Goal: Obtain resource: Download file/media

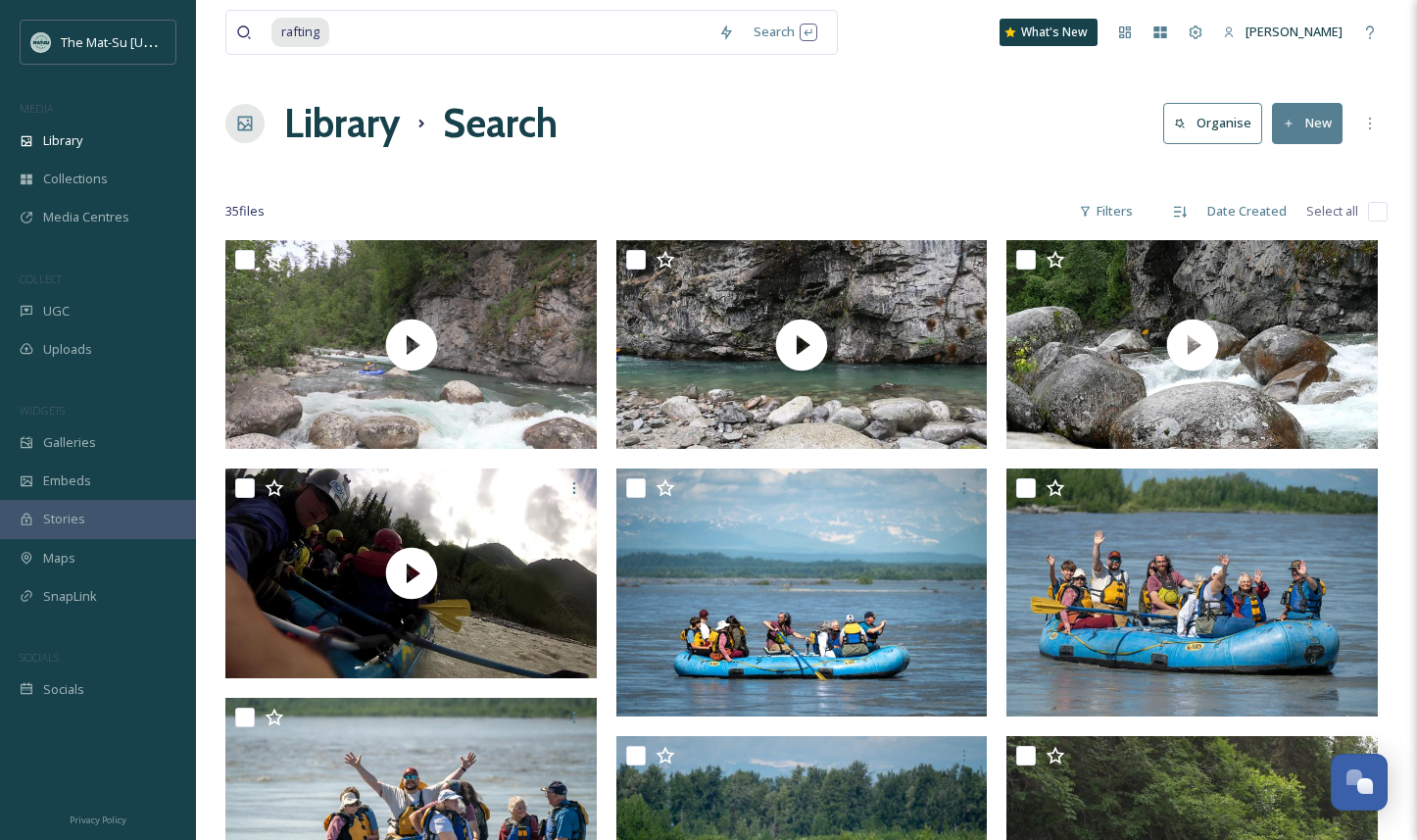
scroll to position [892, 0]
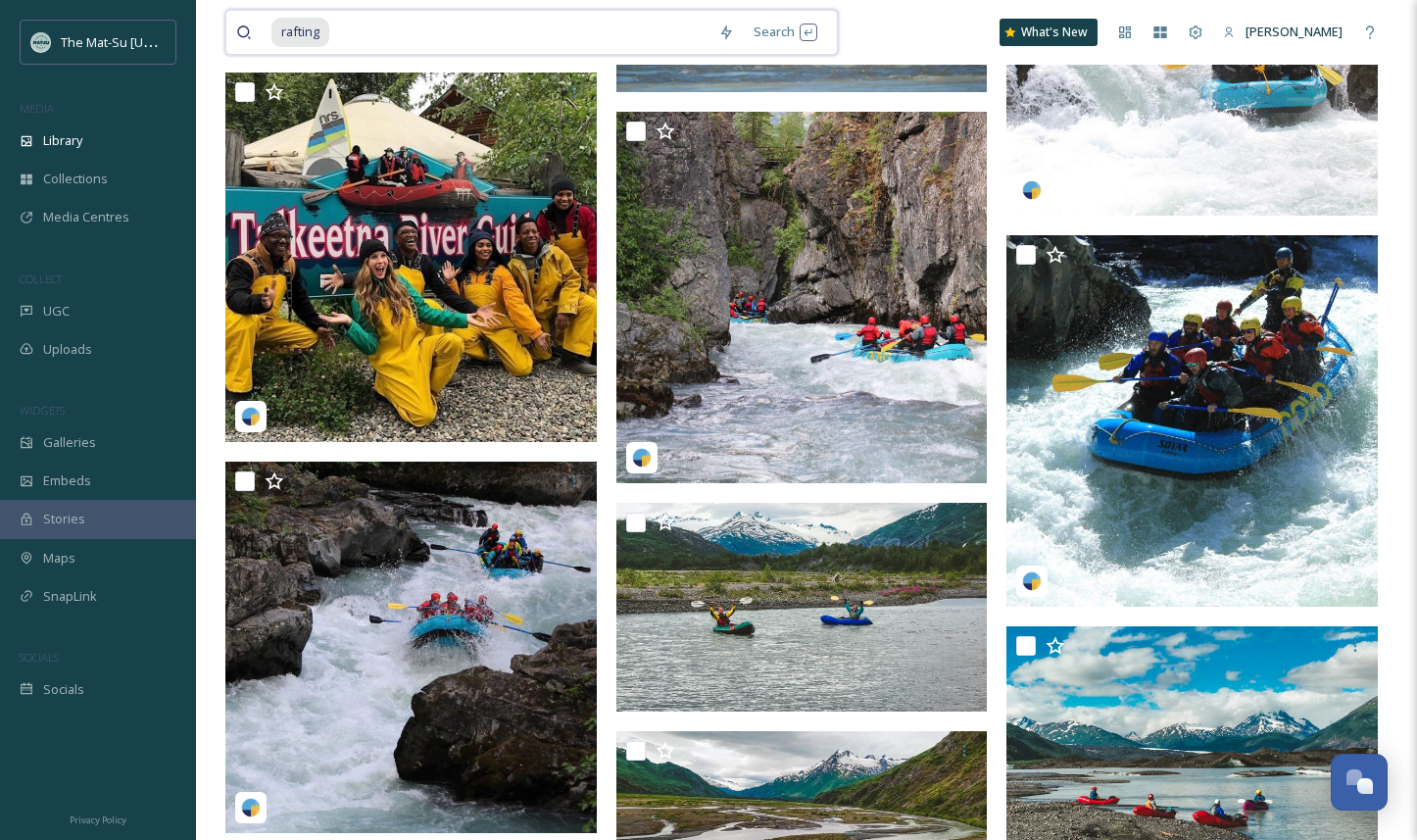
click at [330, 31] on div "rafting" at bounding box center [490, 32] width 437 height 43
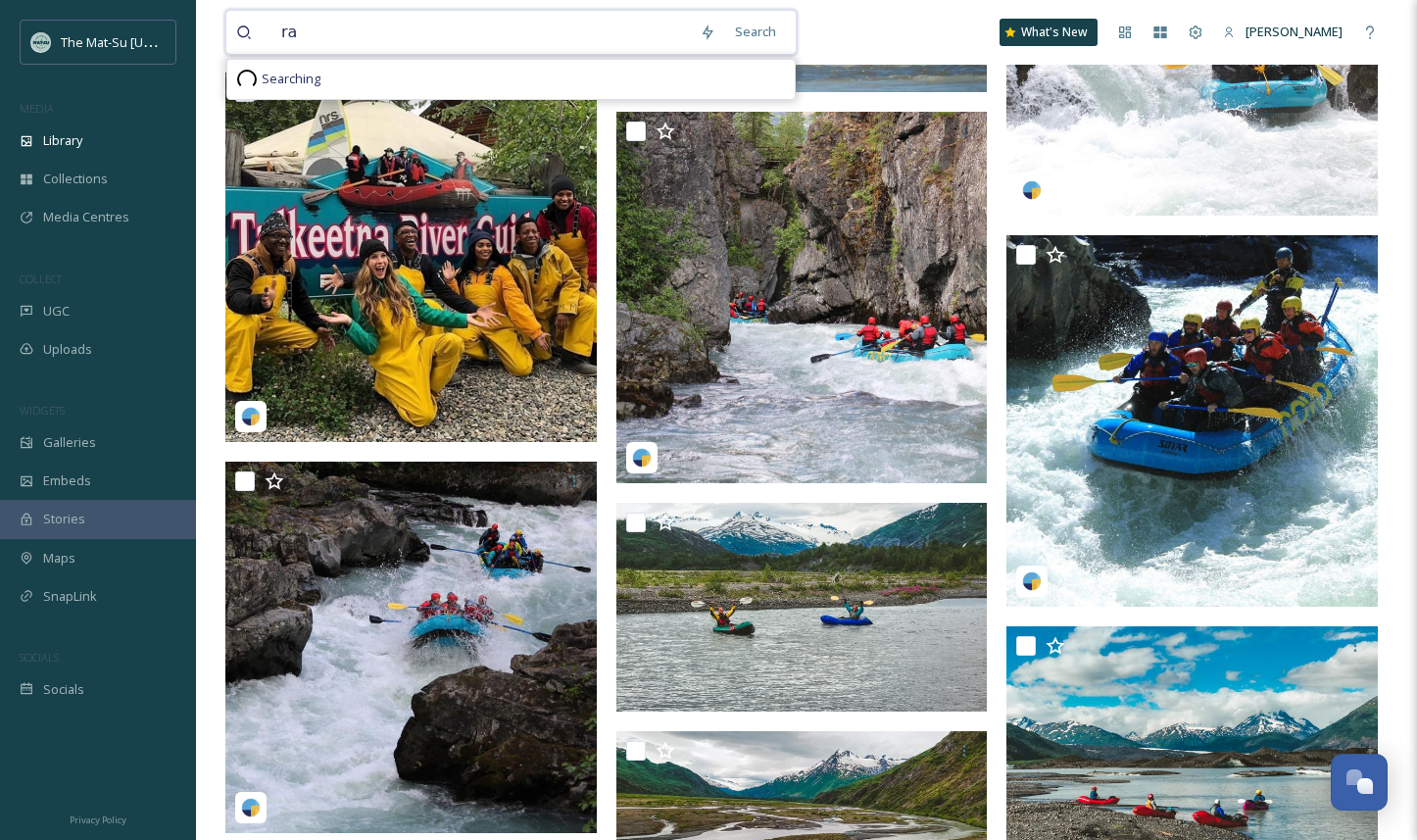
type input "r"
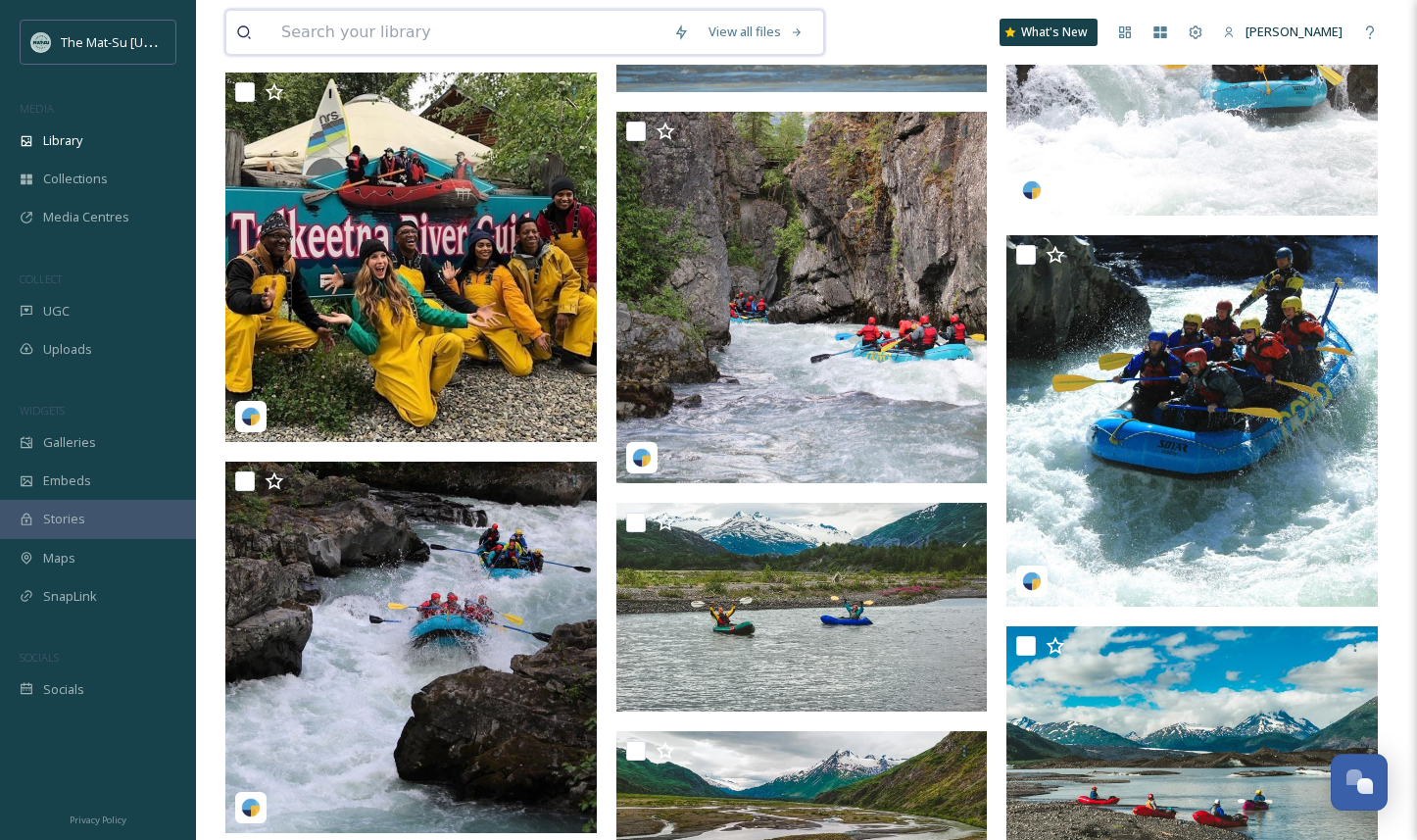
paste input "Matanuska River"
type input "Matanuska River"
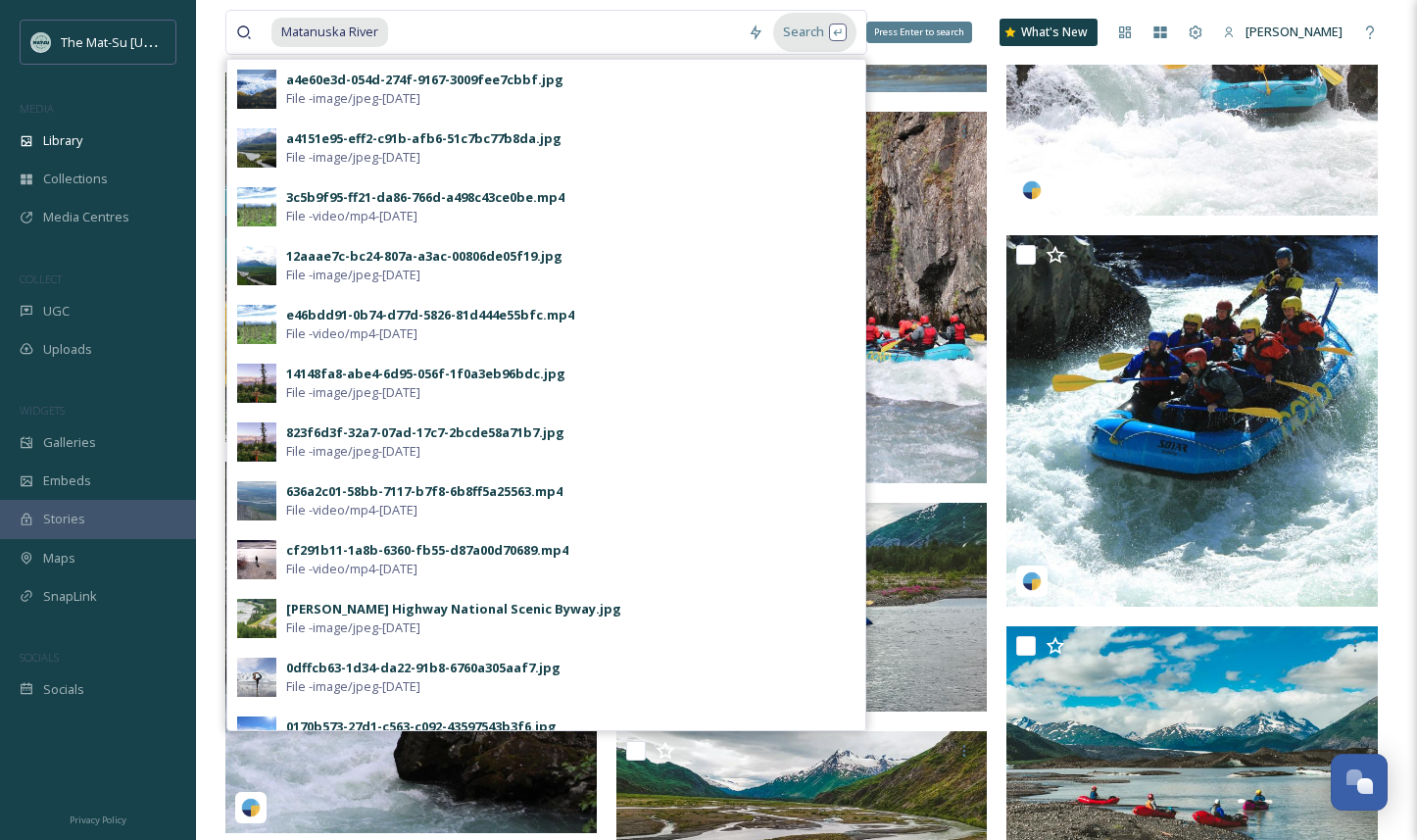
click at [802, 24] on div "Search Press Enter to search" at bounding box center [814, 32] width 83 height 38
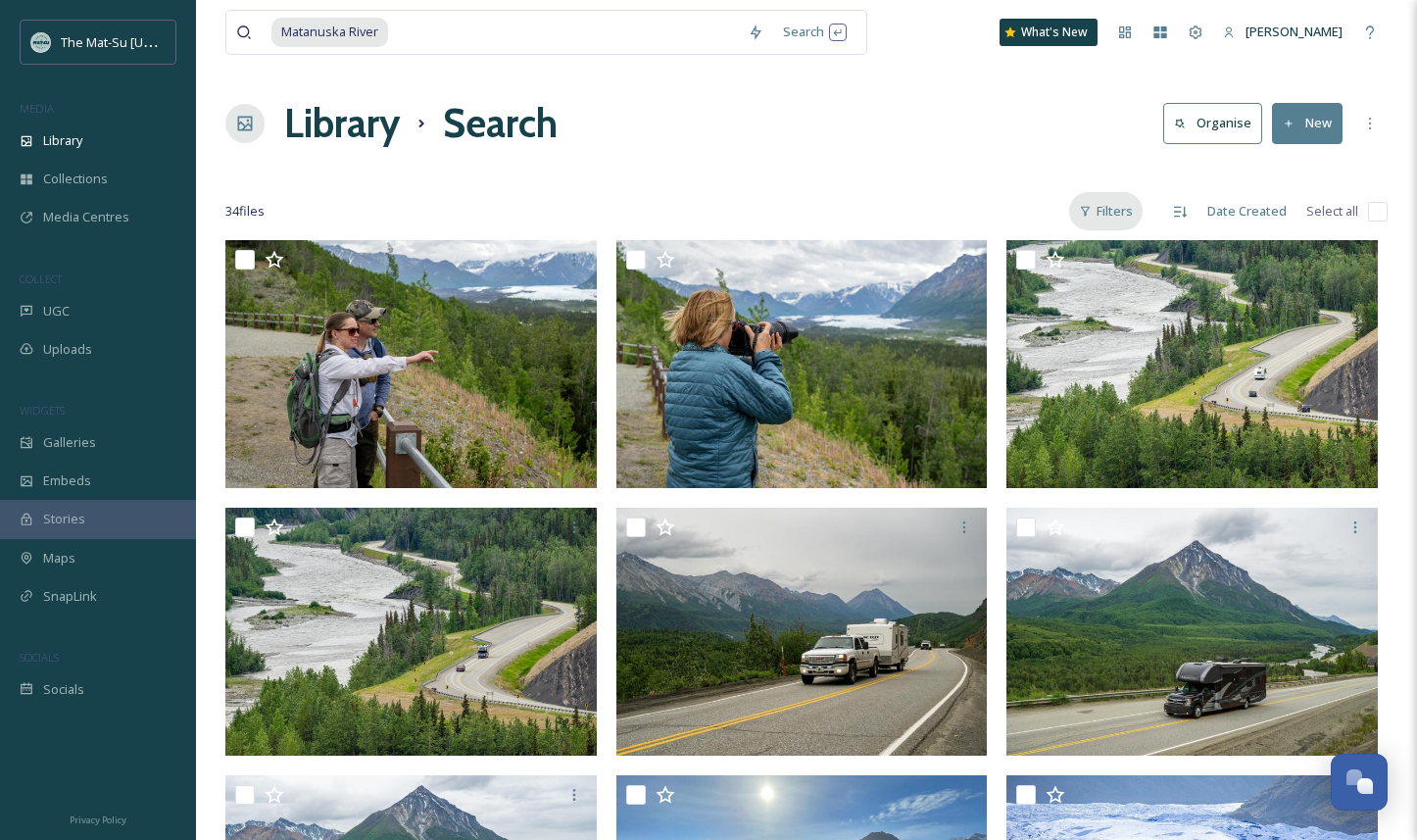
click at [1132, 211] on div "Filters" at bounding box center [1107, 211] width 74 height 38
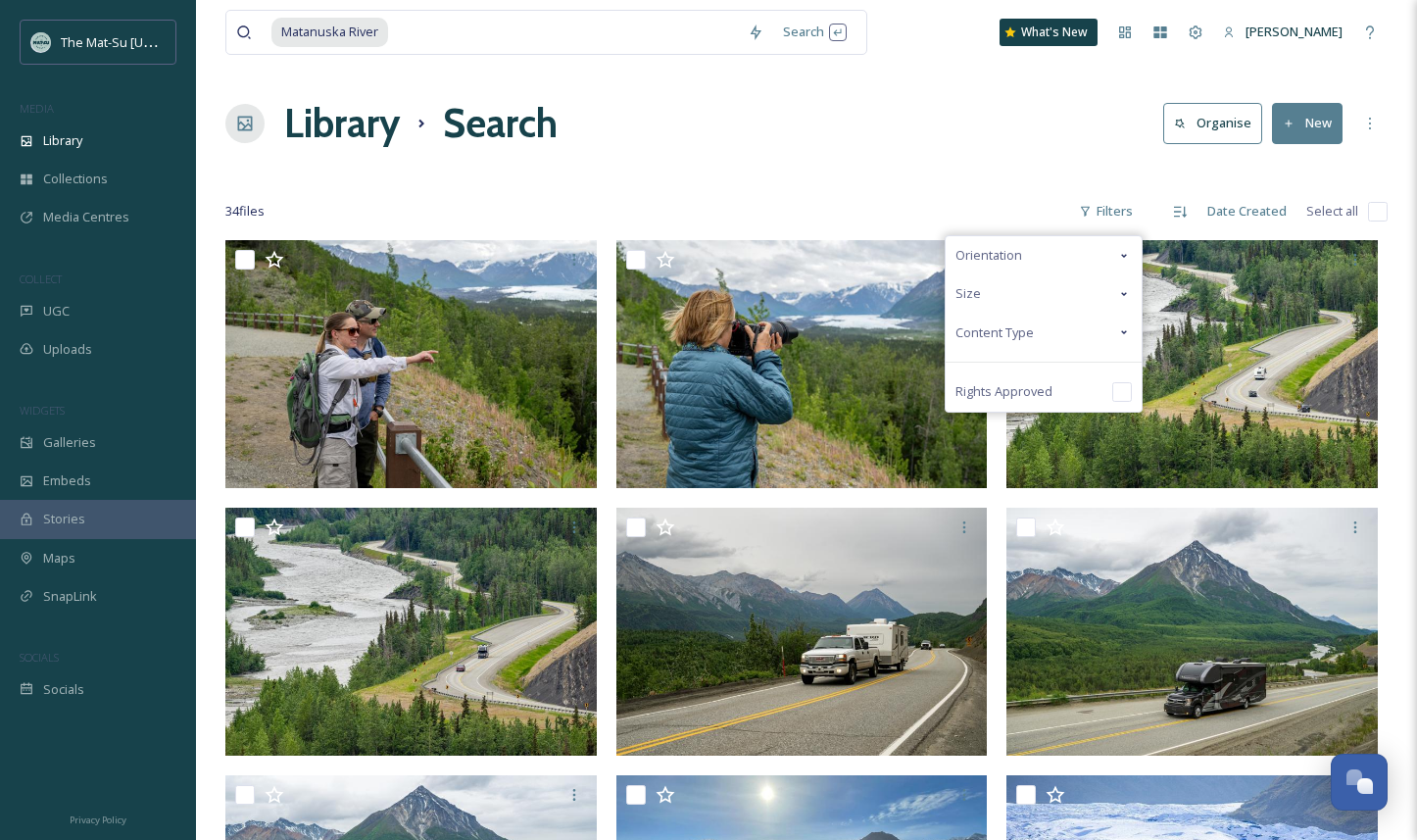
click at [1128, 330] on icon at bounding box center [1125, 332] width 6 height 4
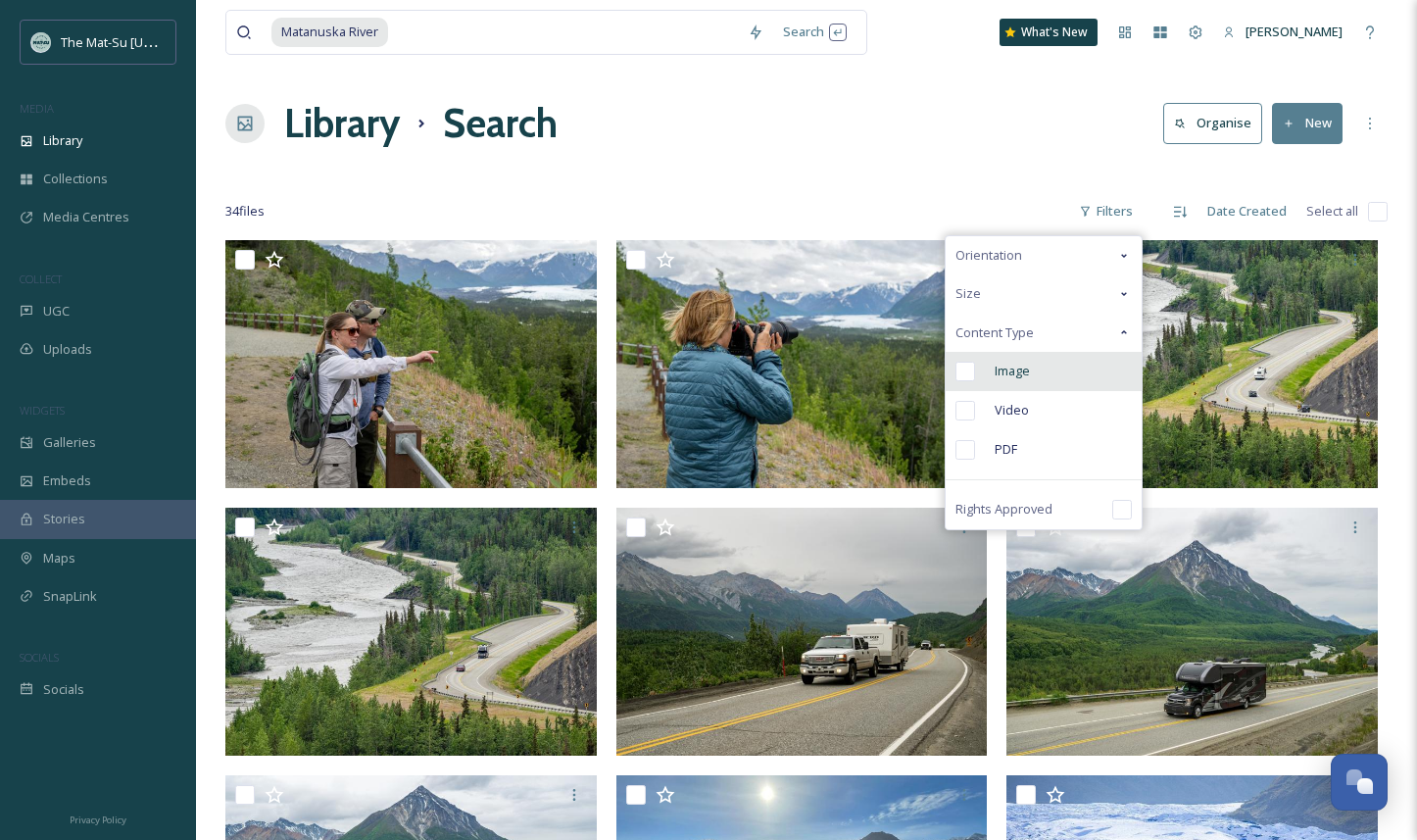
click at [970, 372] on input "checkbox" at bounding box center [966, 371] width 20 height 20
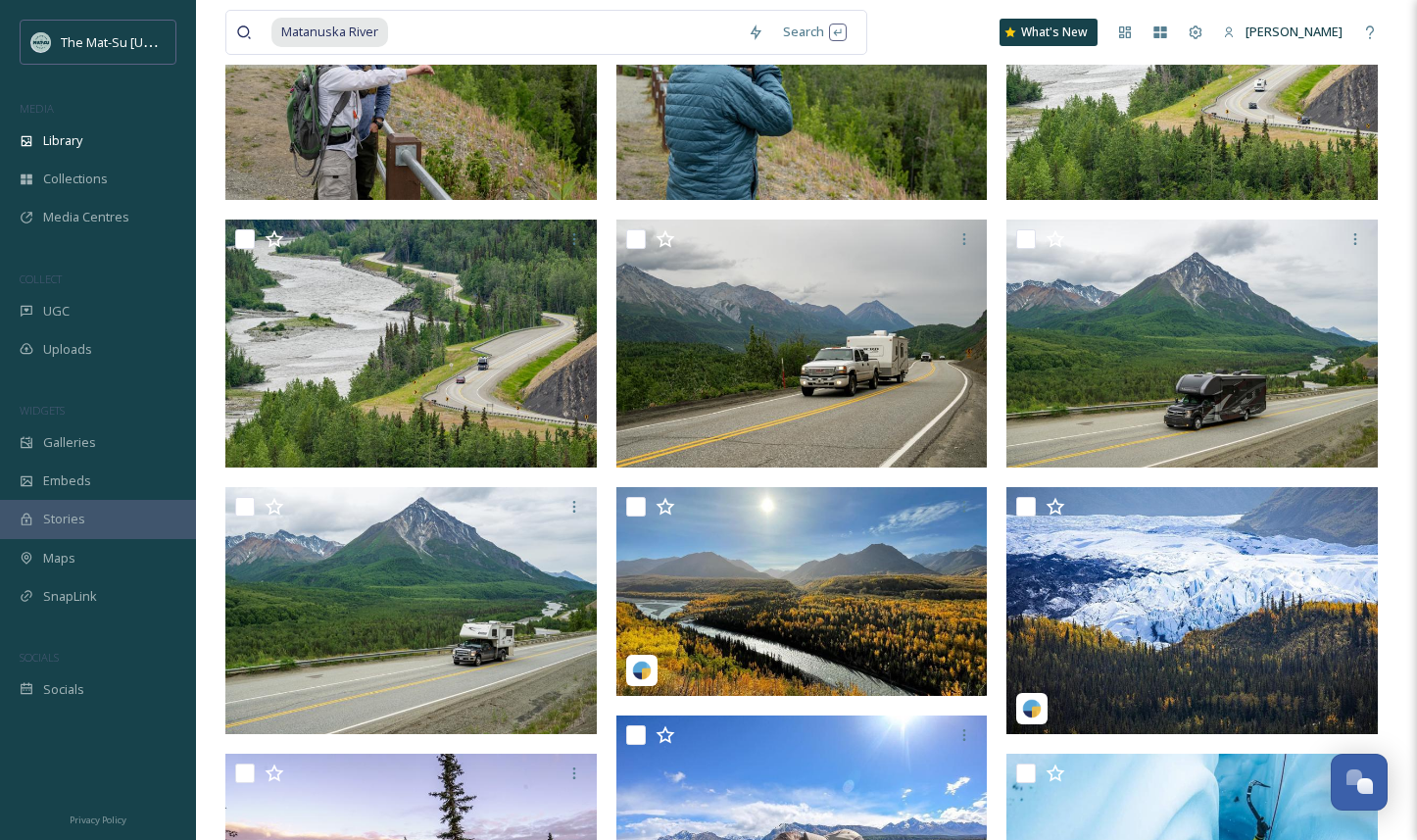
scroll to position [313, 0]
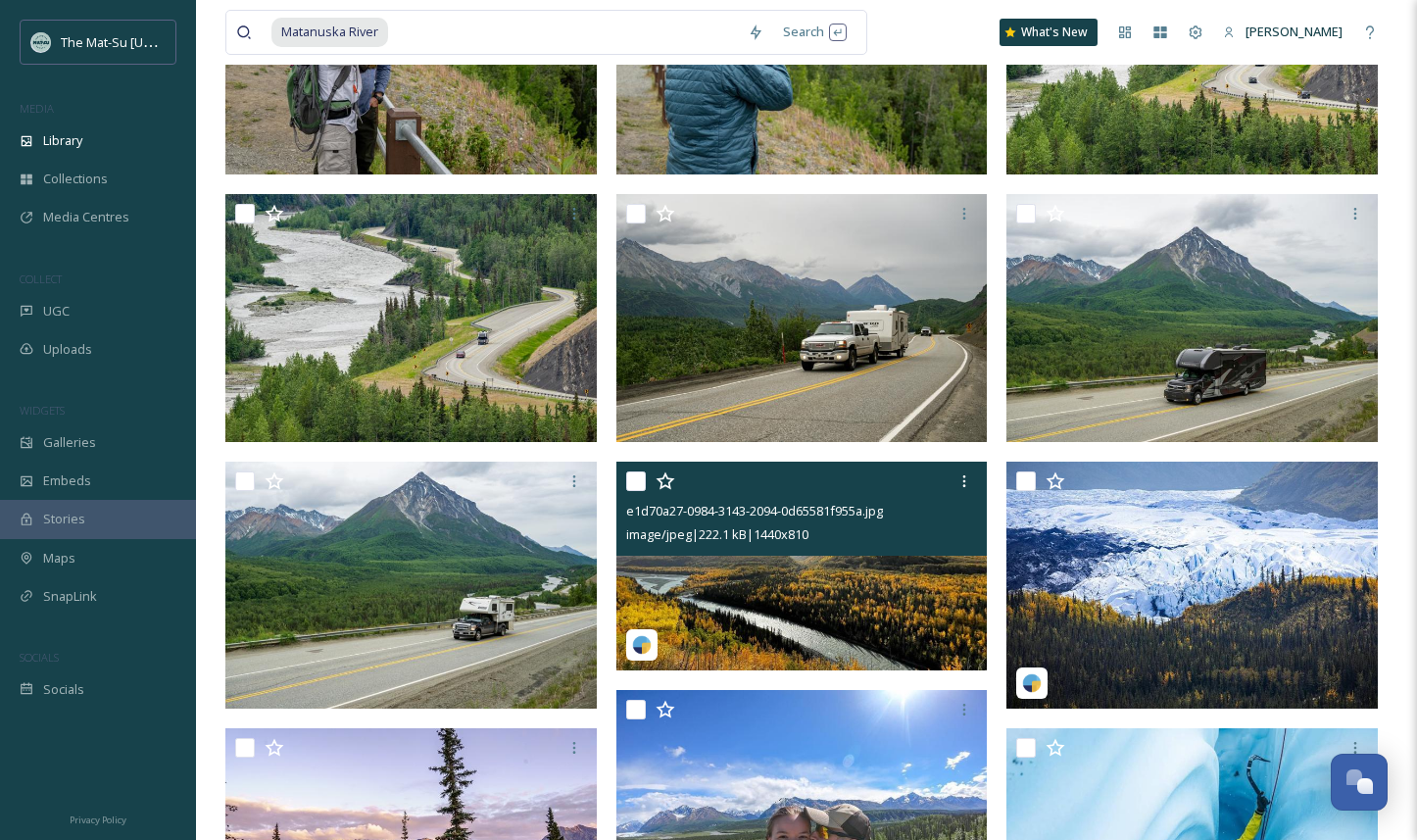
click at [843, 599] on img at bounding box center [802, 565] width 371 height 209
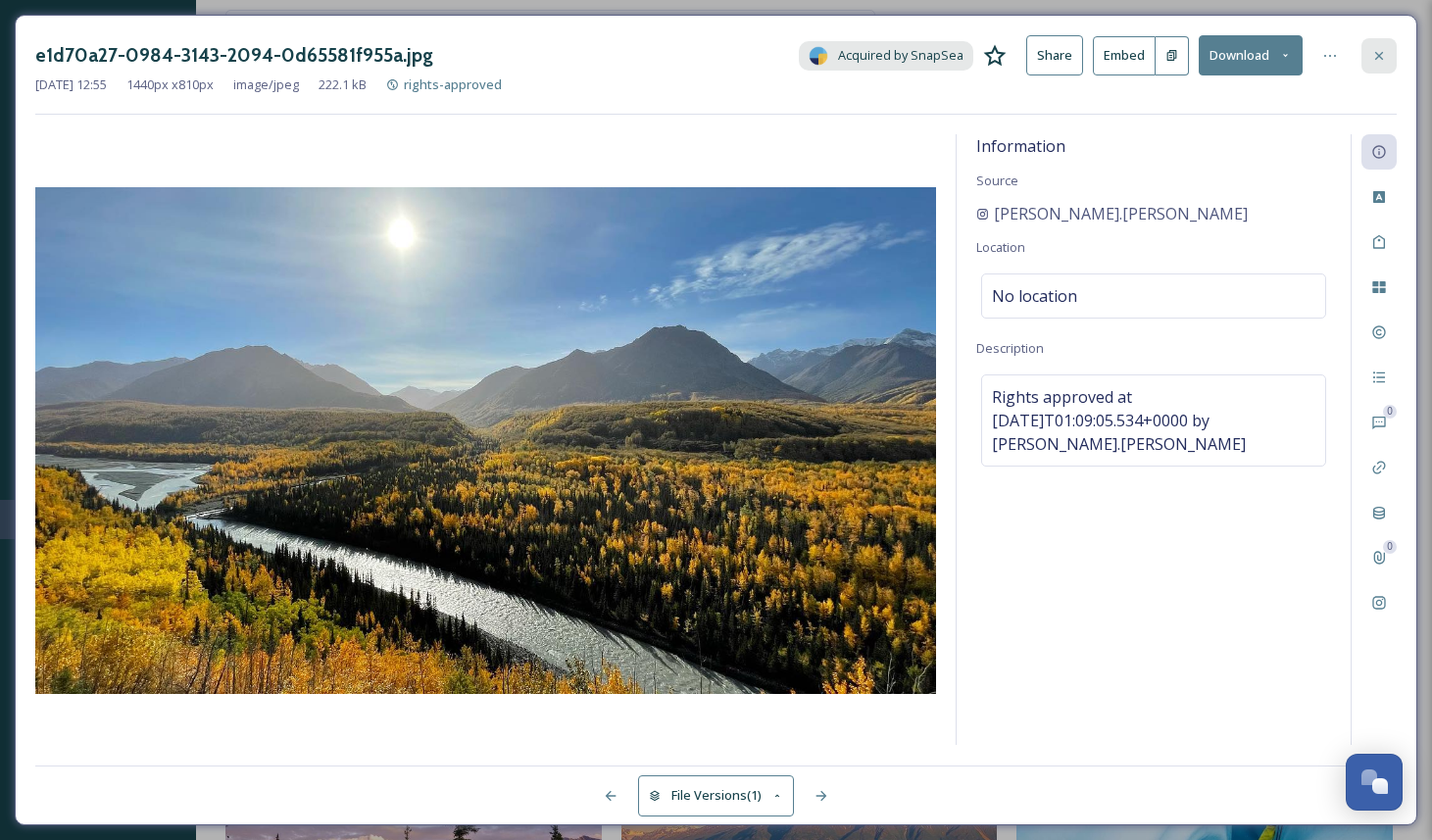
click at [1383, 54] on icon at bounding box center [1379, 56] width 16 height 16
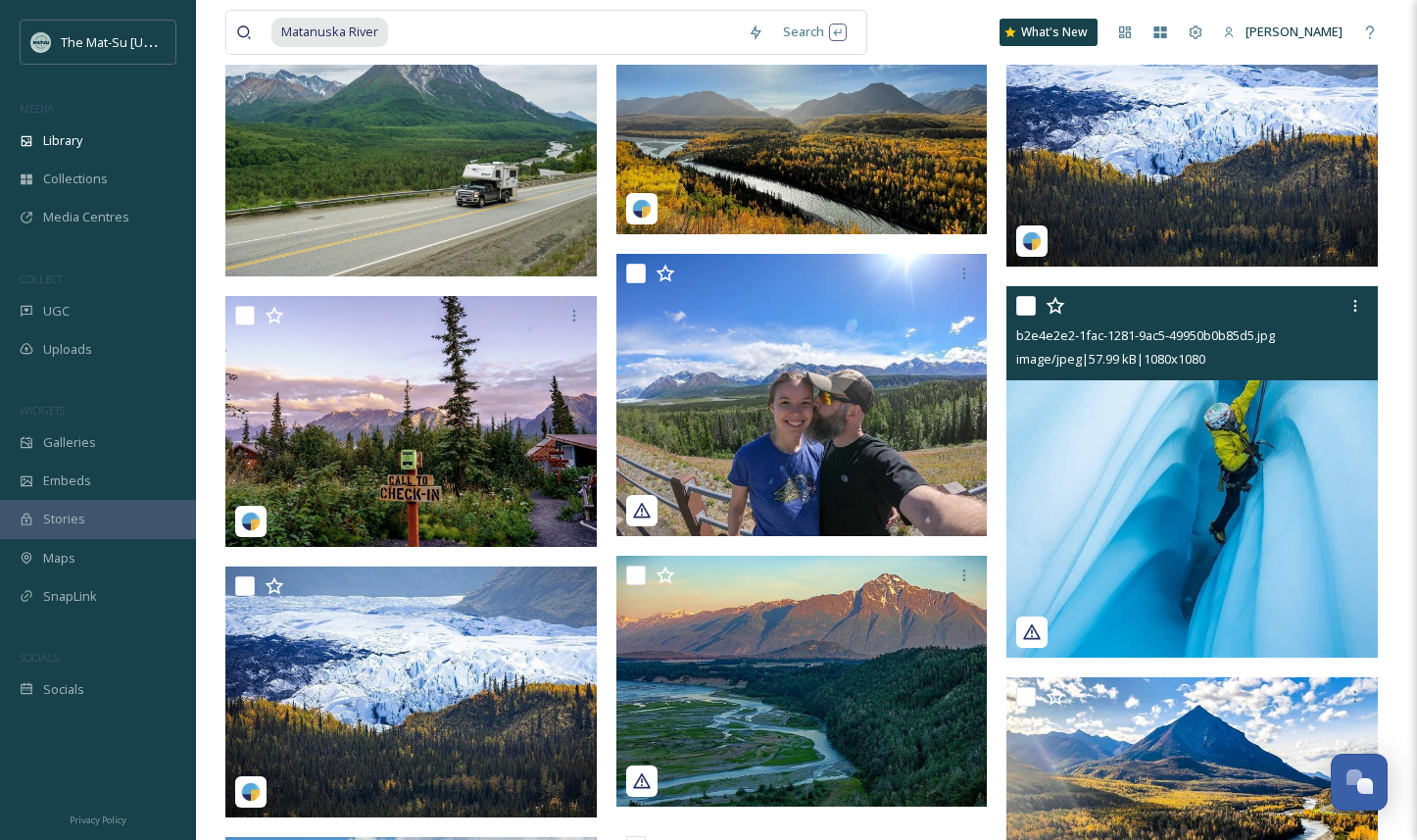
scroll to position [779, 0]
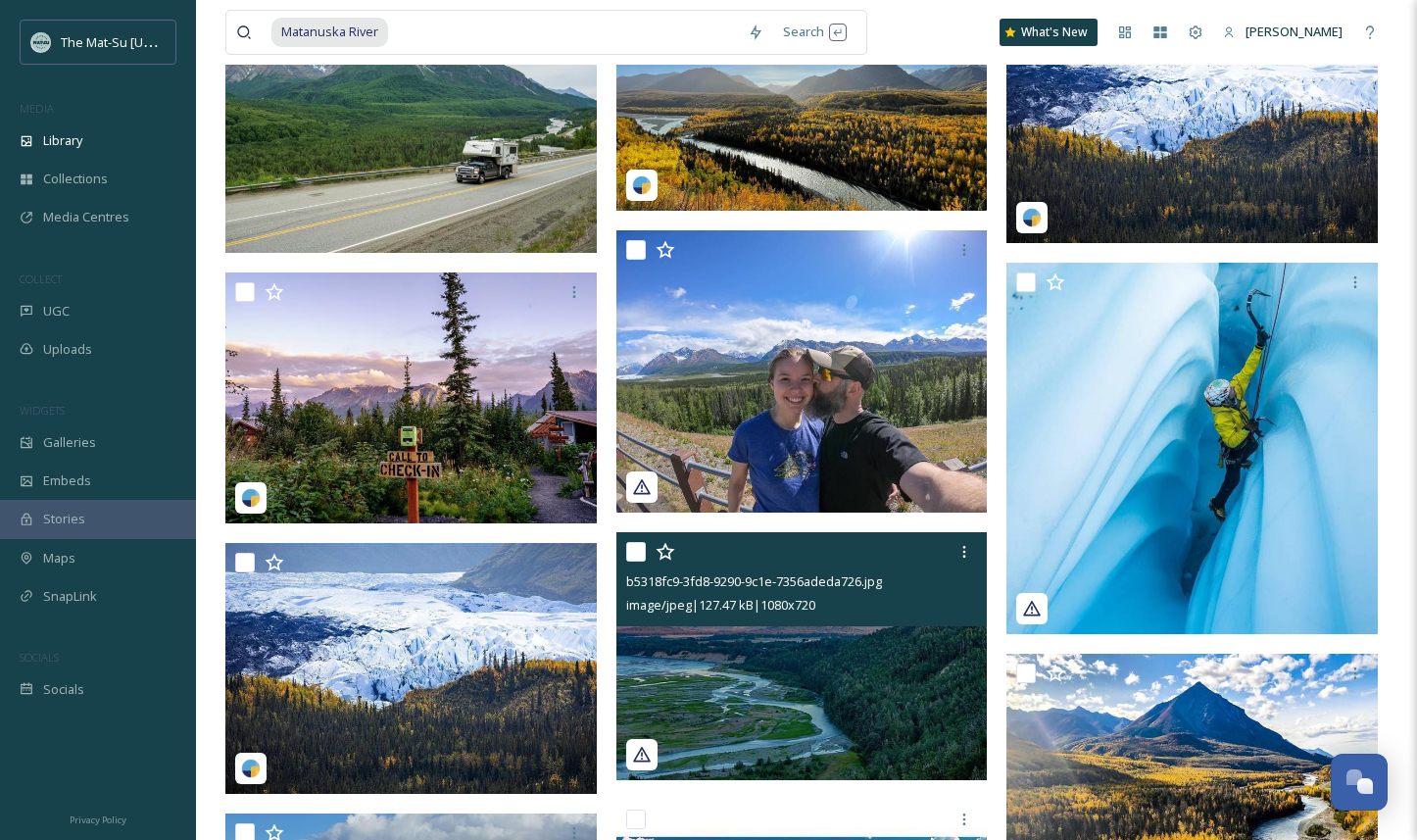
click at [904, 684] on img at bounding box center [802, 655] width 371 height 247
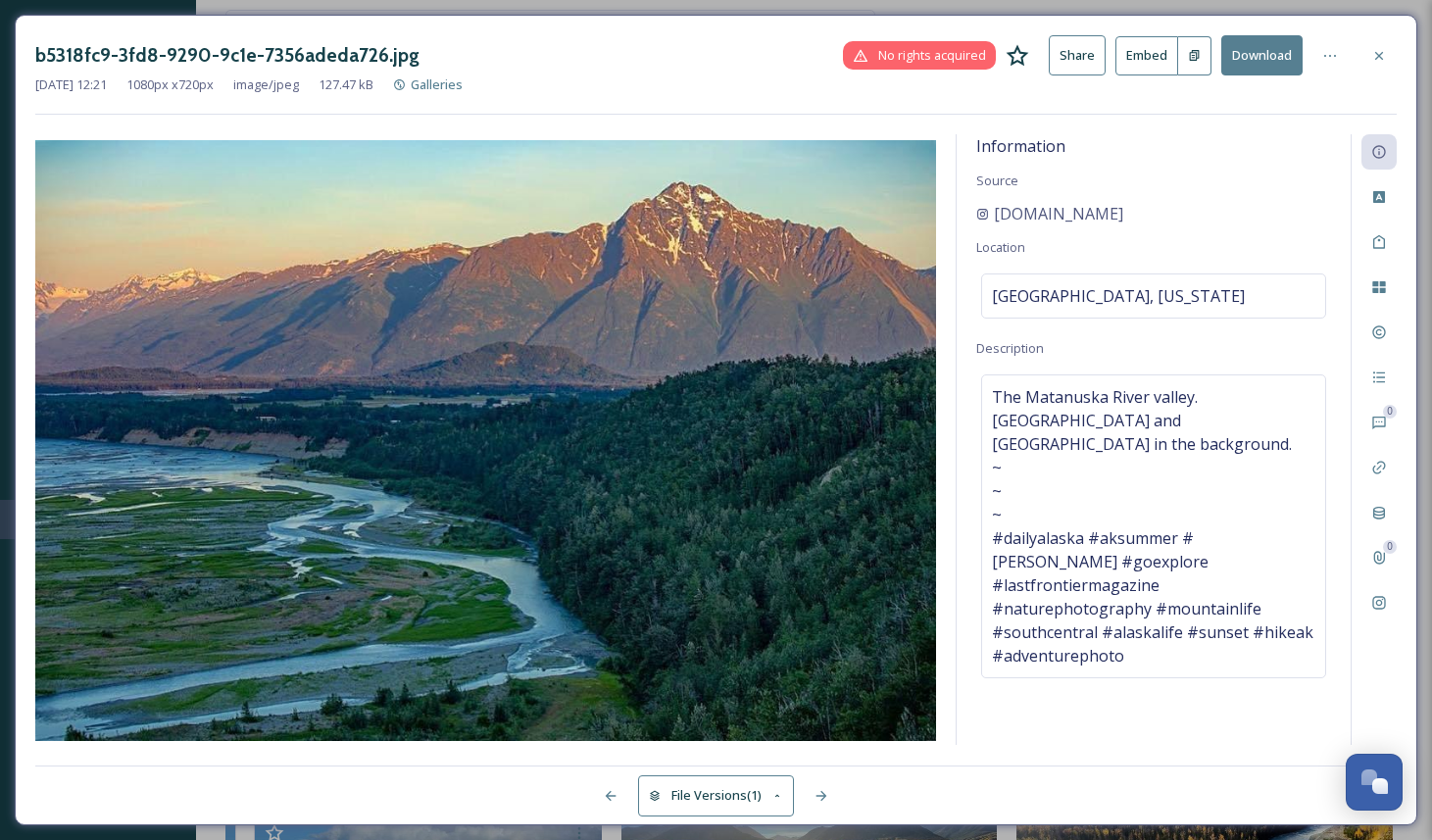
click at [1268, 58] on button "Download" at bounding box center [1262, 55] width 82 height 40
click at [1377, 54] on icon at bounding box center [1379, 56] width 16 height 16
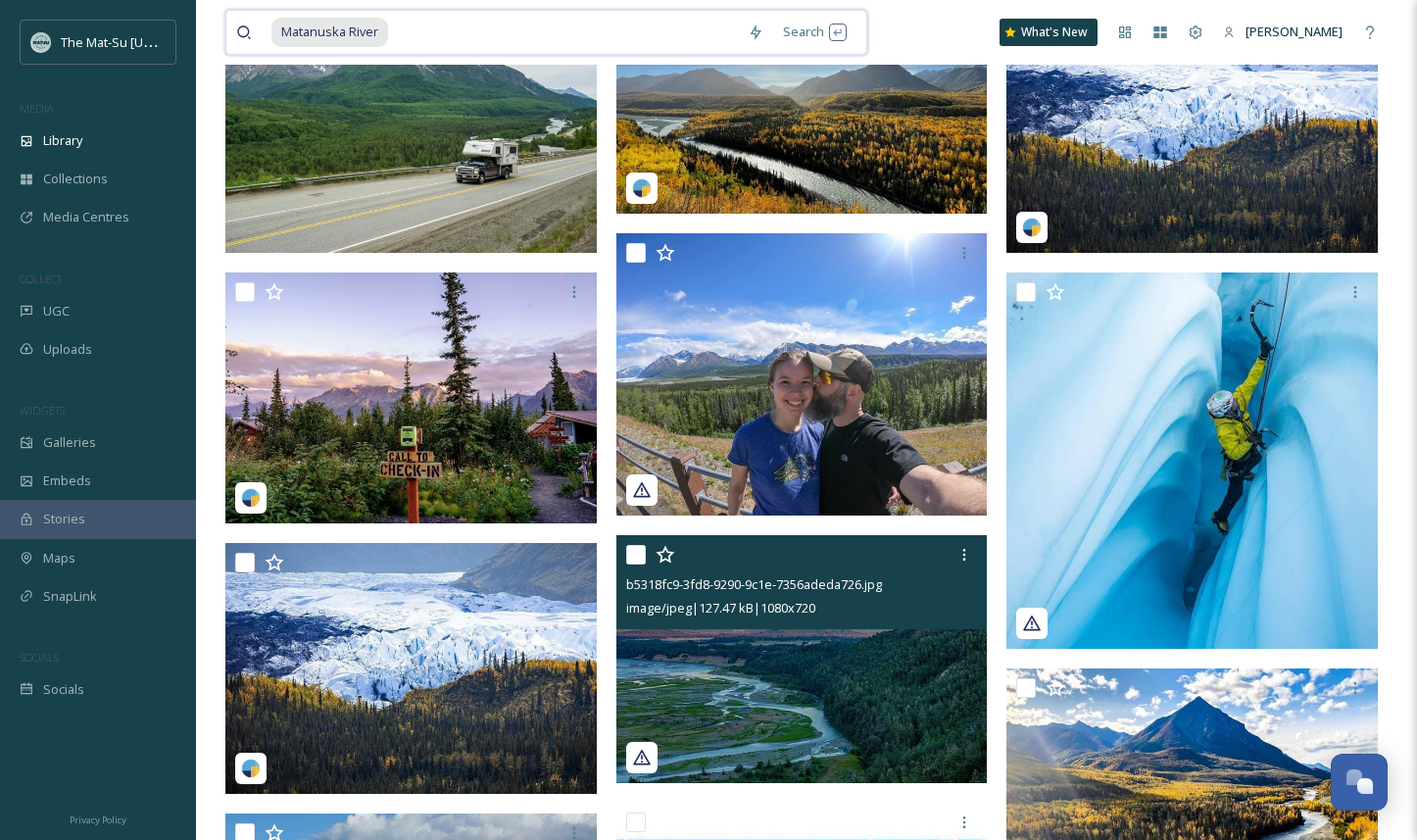
click at [412, 33] on input at bounding box center [564, 32] width 348 height 43
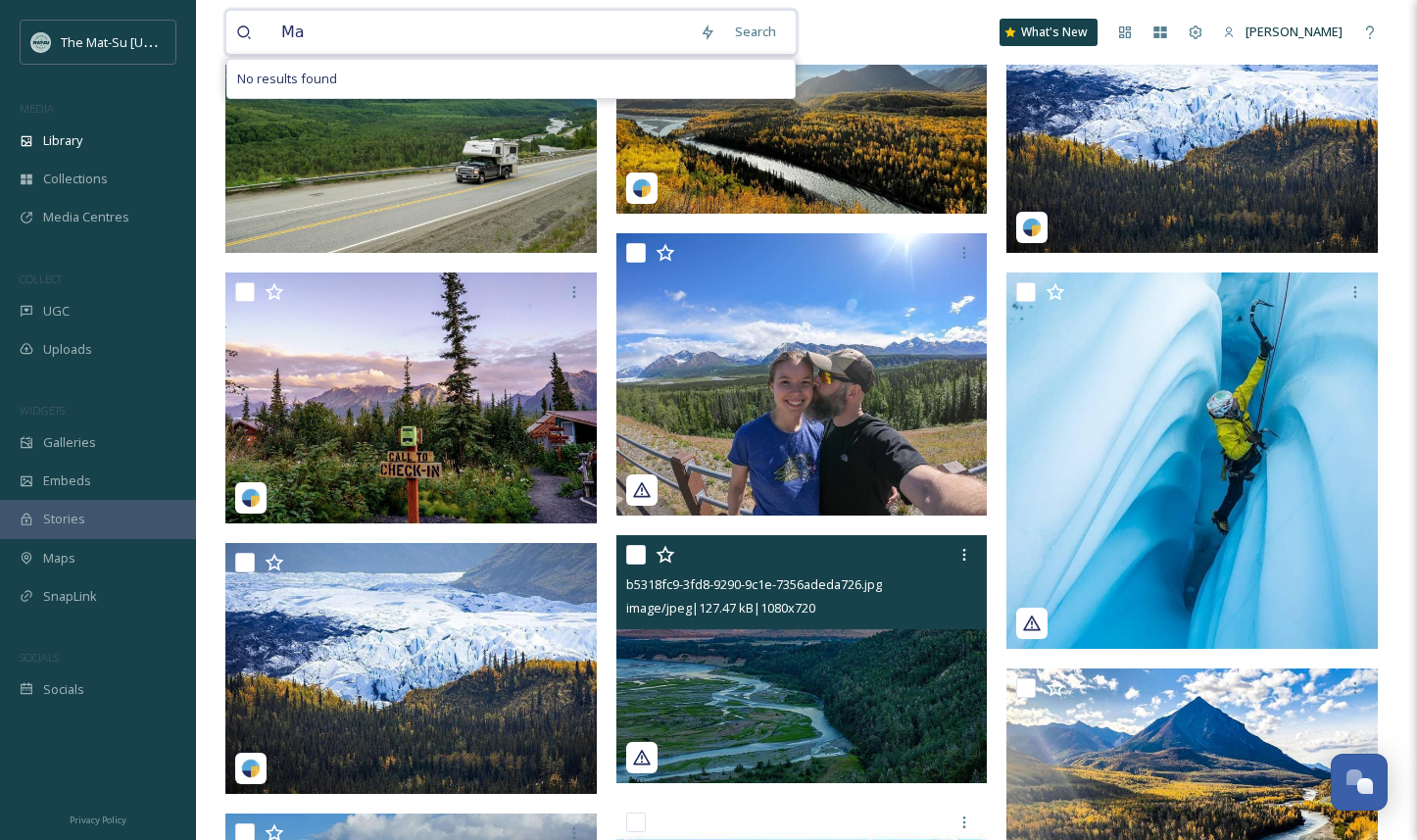
type input "M"
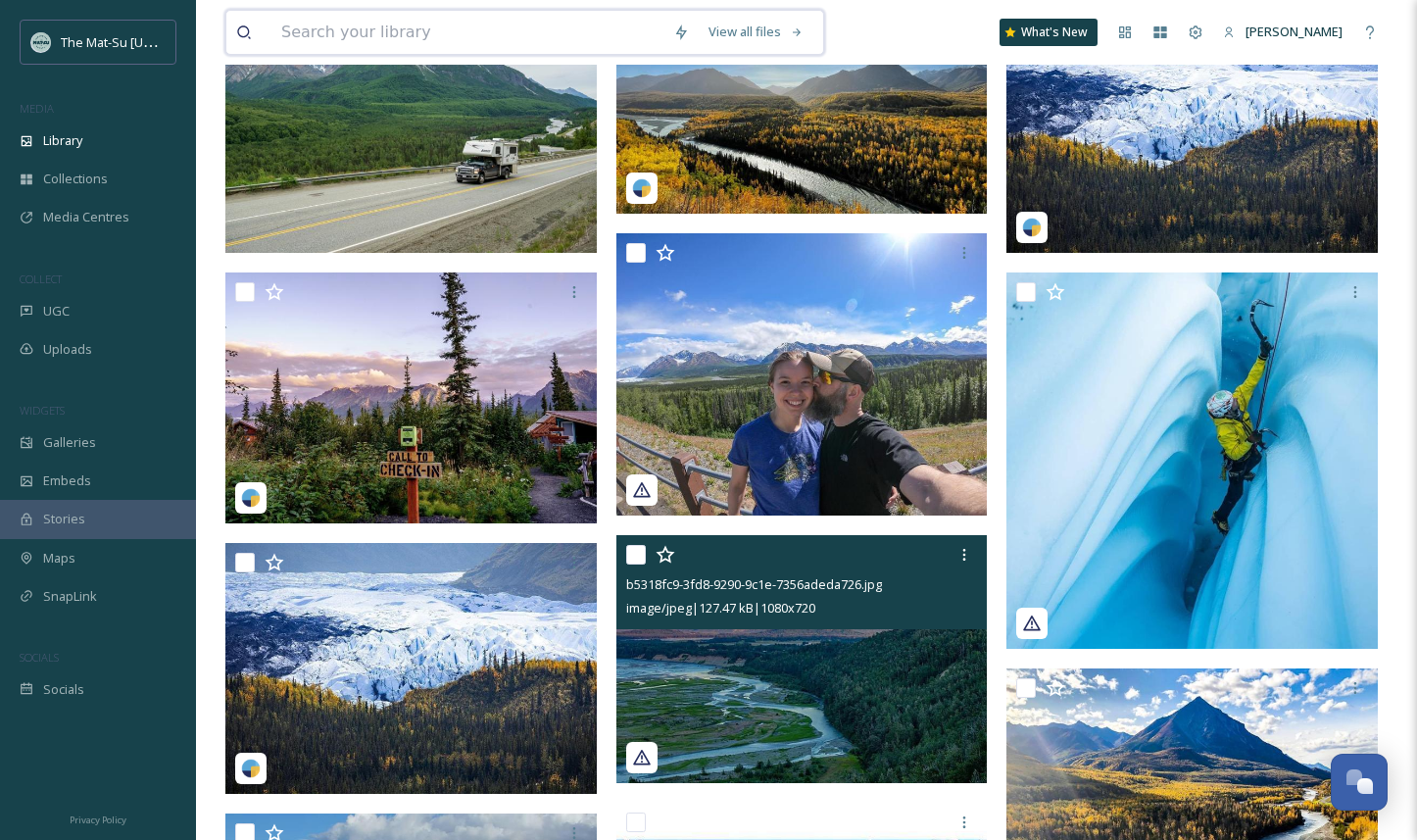
scroll to position [772, 0]
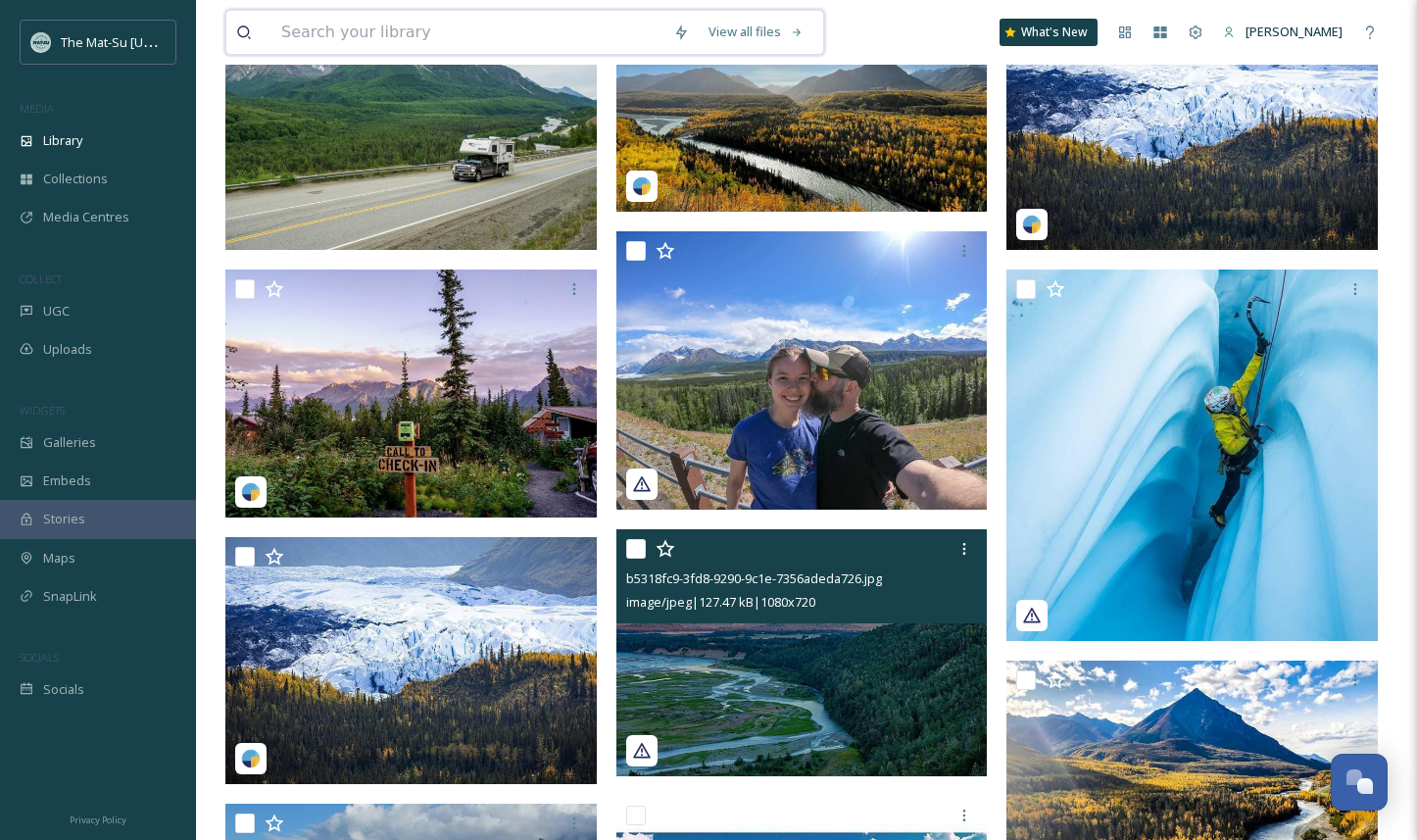
paste input "Susitna River"
type input "Susitna River"
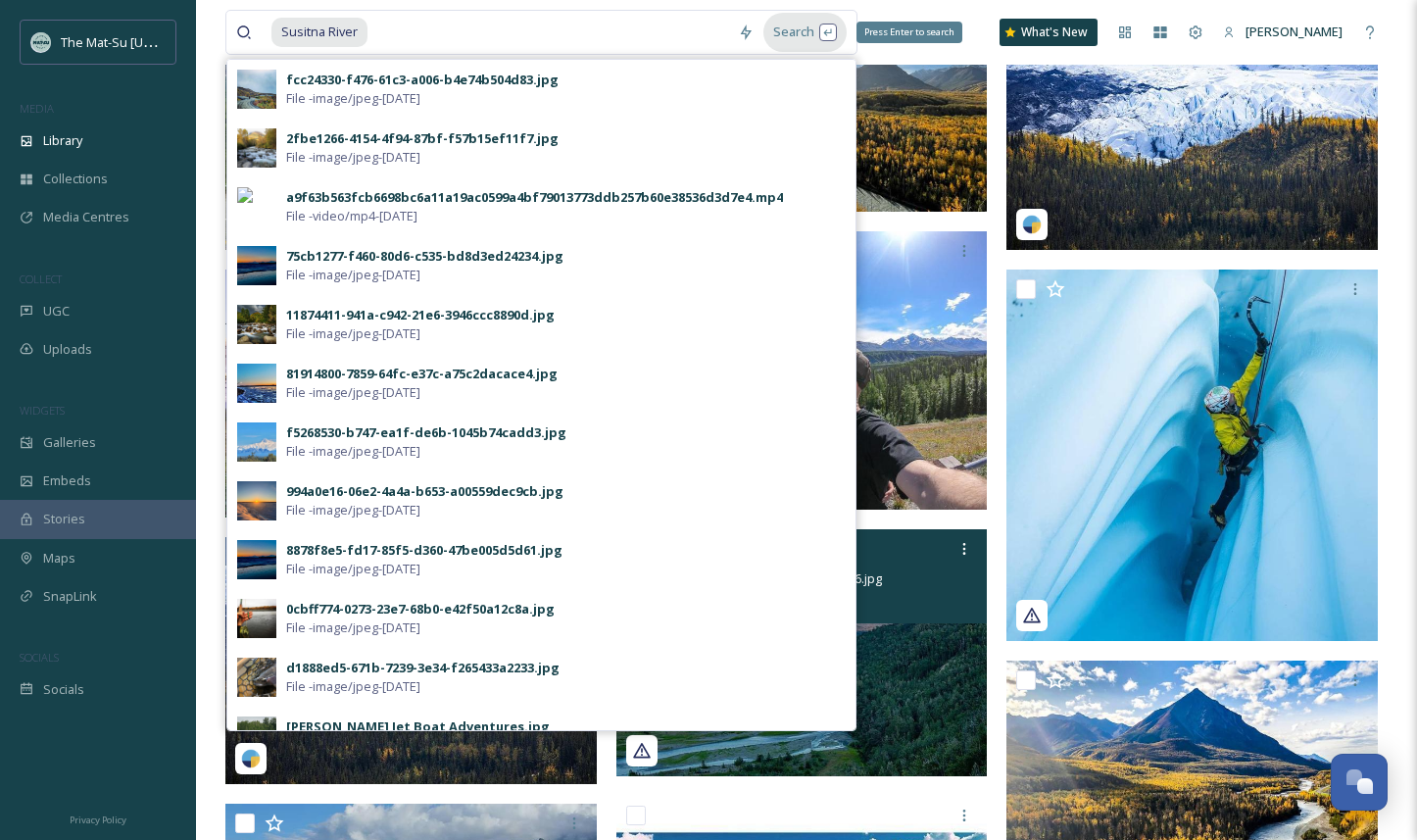
click at [800, 34] on div "Search Press Enter to search" at bounding box center [804, 32] width 83 height 38
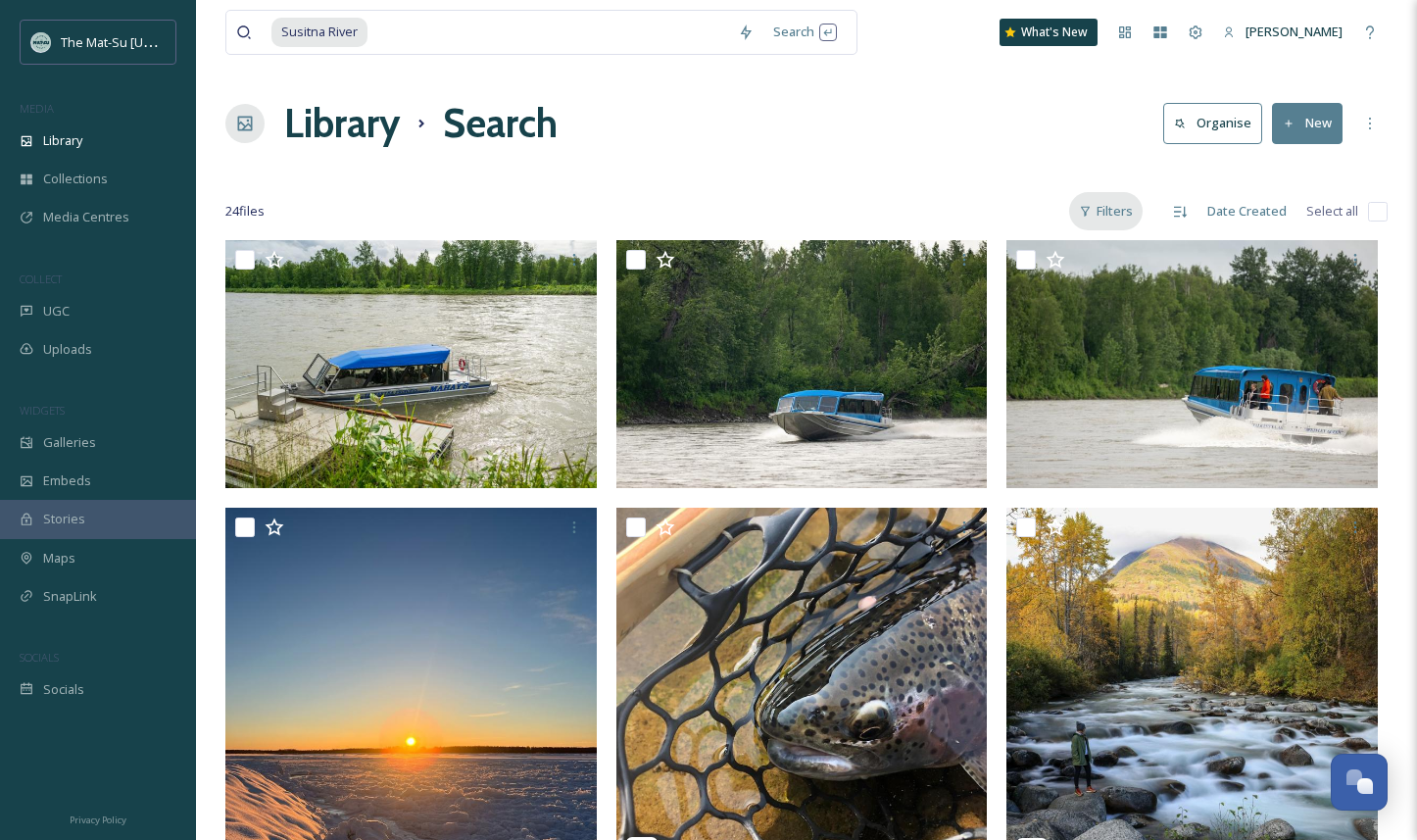
click at [1119, 212] on div "Filters" at bounding box center [1107, 211] width 74 height 38
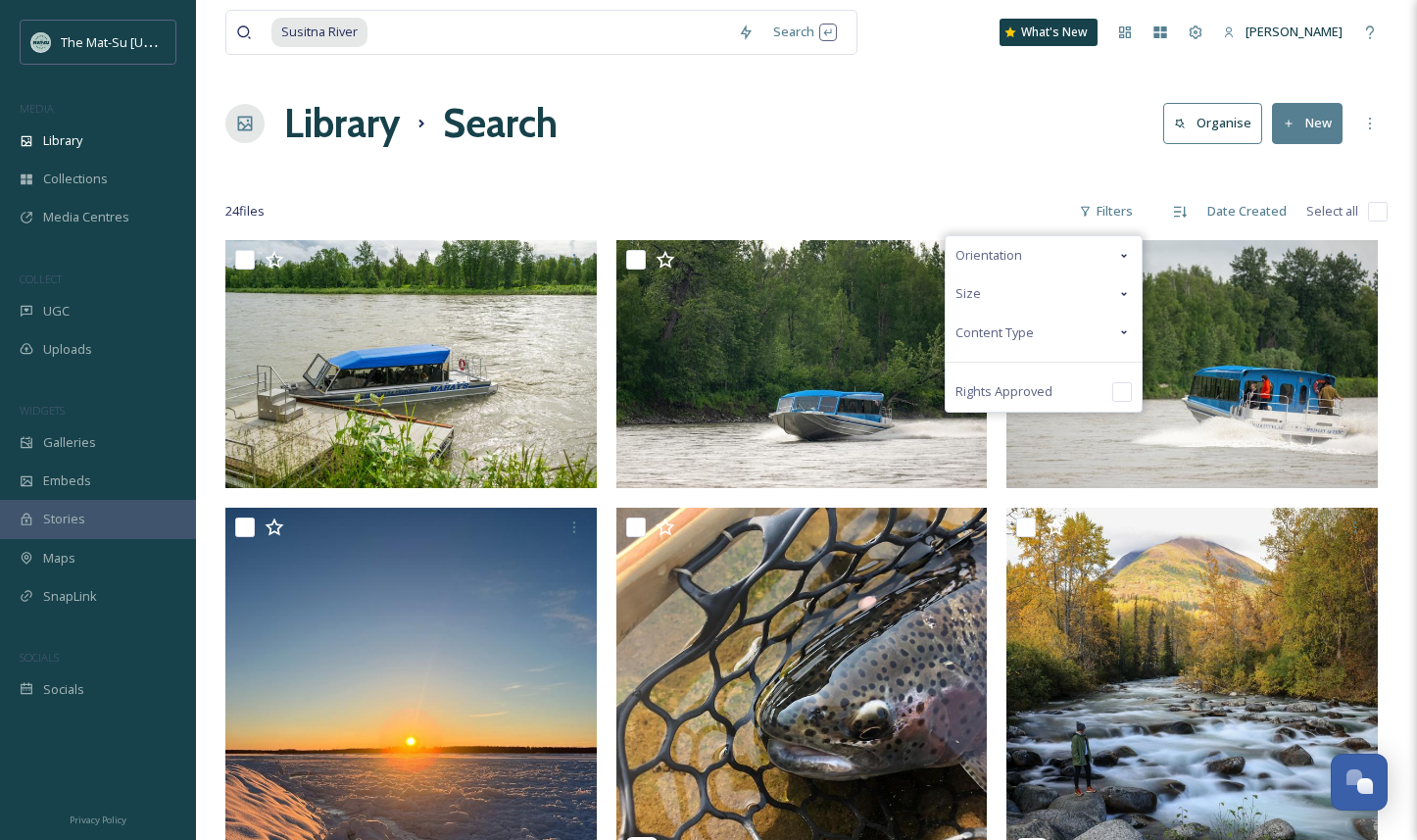
click at [1085, 338] on div "Content Type" at bounding box center [1044, 332] width 196 height 38
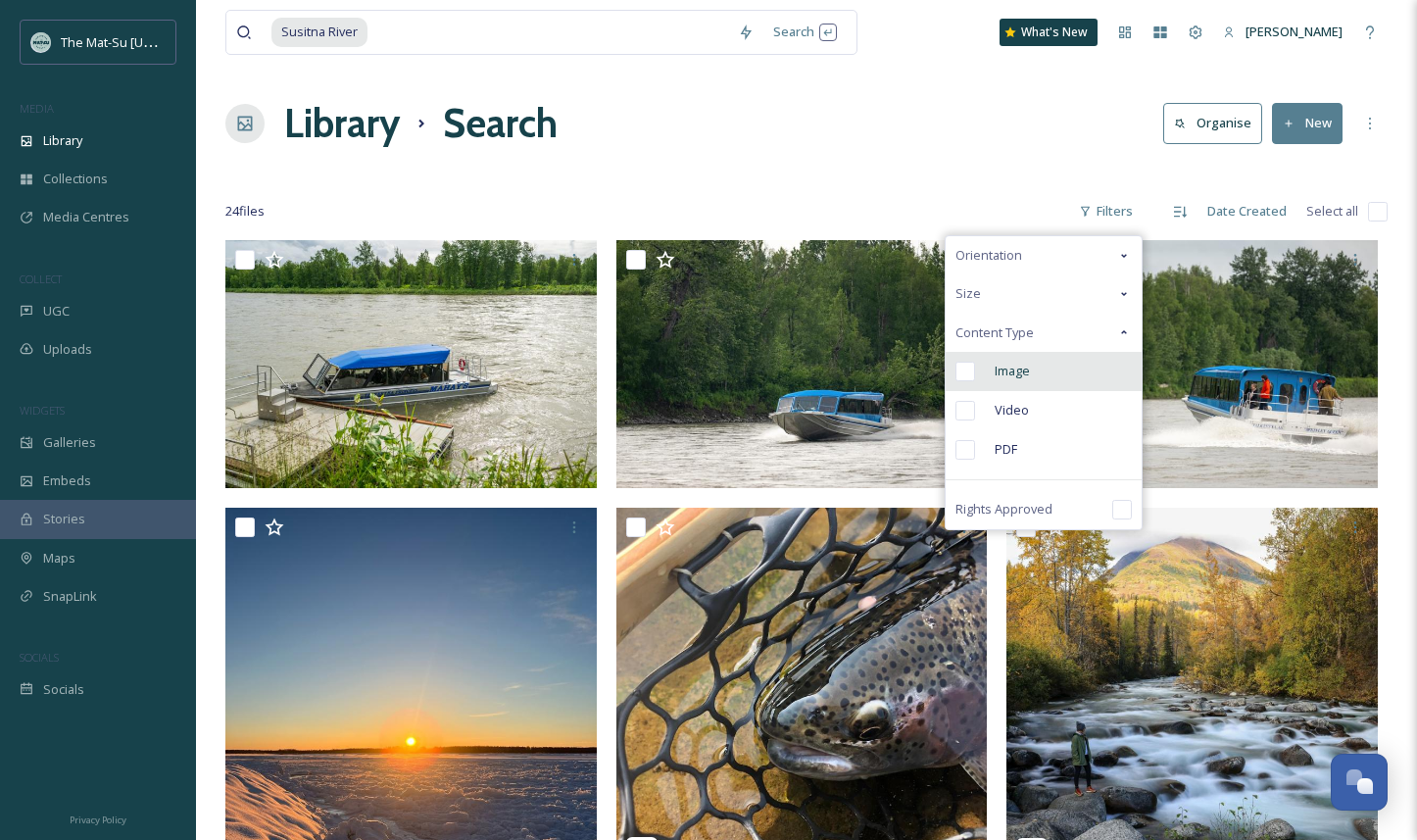
click at [975, 370] on input "checkbox" at bounding box center [966, 371] width 20 height 20
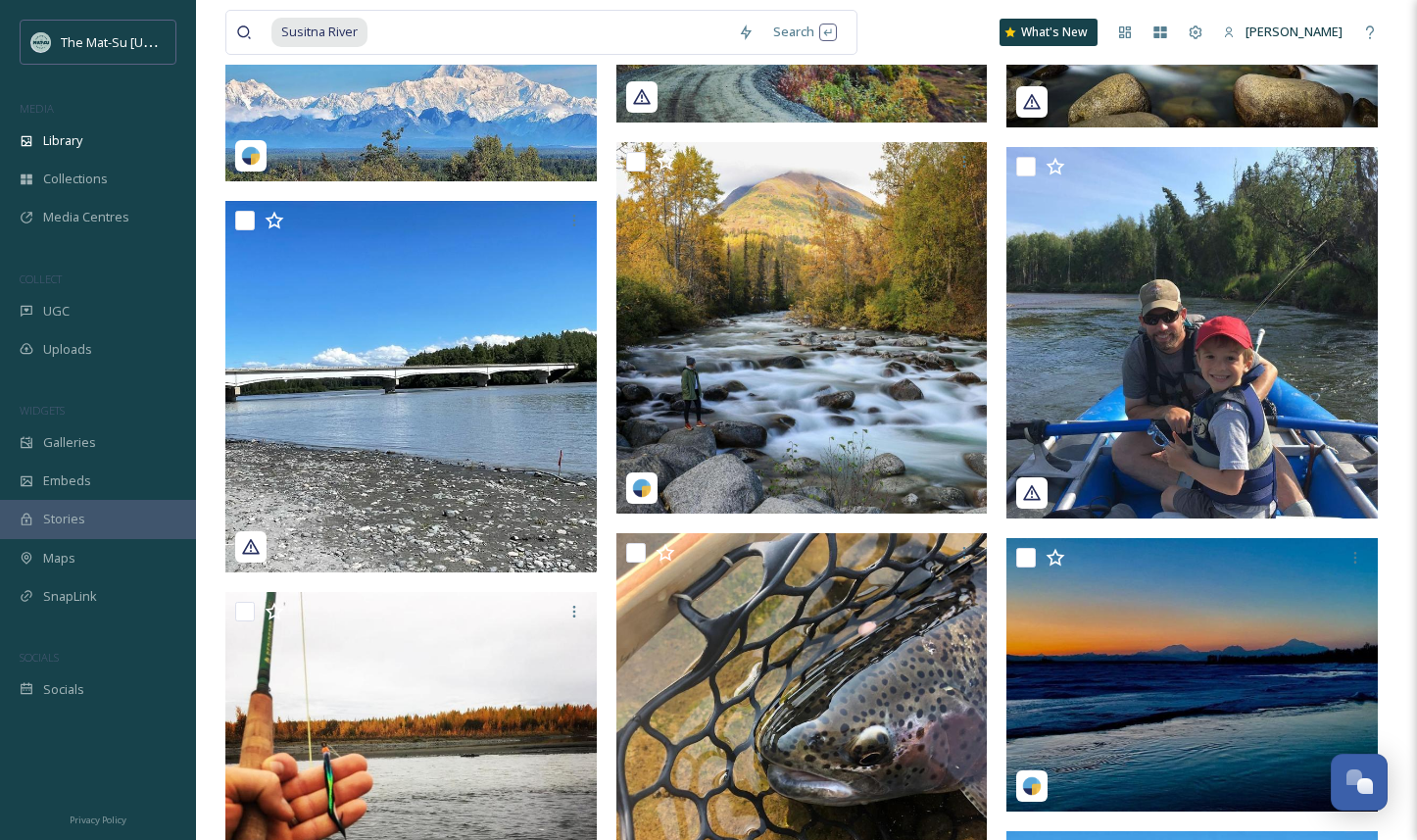
scroll to position [1296, 0]
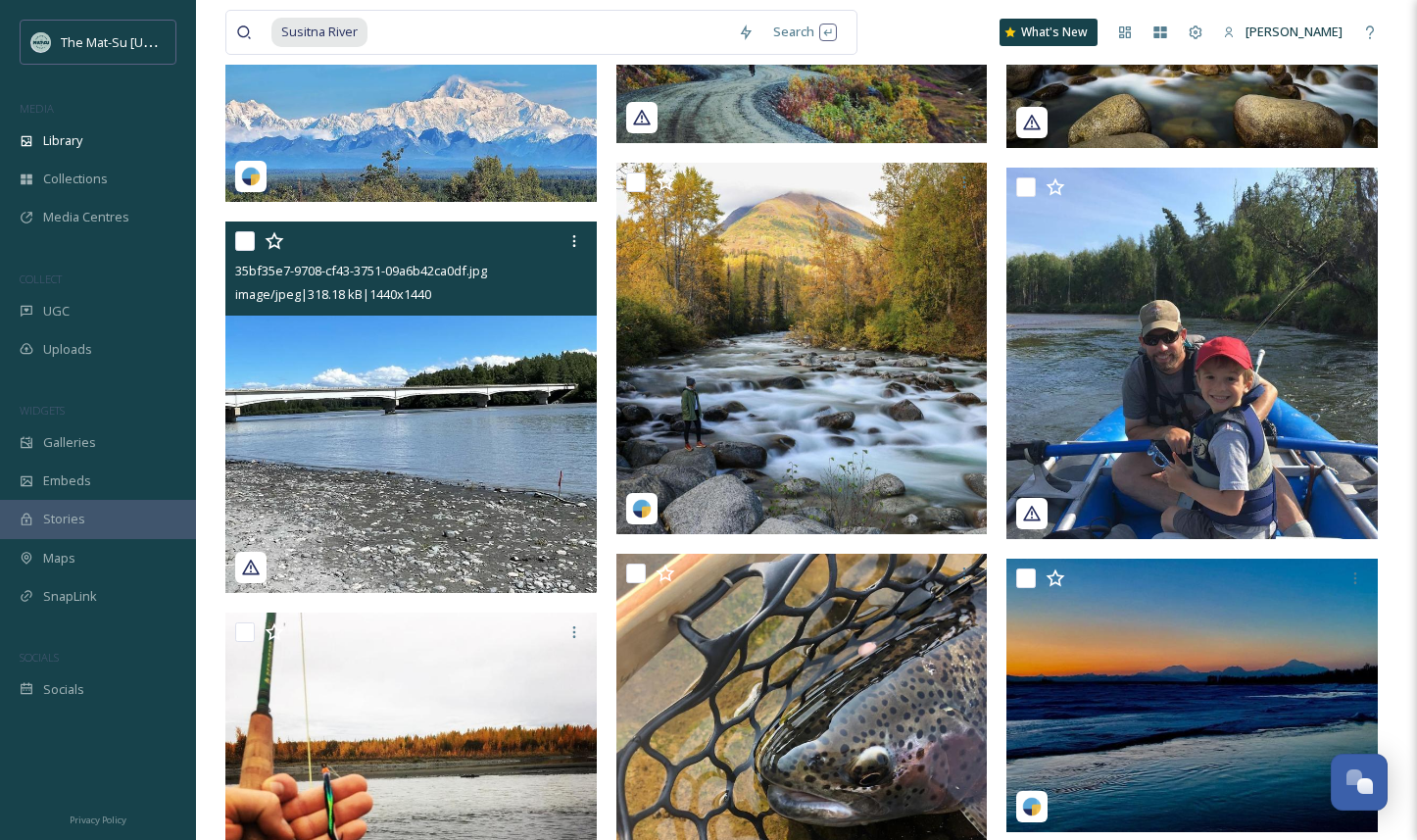
click at [455, 394] on img at bounding box center [411, 407] width 371 height 371
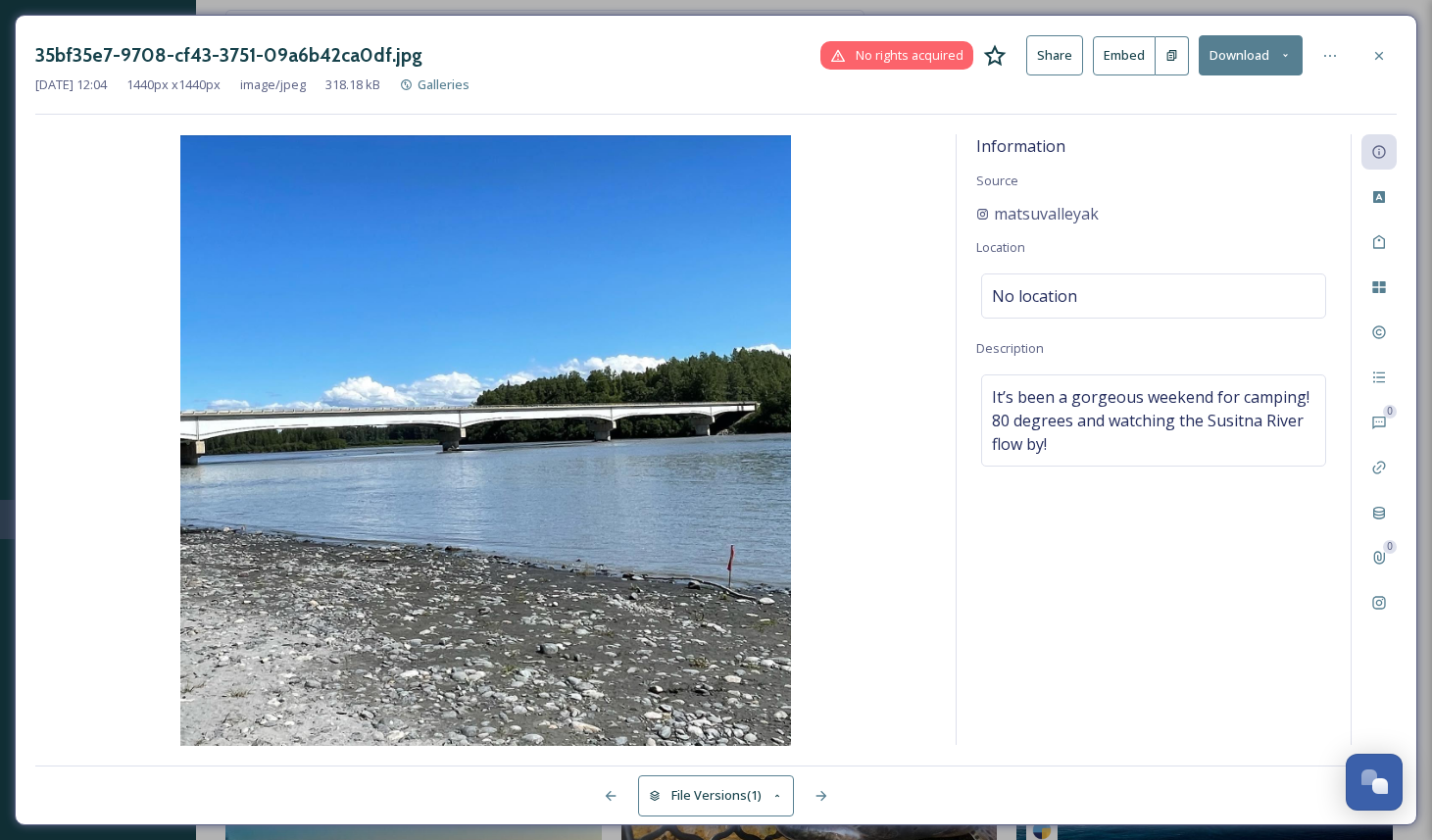
click at [1246, 54] on button "Download" at bounding box center [1250, 55] width 104 height 40
click at [1379, 55] on icon at bounding box center [1379, 55] width 8 height 8
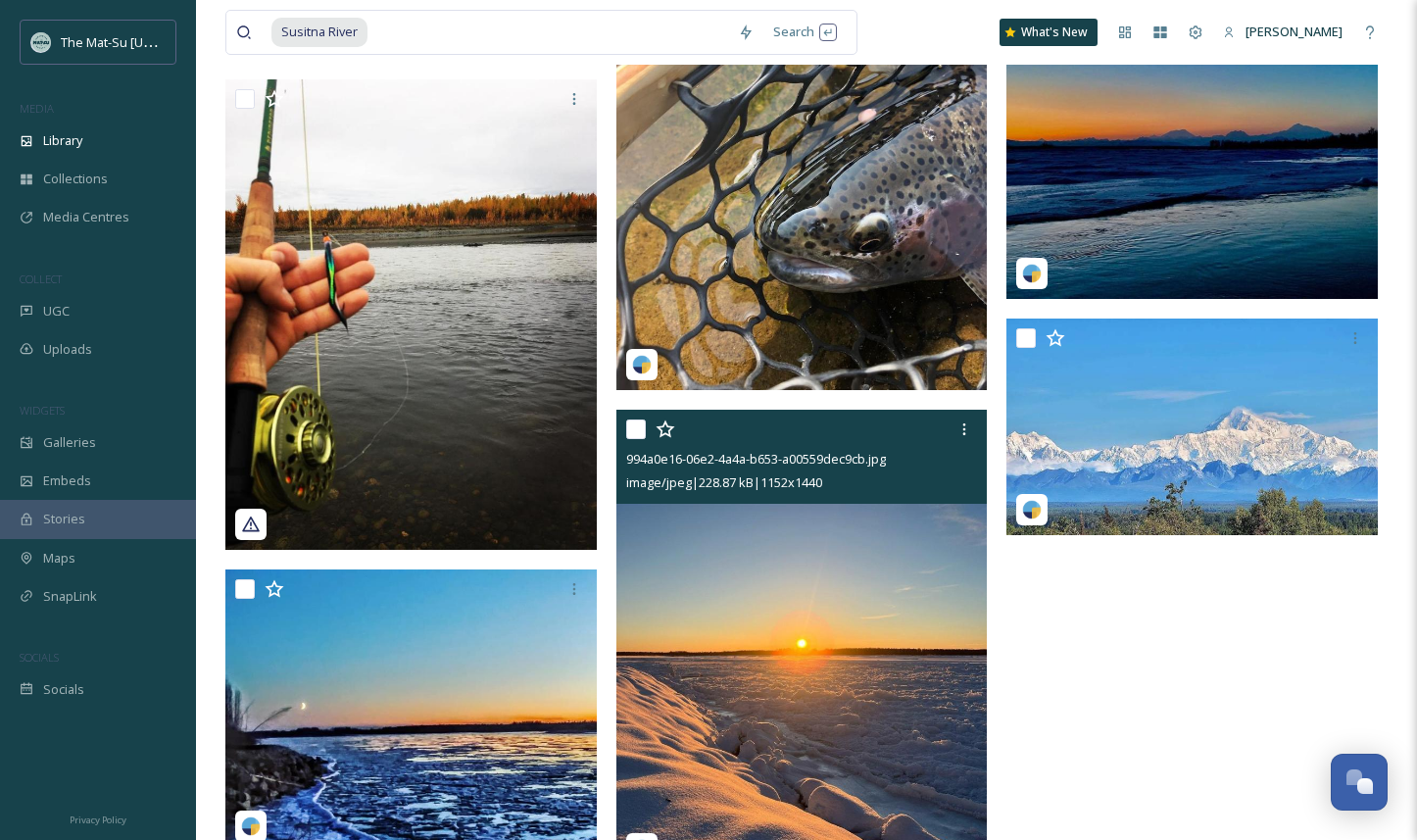
scroll to position [1838, 0]
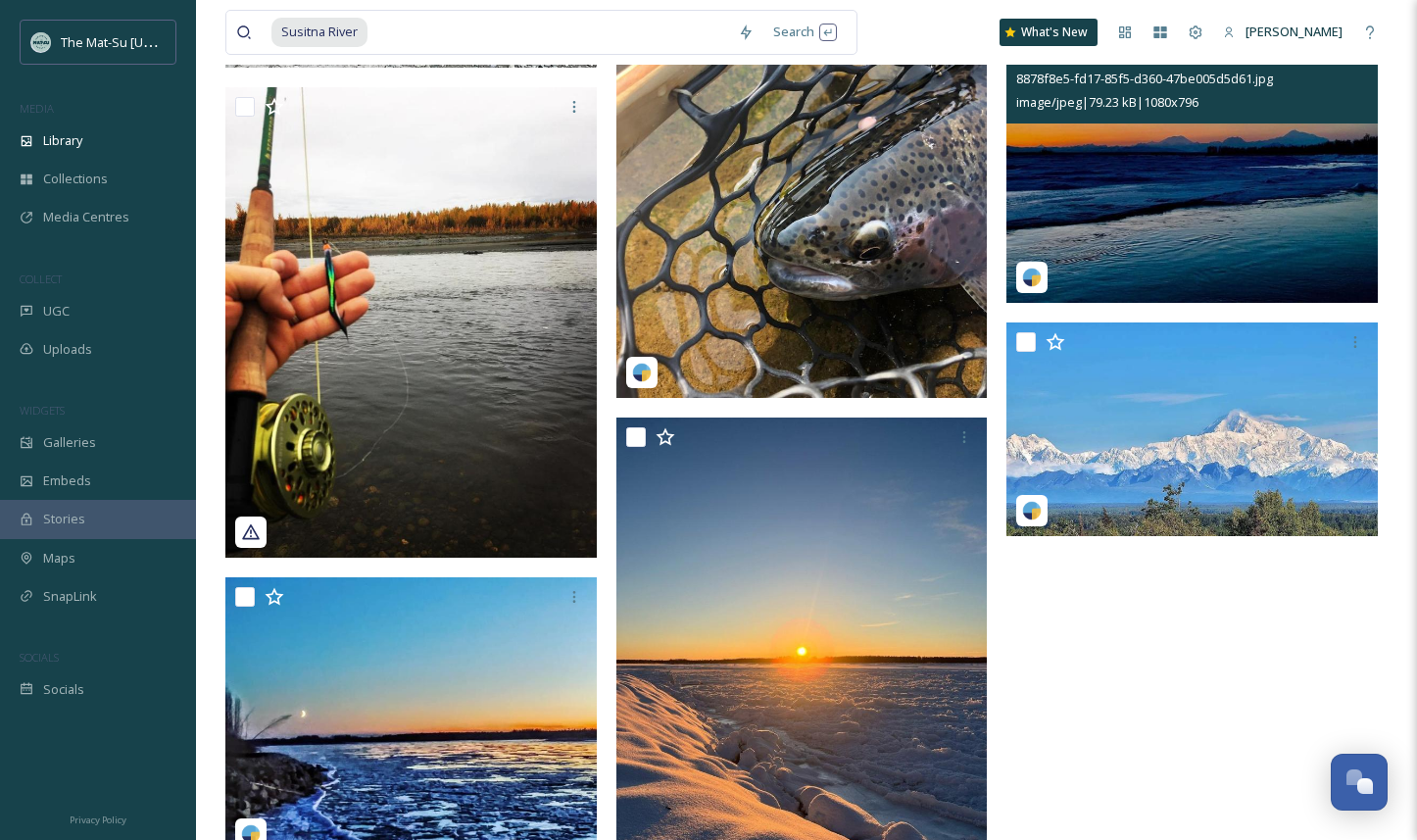
click at [1264, 220] on img at bounding box center [1192, 166] width 371 height 273
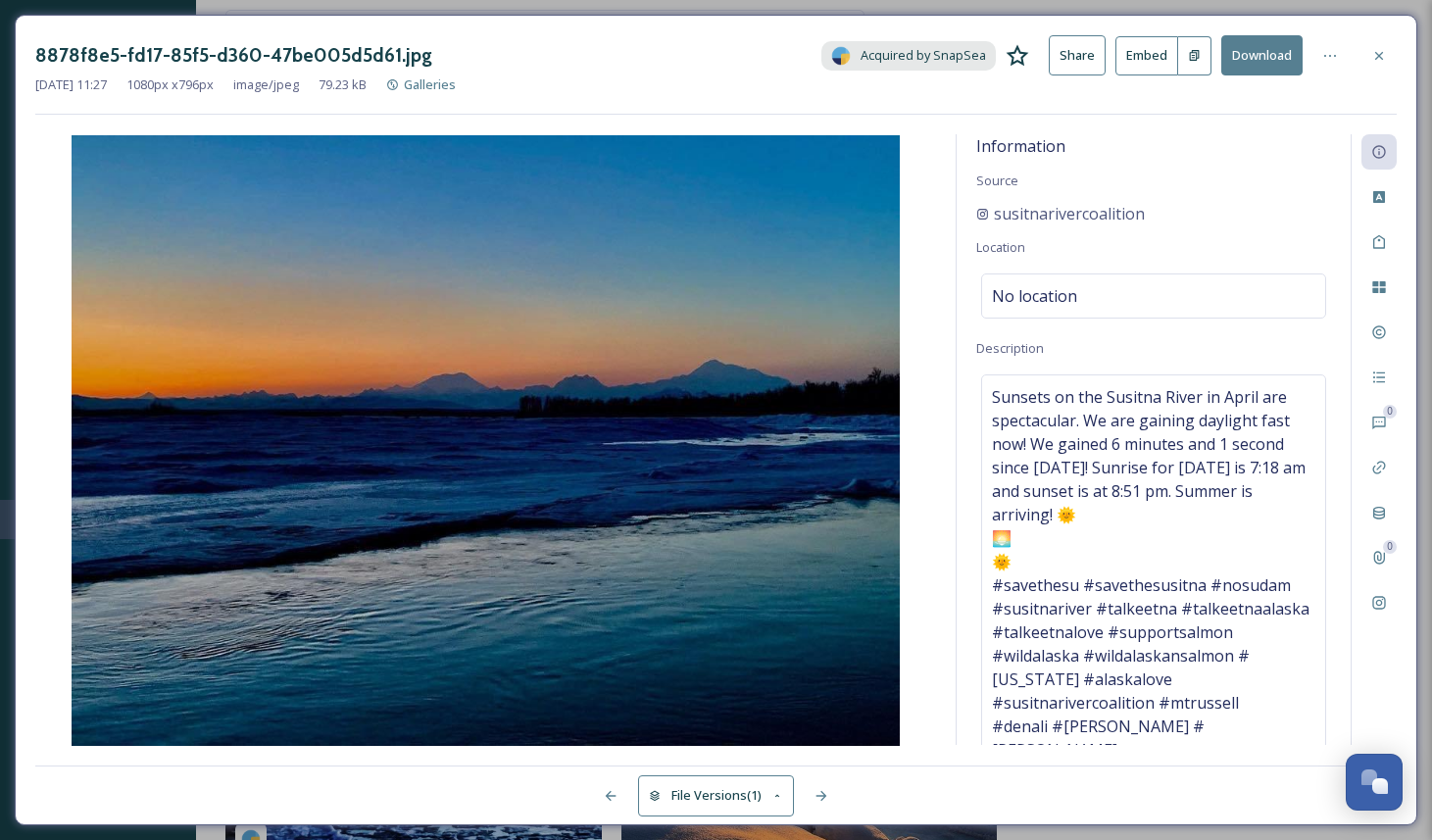
click at [1265, 53] on button "Download" at bounding box center [1262, 55] width 82 height 40
click at [1378, 48] on icon at bounding box center [1379, 56] width 16 height 16
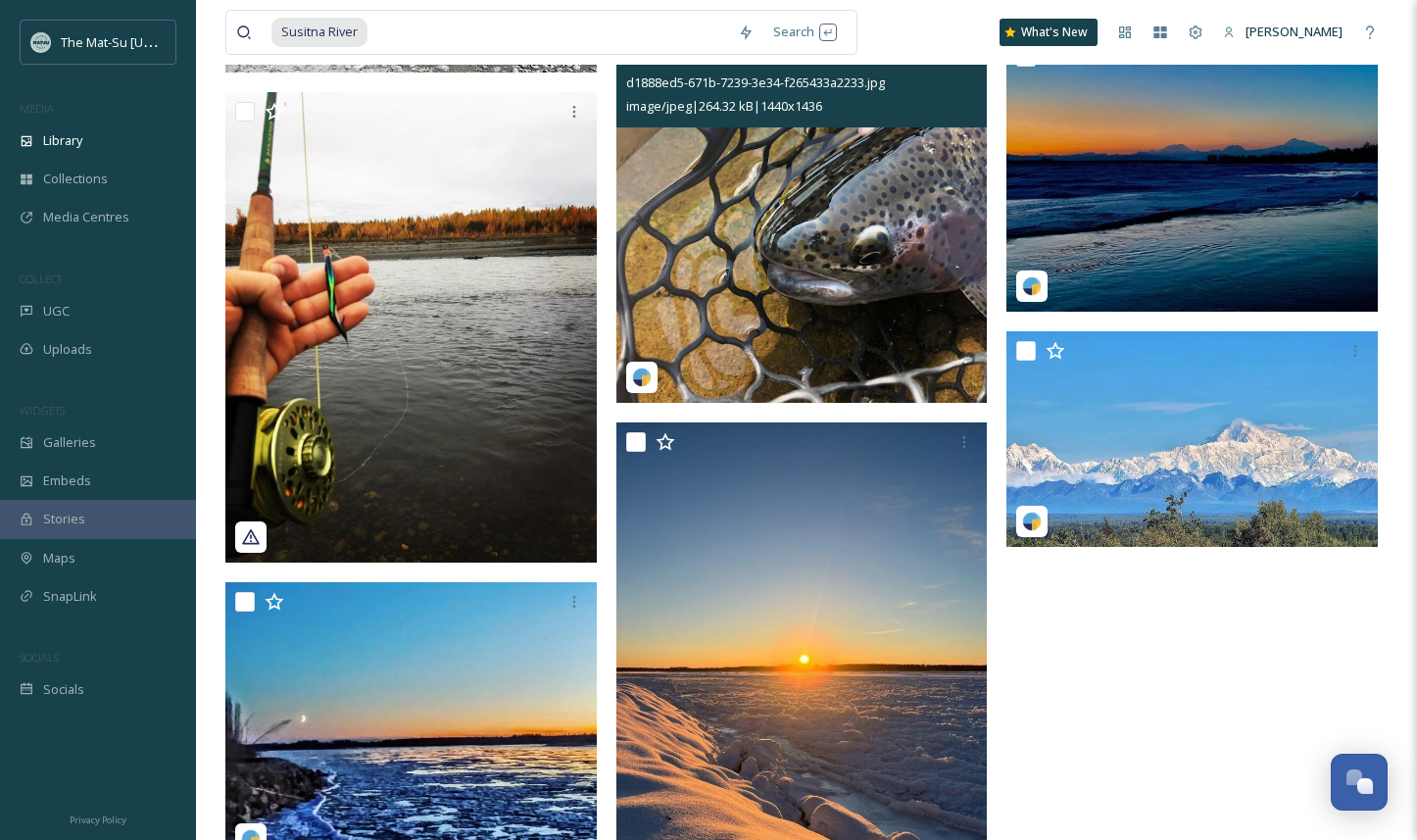
click at [958, 82] on div "d1888ed5-671b-7239-3e34-f265433a2233.jpg" at bounding box center [805, 83] width 357 height 24
click at [912, 235] on img at bounding box center [802, 217] width 371 height 370
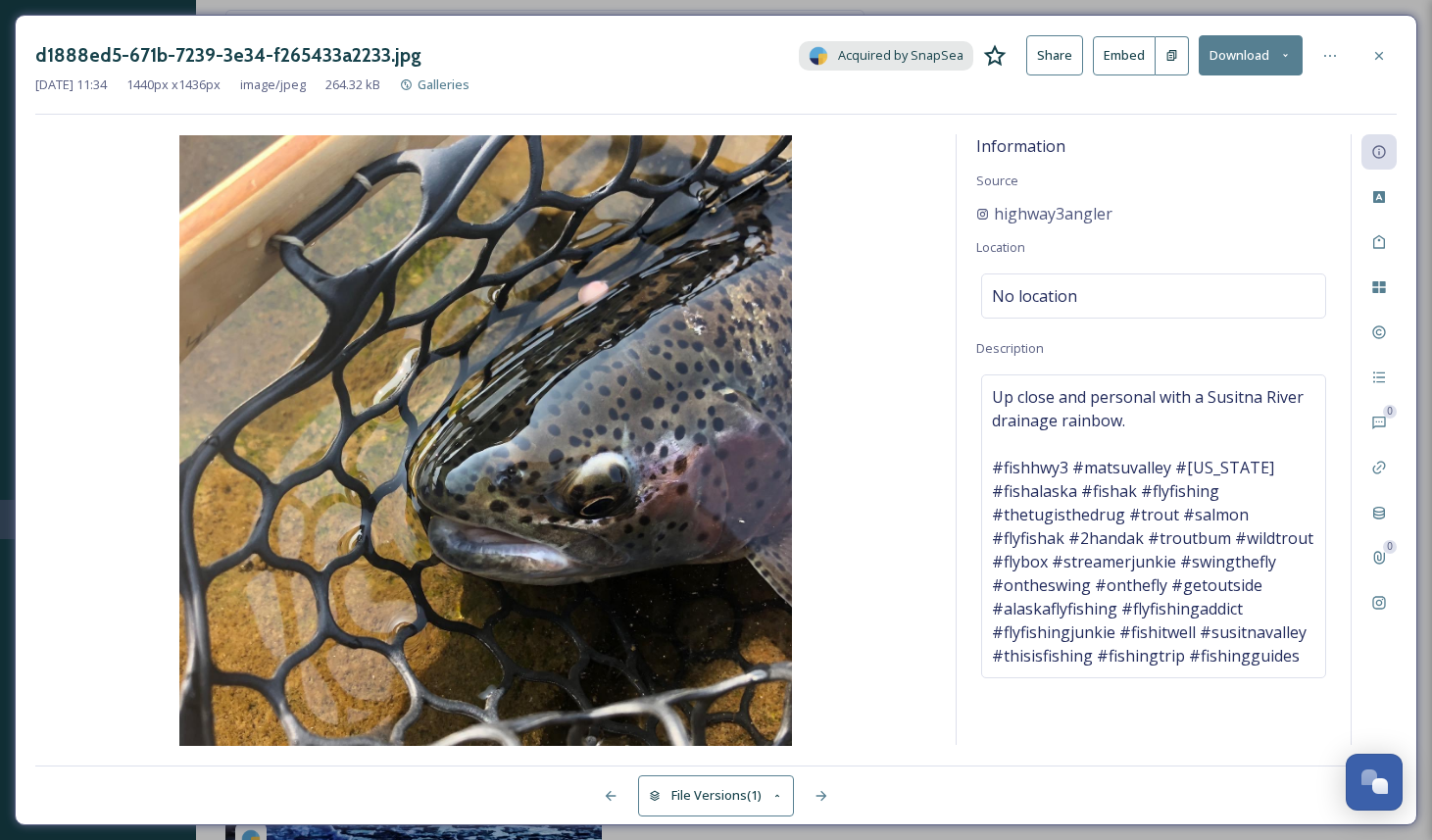
click at [1232, 67] on button "Download" at bounding box center [1250, 55] width 104 height 40
click at [1234, 100] on span "Download Original (1440 x 1436)" at bounding box center [1196, 100] width 186 height 19
click at [1376, 51] on icon at bounding box center [1379, 56] width 16 height 16
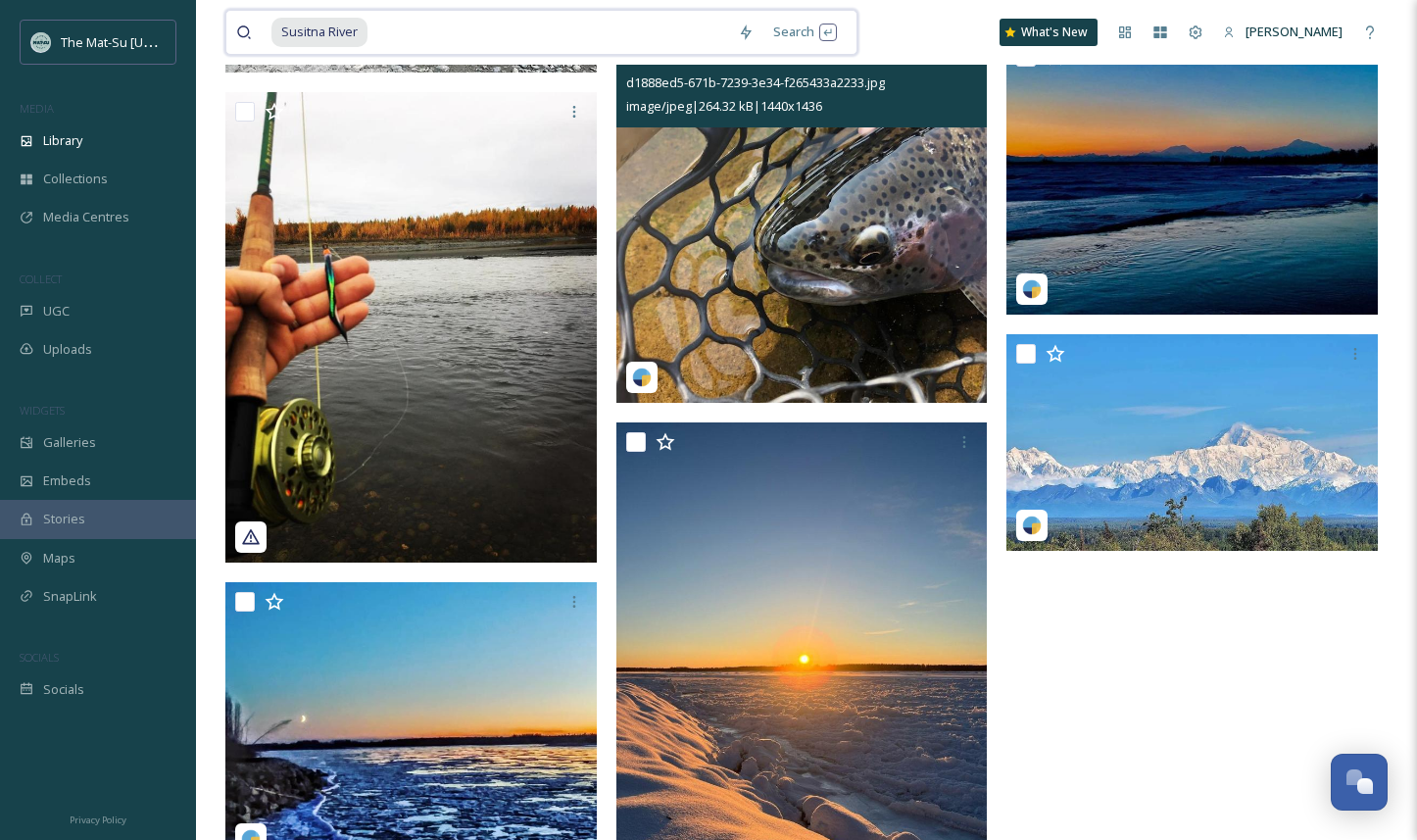
click at [409, 38] on input at bounding box center [548, 32] width 358 height 43
type input "S"
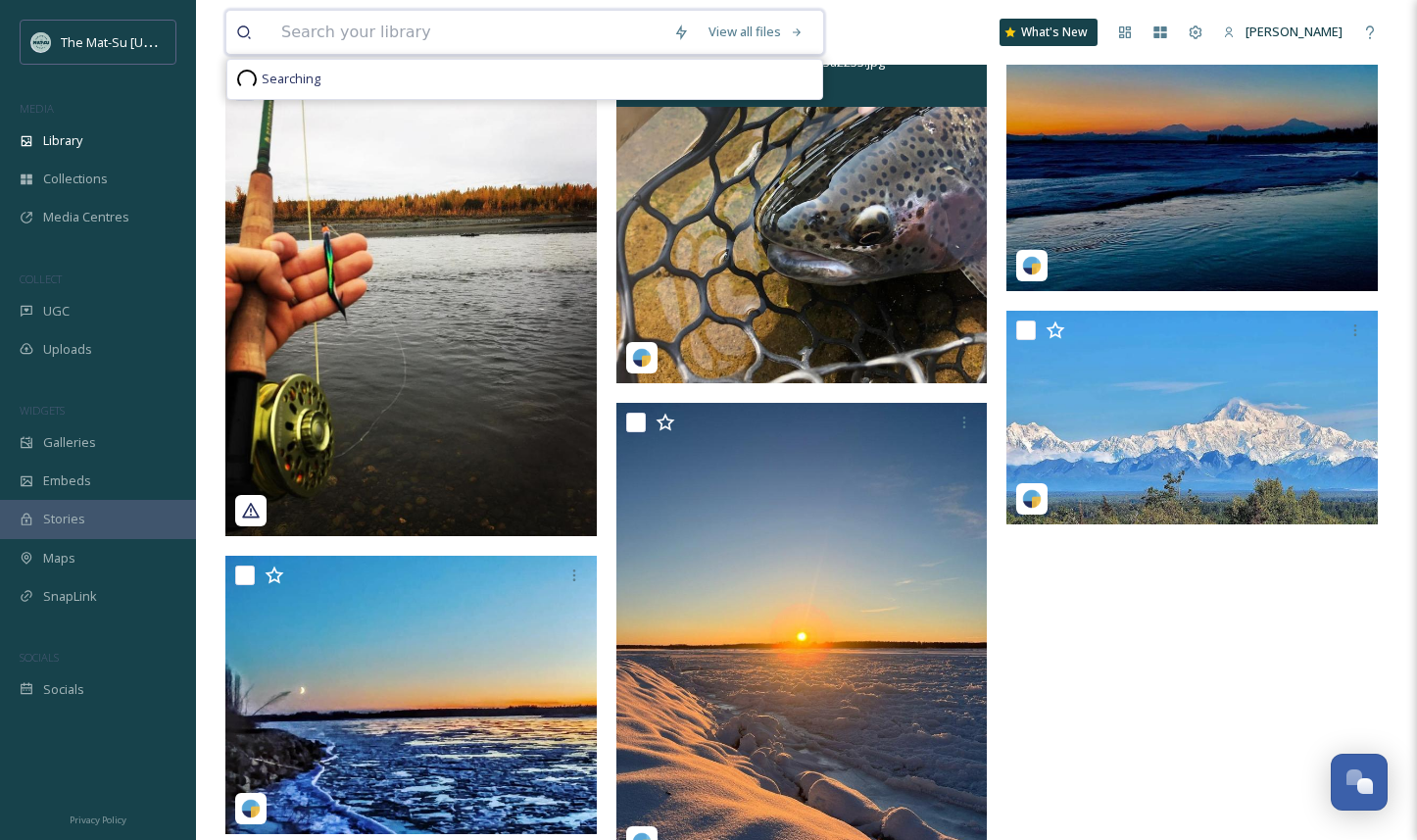
paste input "Pioneer Peak"
type input "Pioneer Peak"
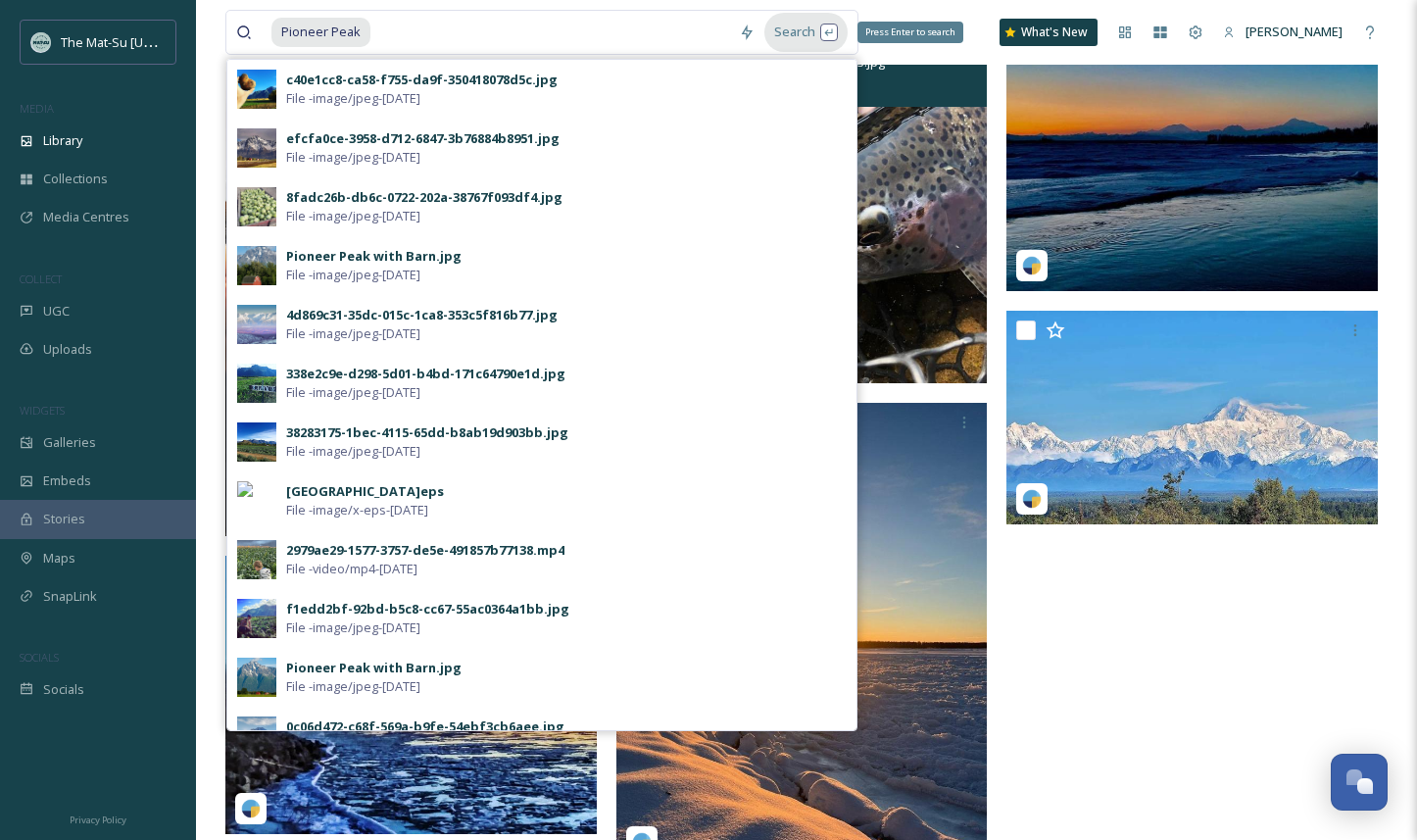
click at [793, 32] on div "Search Press Enter to search" at bounding box center [805, 32] width 83 height 38
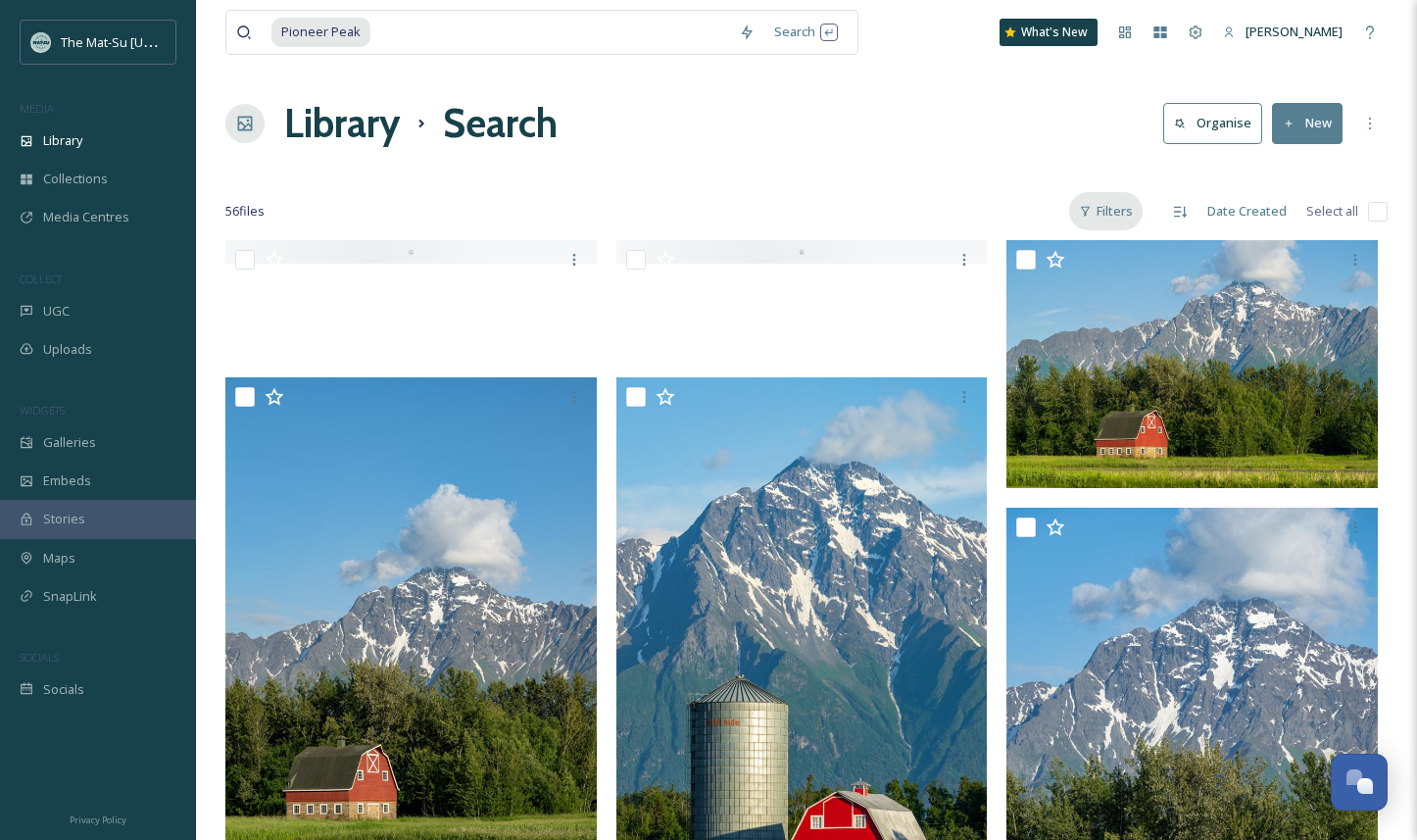
click at [1124, 211] on div "Filters" at bounding box center [1107, 211] width 74 height 38
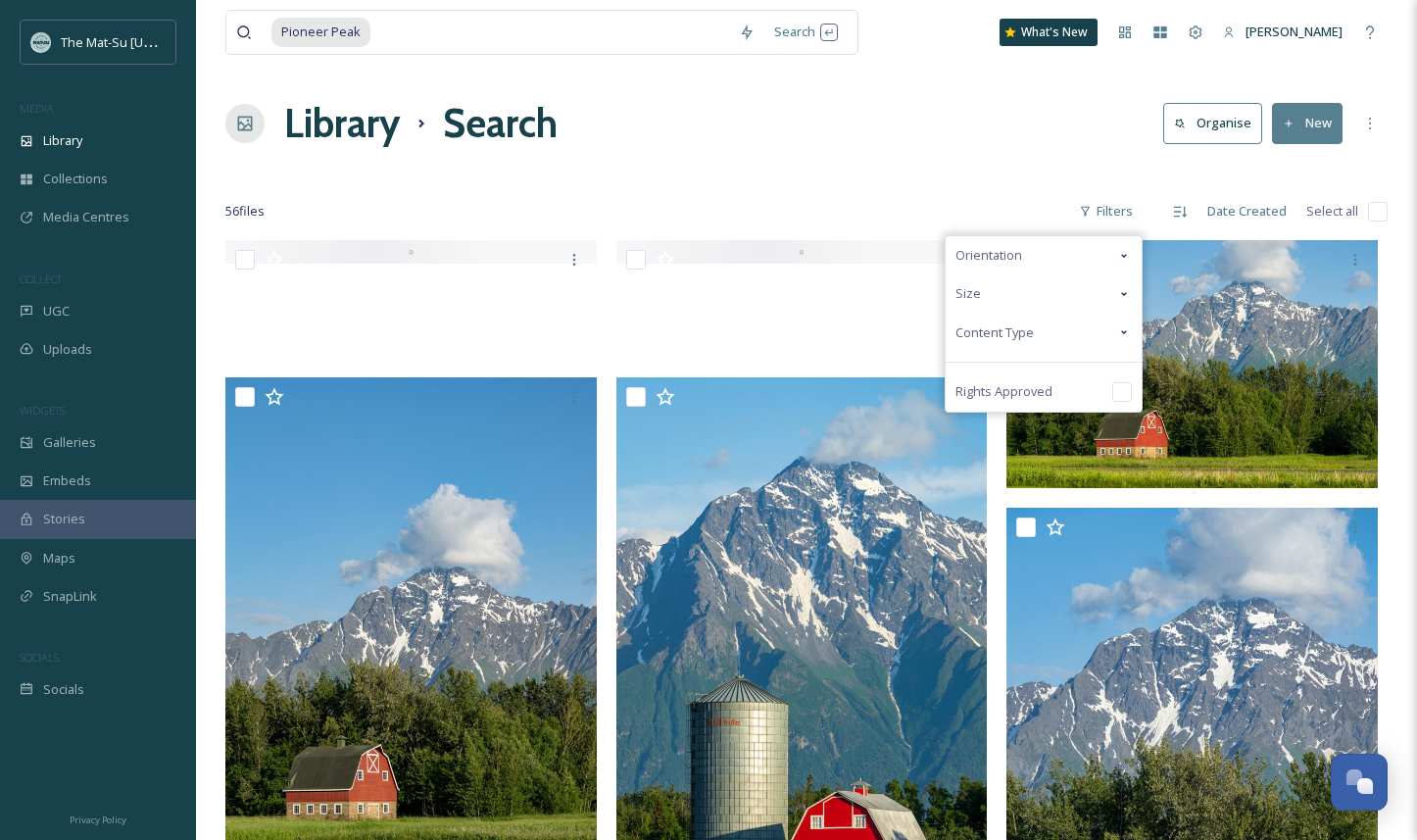
click at [1017, 333] on span "Content Type" at bounding box center [995, 332] width 79 height 19
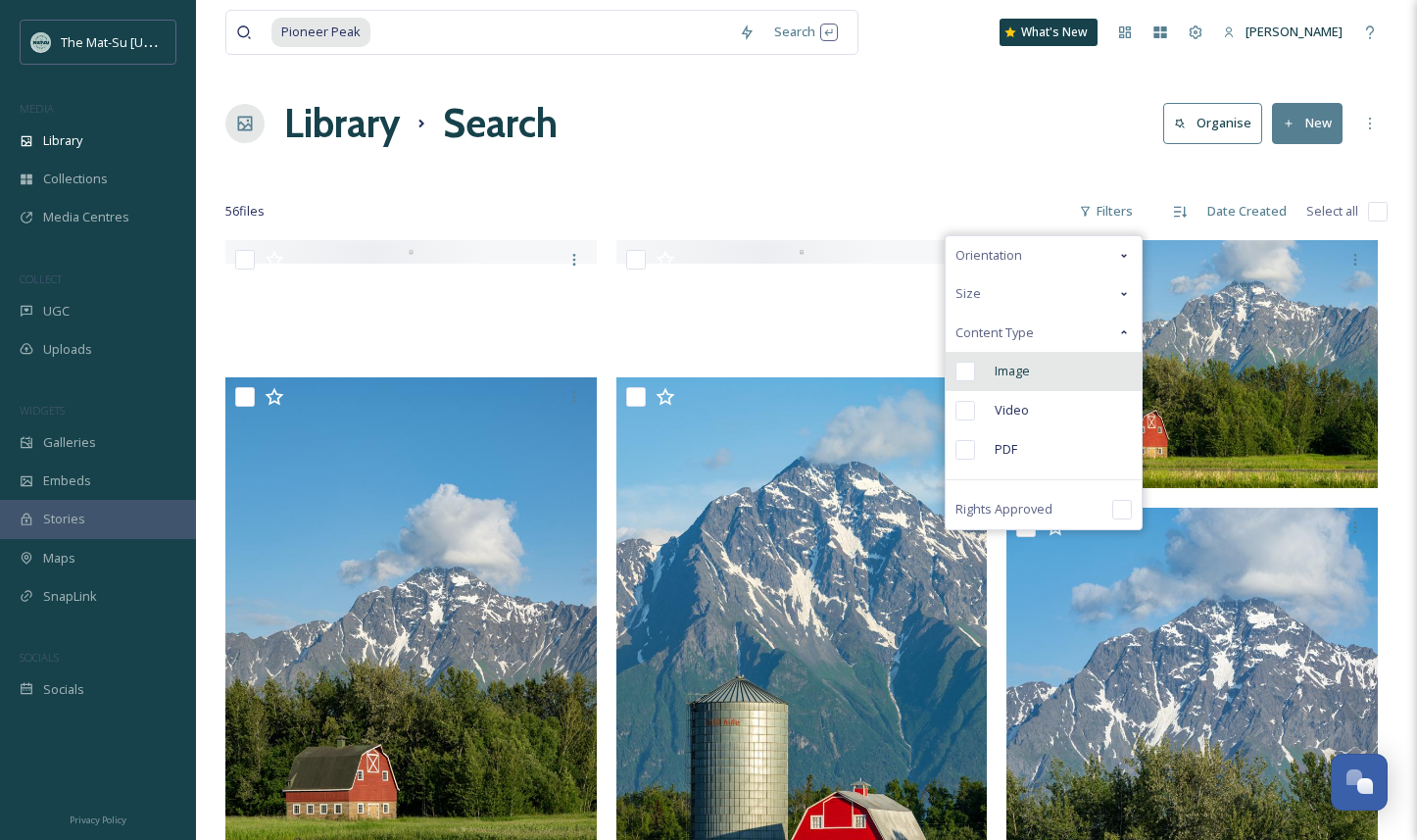
click at [968, 374] on input "checkbox" at bounding box center [966, 371] width 20 height 20
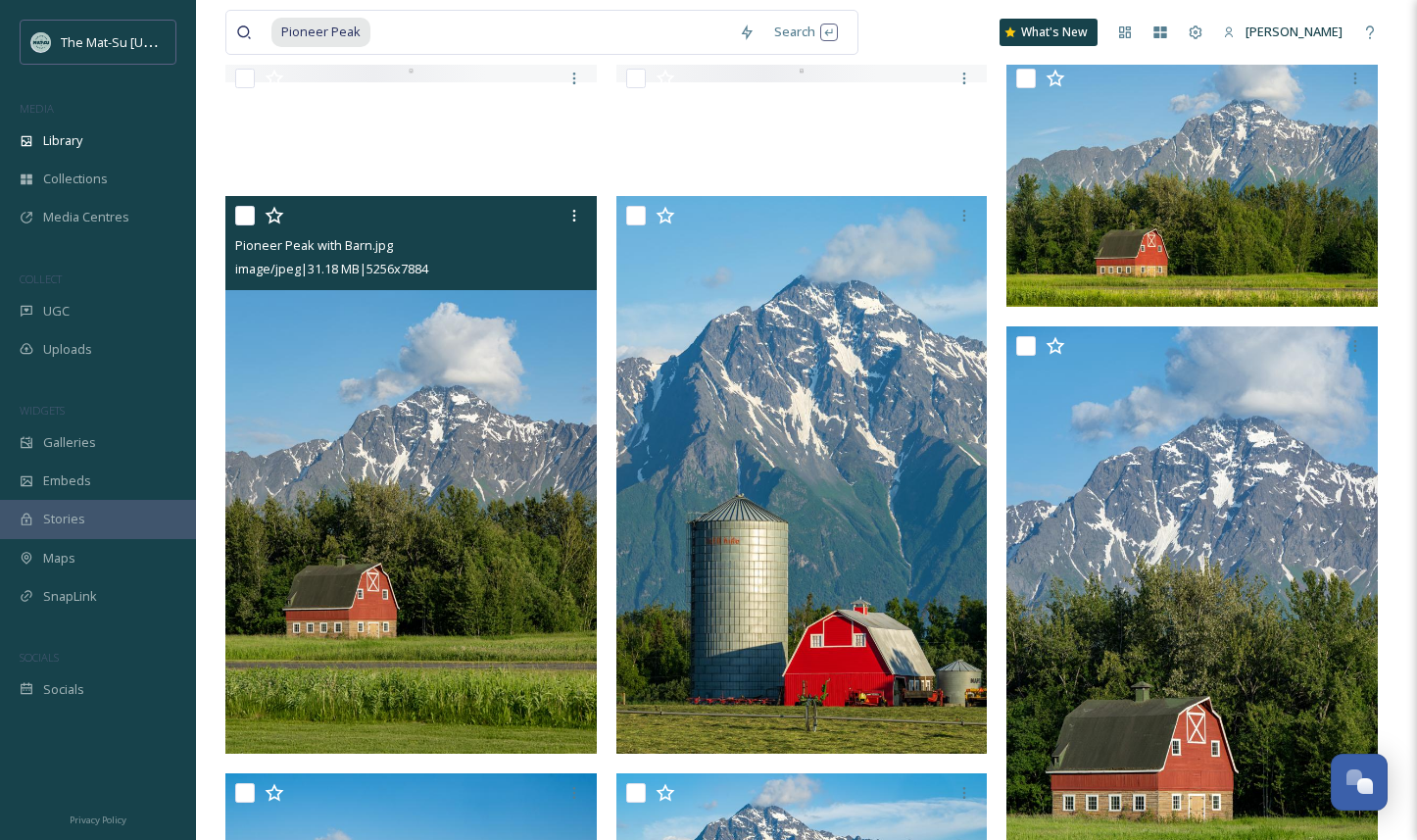
scroll to position [184, 0]
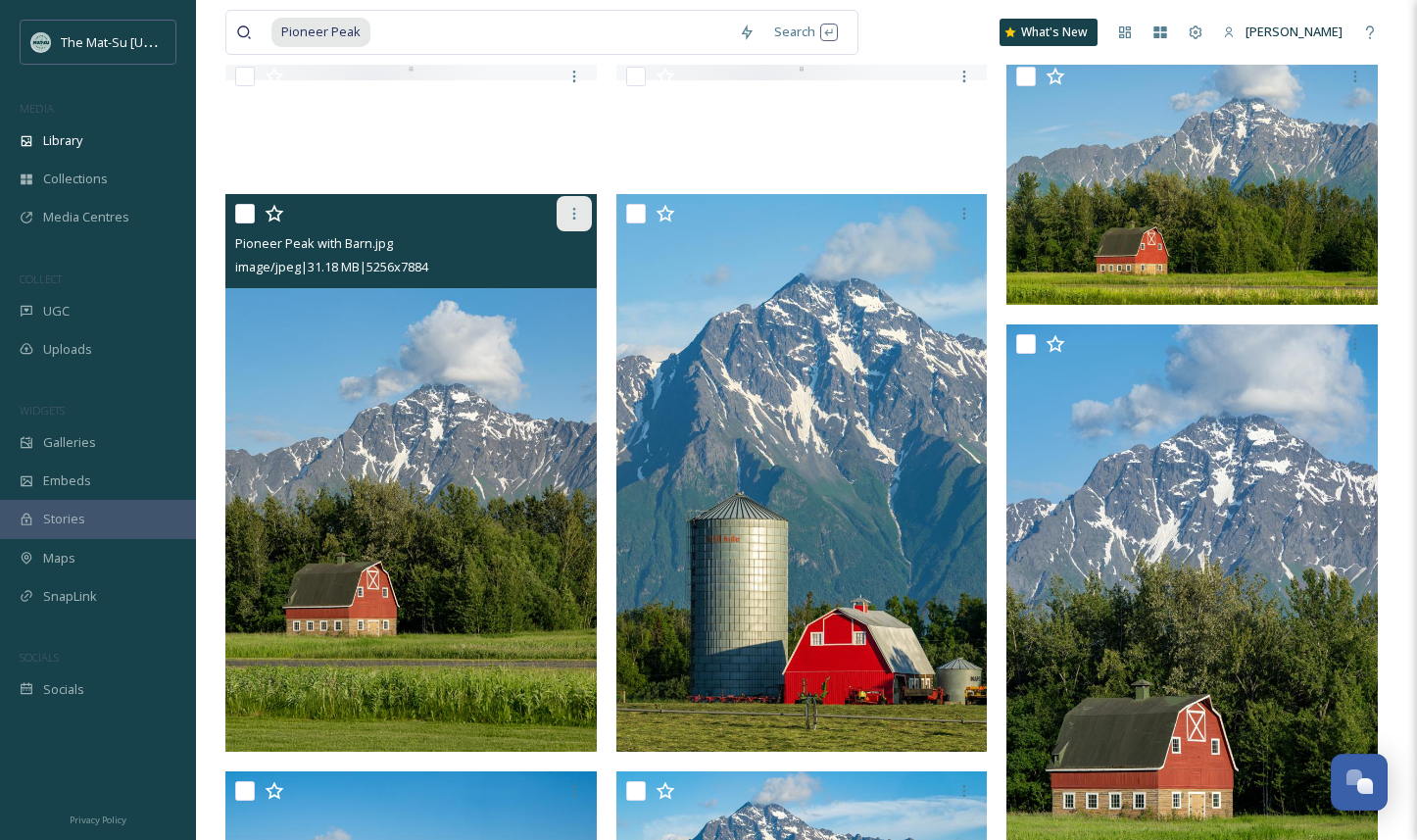
click at [576, 210] on icon at bounding box center [575, 213] width 16 height 16
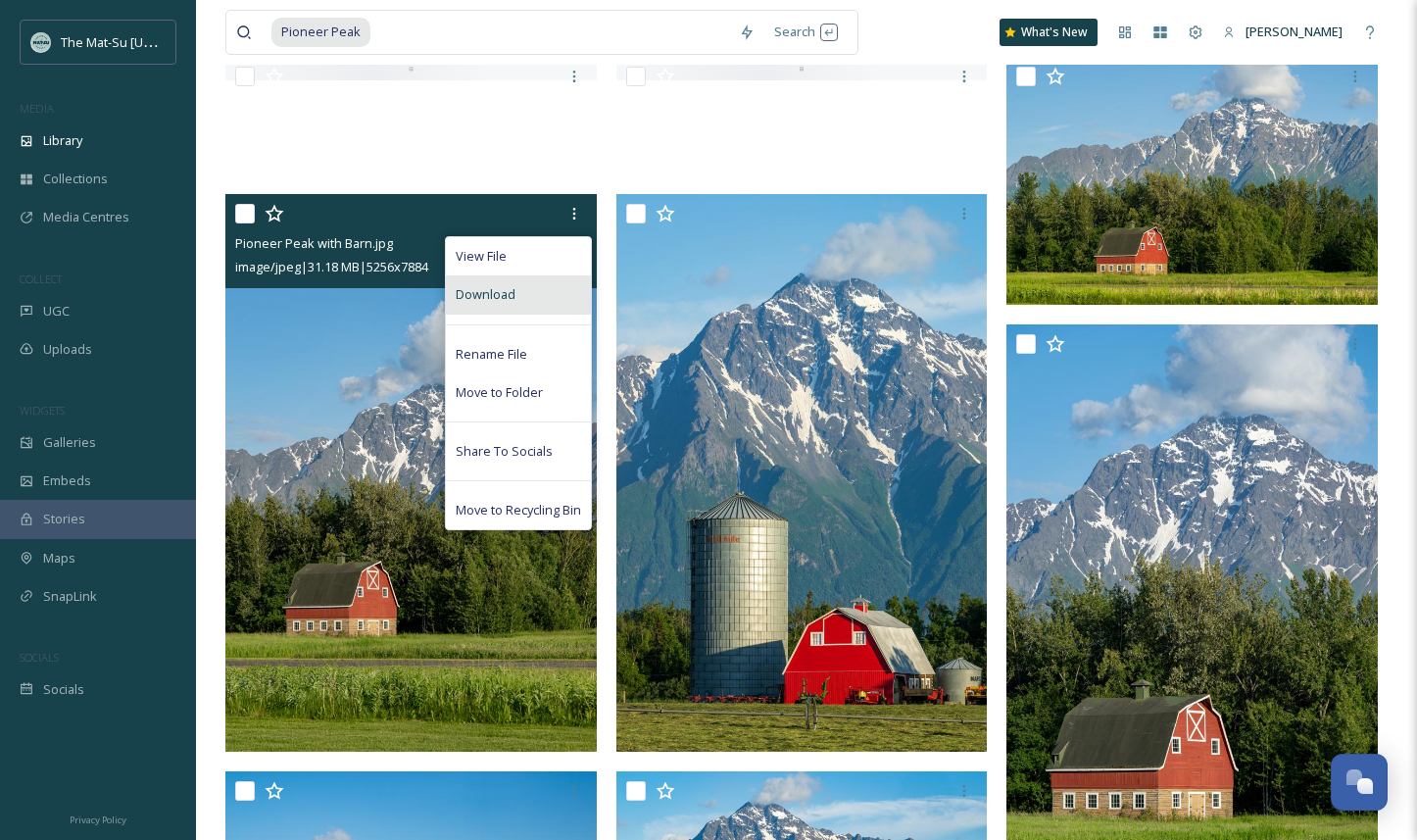
click at [530, 292] on div "Download" at bounding box center [518, 294] width 145 height 38
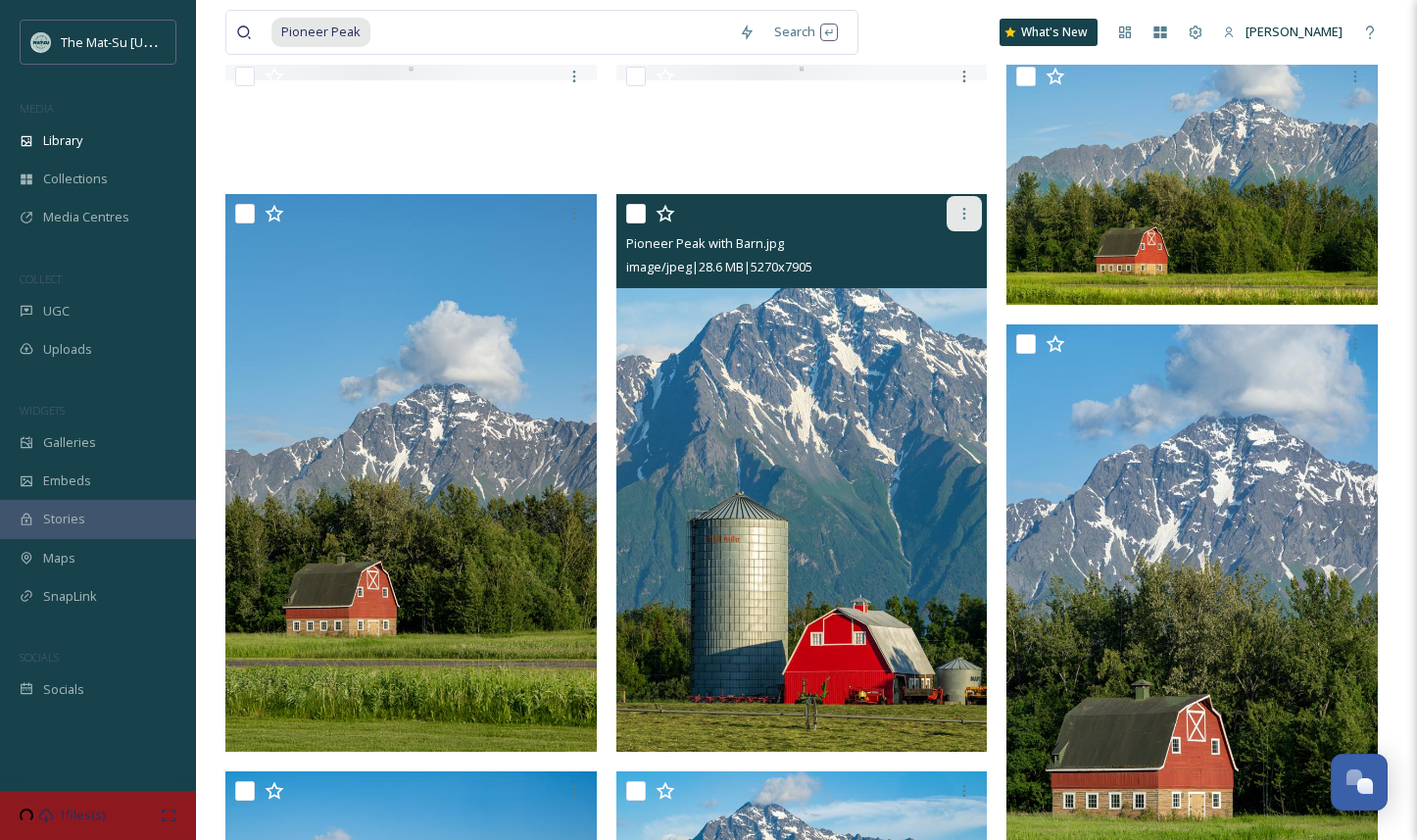
click at [967, 210] on icon at bounding box center [965, 213] width 16 height 16
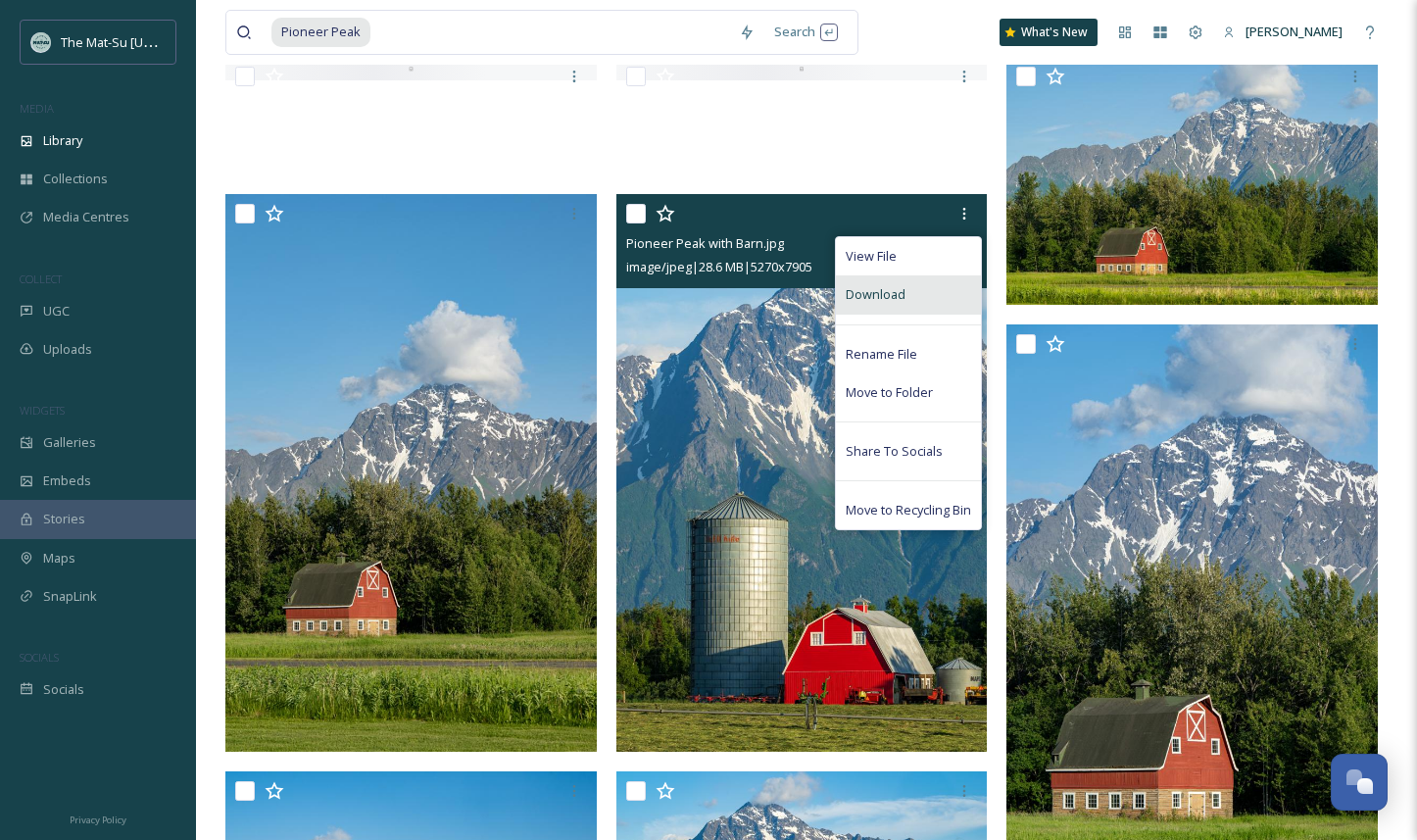
click at [908, 292] on div "Download" at bounding box center [908, 294] width 145 height 38
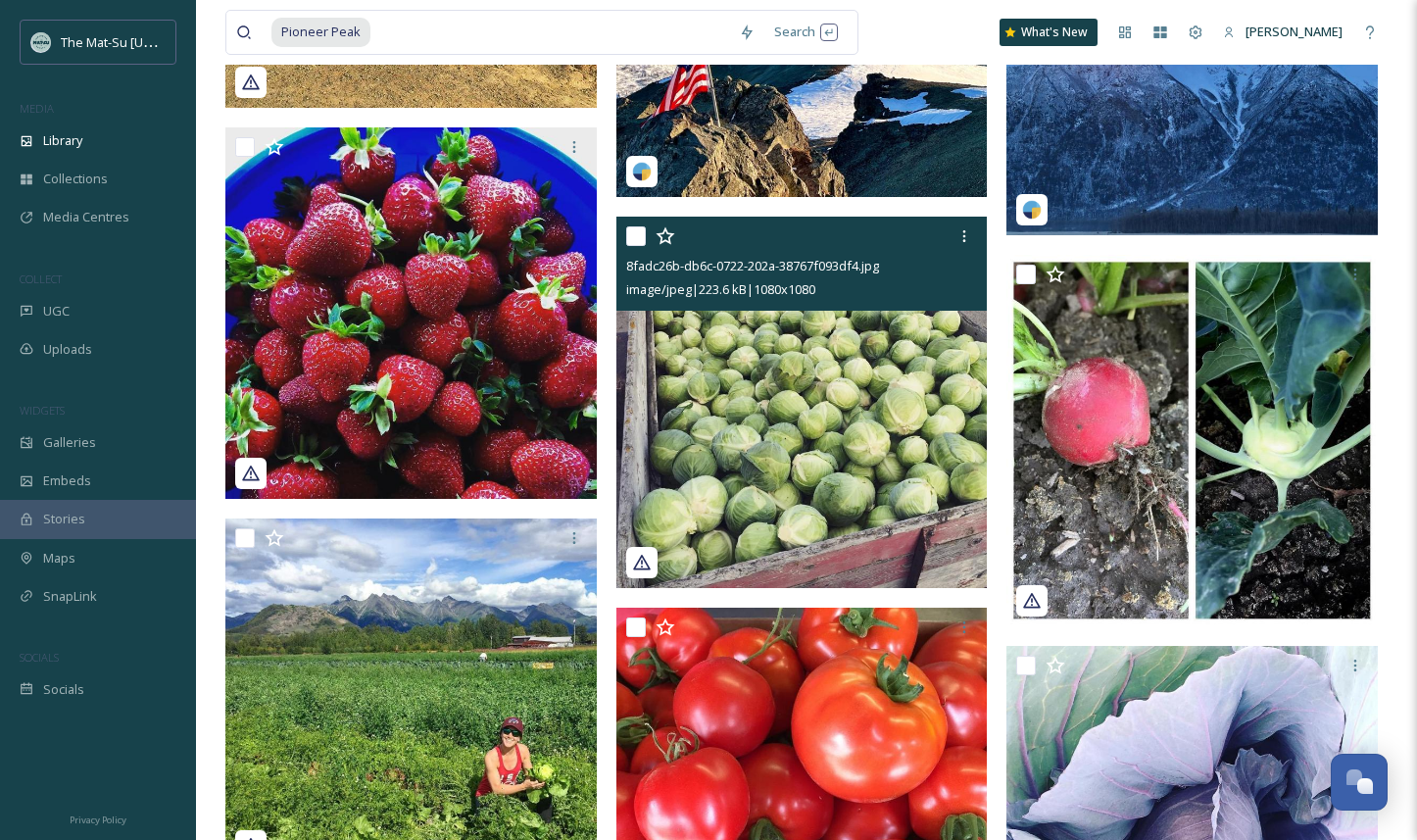
scroll to position [2831, 0]
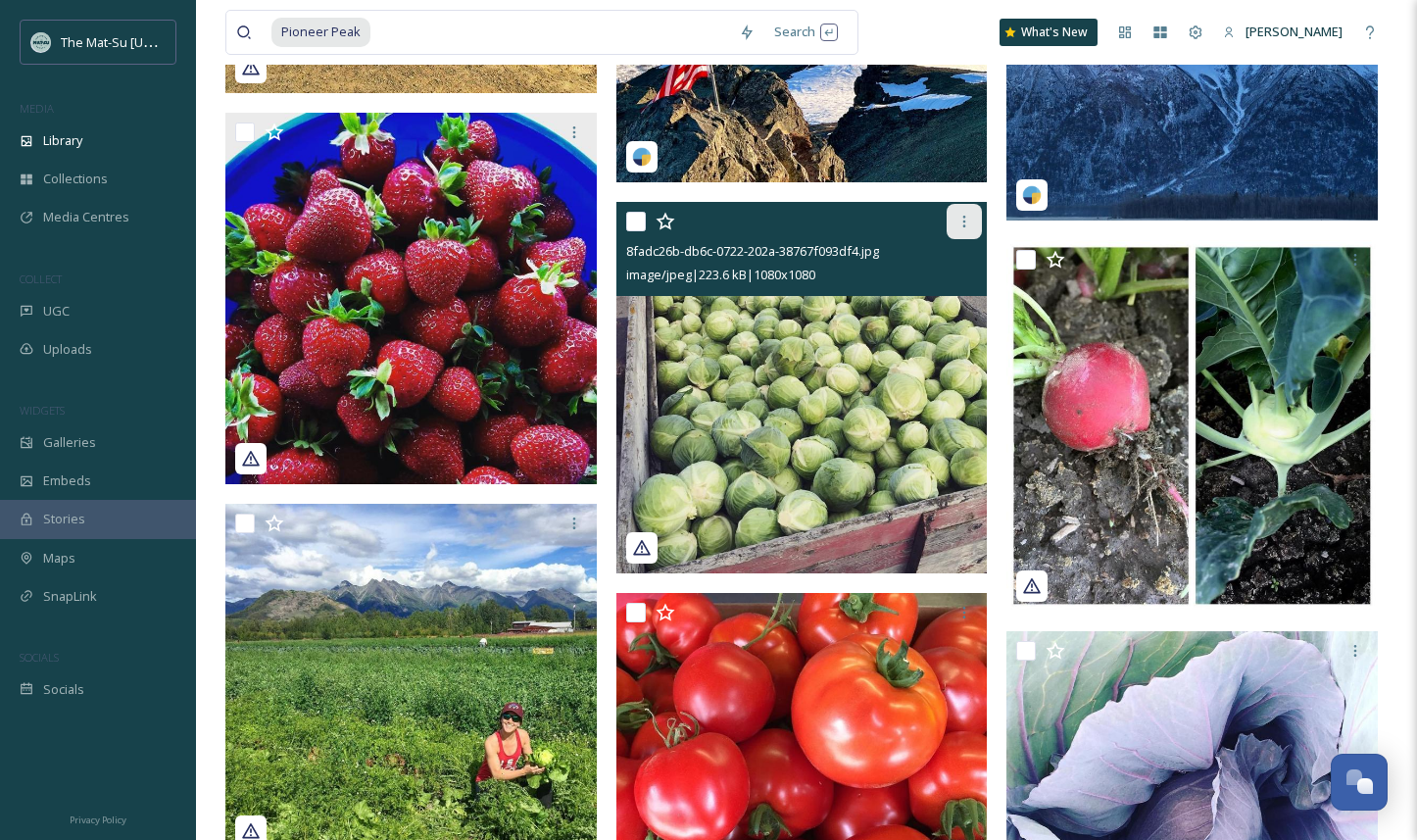
click at [969, 219] on icon at bounding box center [965, 221] width 16 height 16
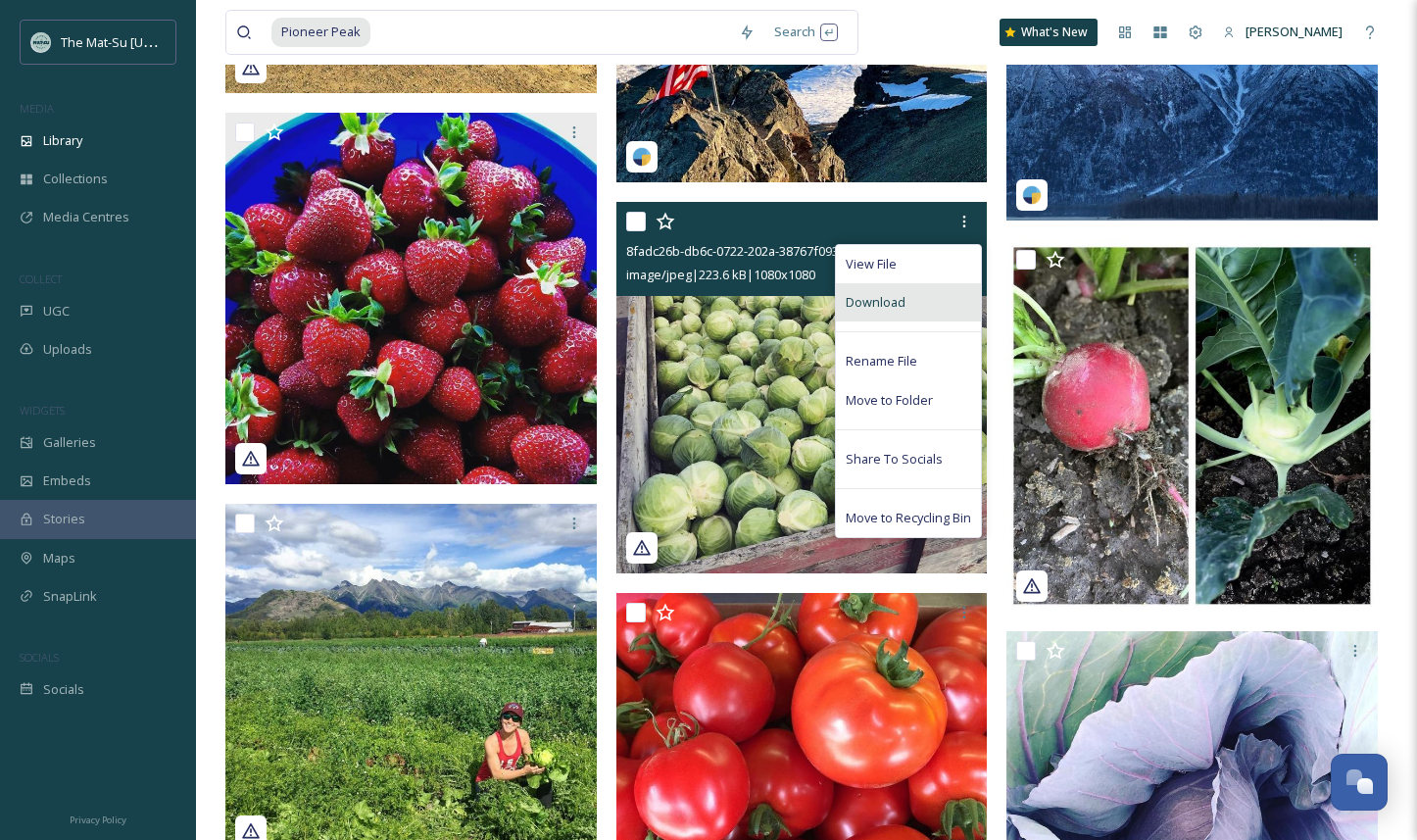
click at [894, 301] on span "Download" at bounding box center [876, 302] width 60 height 19
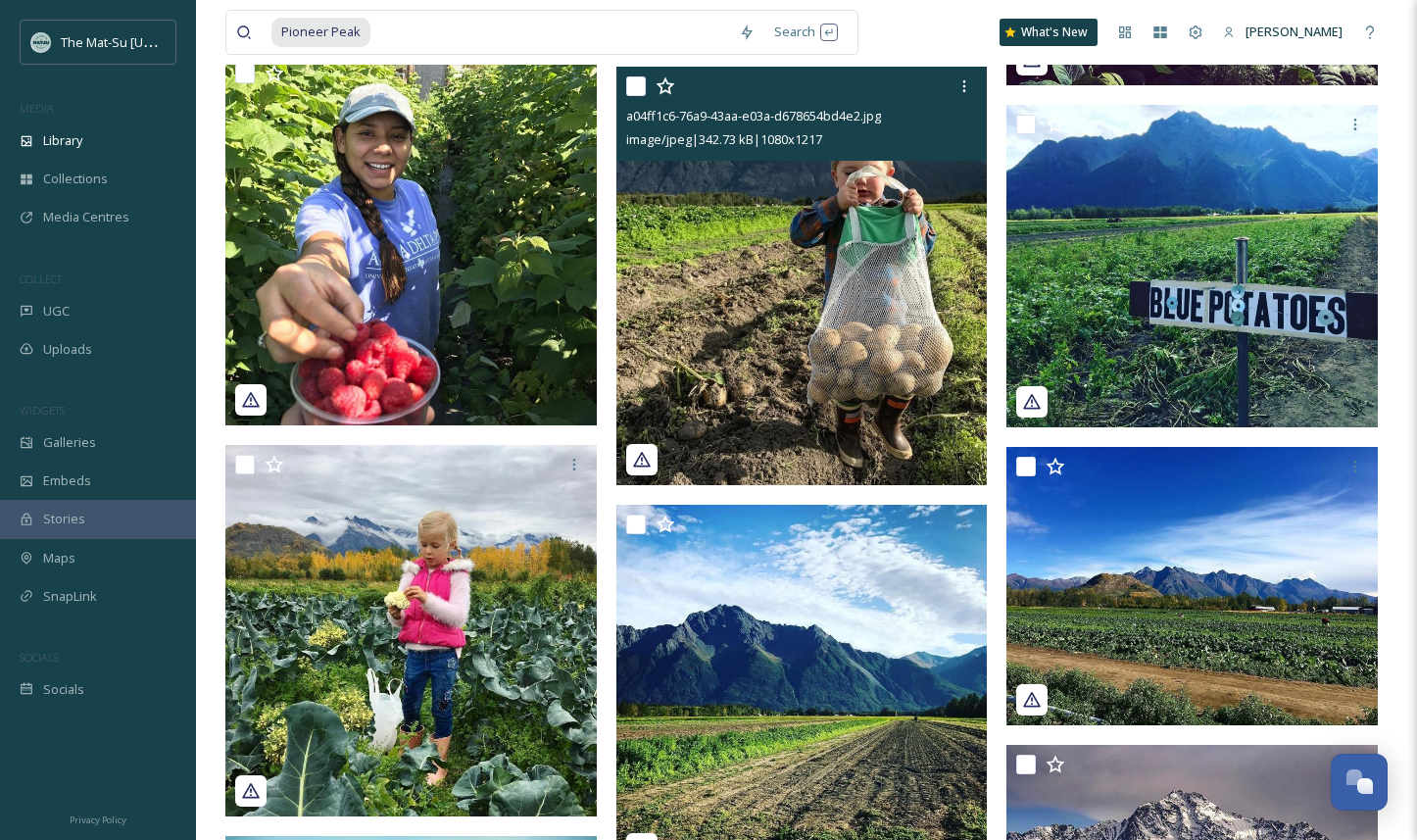
scroll to position [4907, 0]
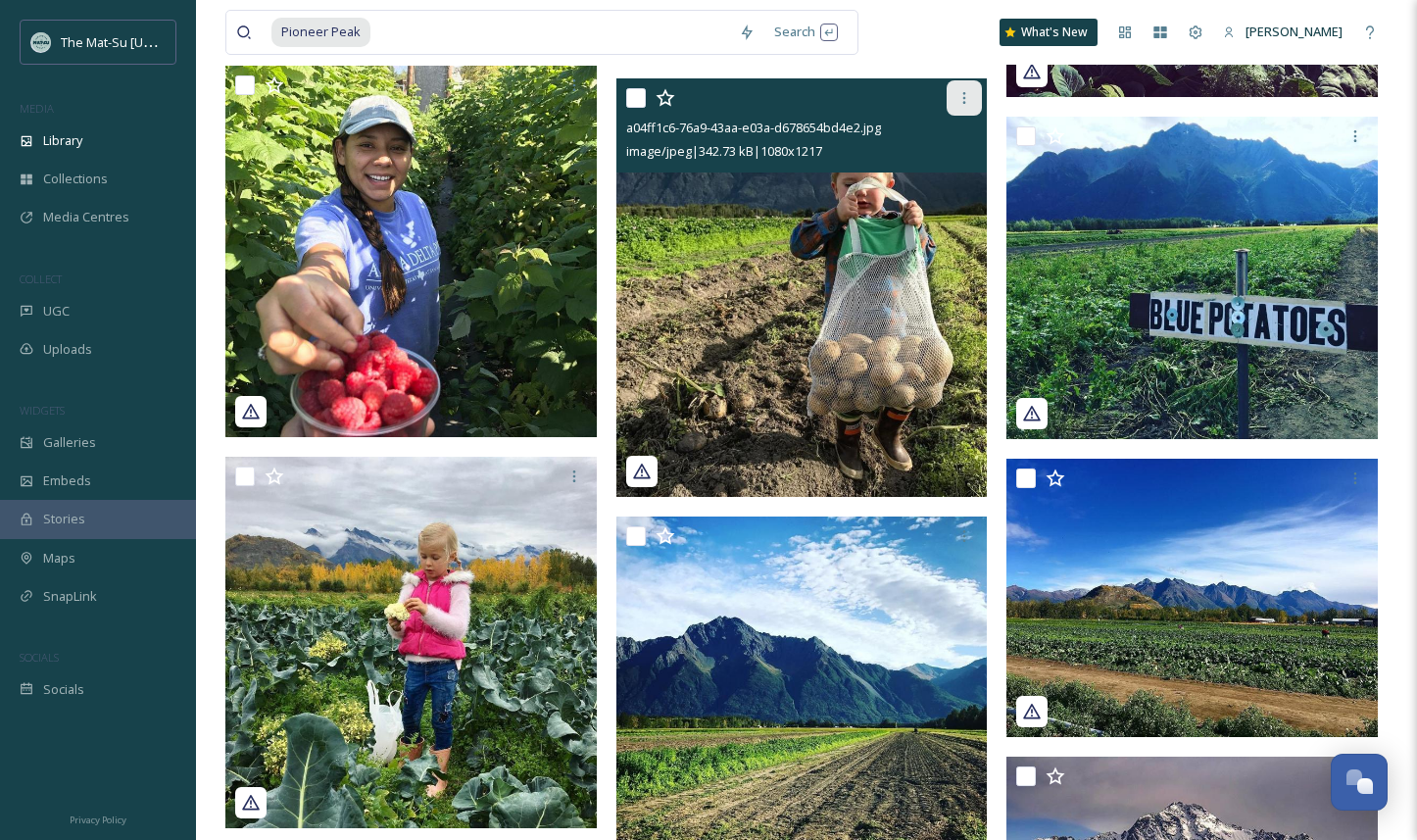
click at [968, 92] on icon at bounding box center [965, 98] width 16 height 16
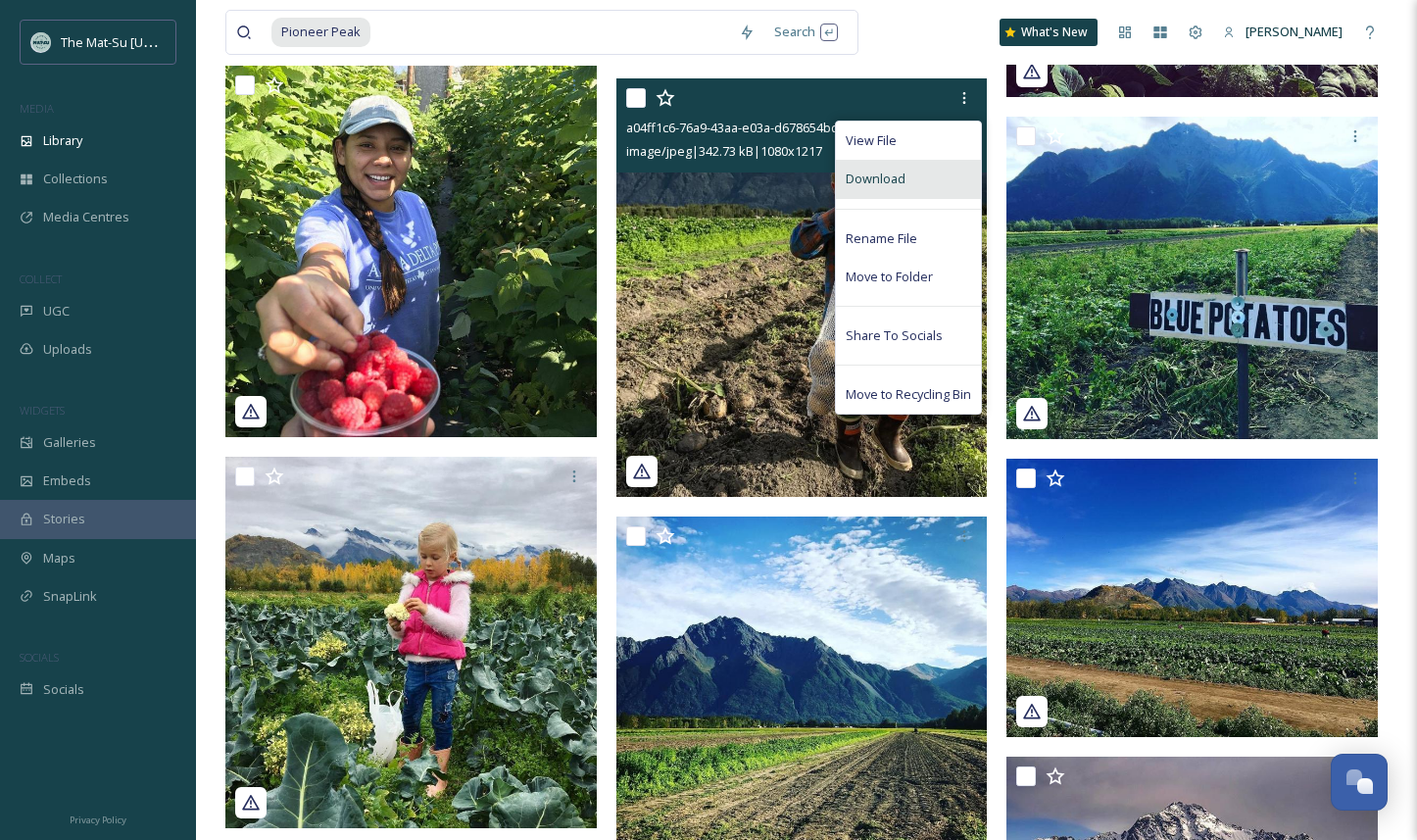
click at [892, 186] on span "Download" at bounding box center [876, 179] width 60 height 19
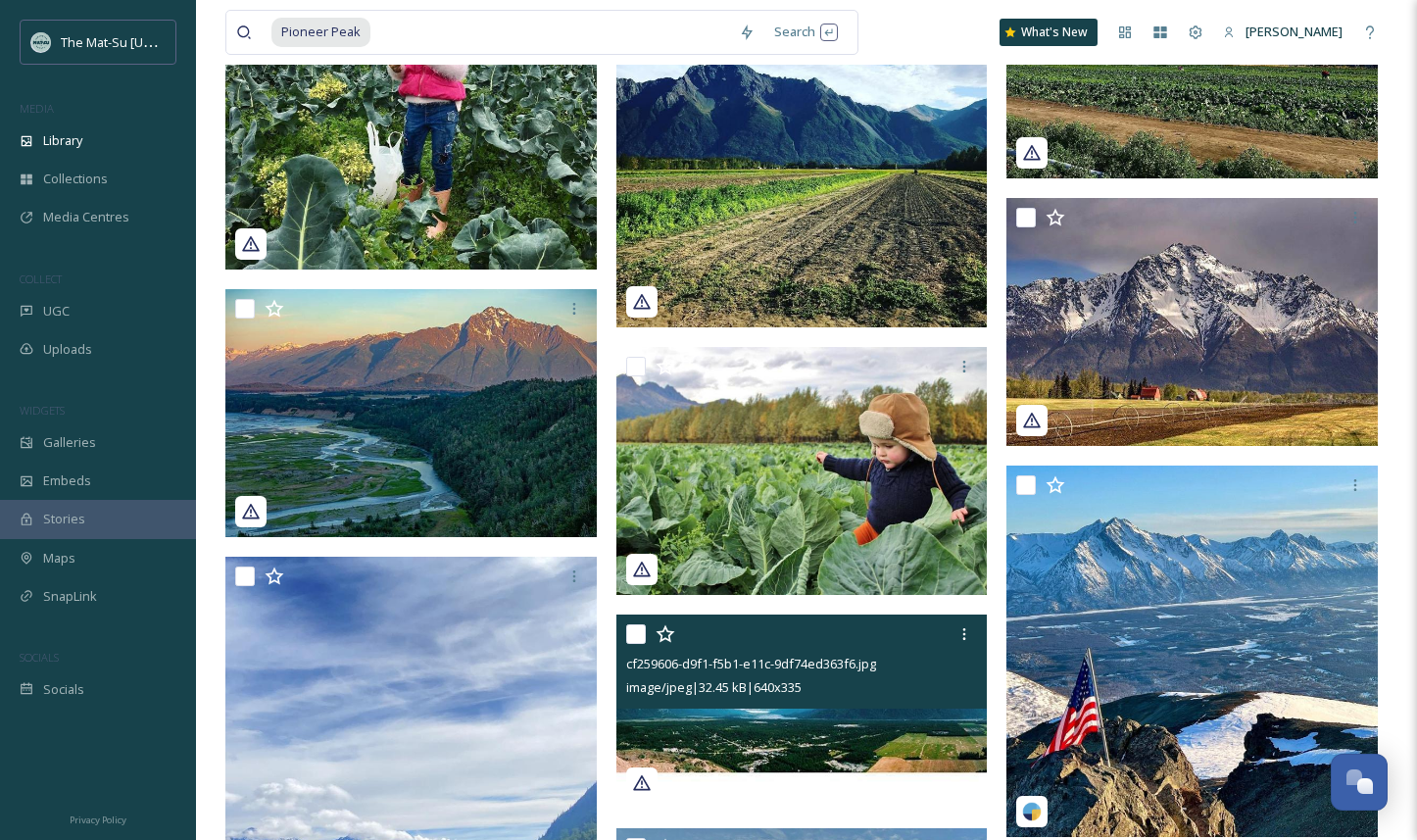
scroll to position [5467, 0]
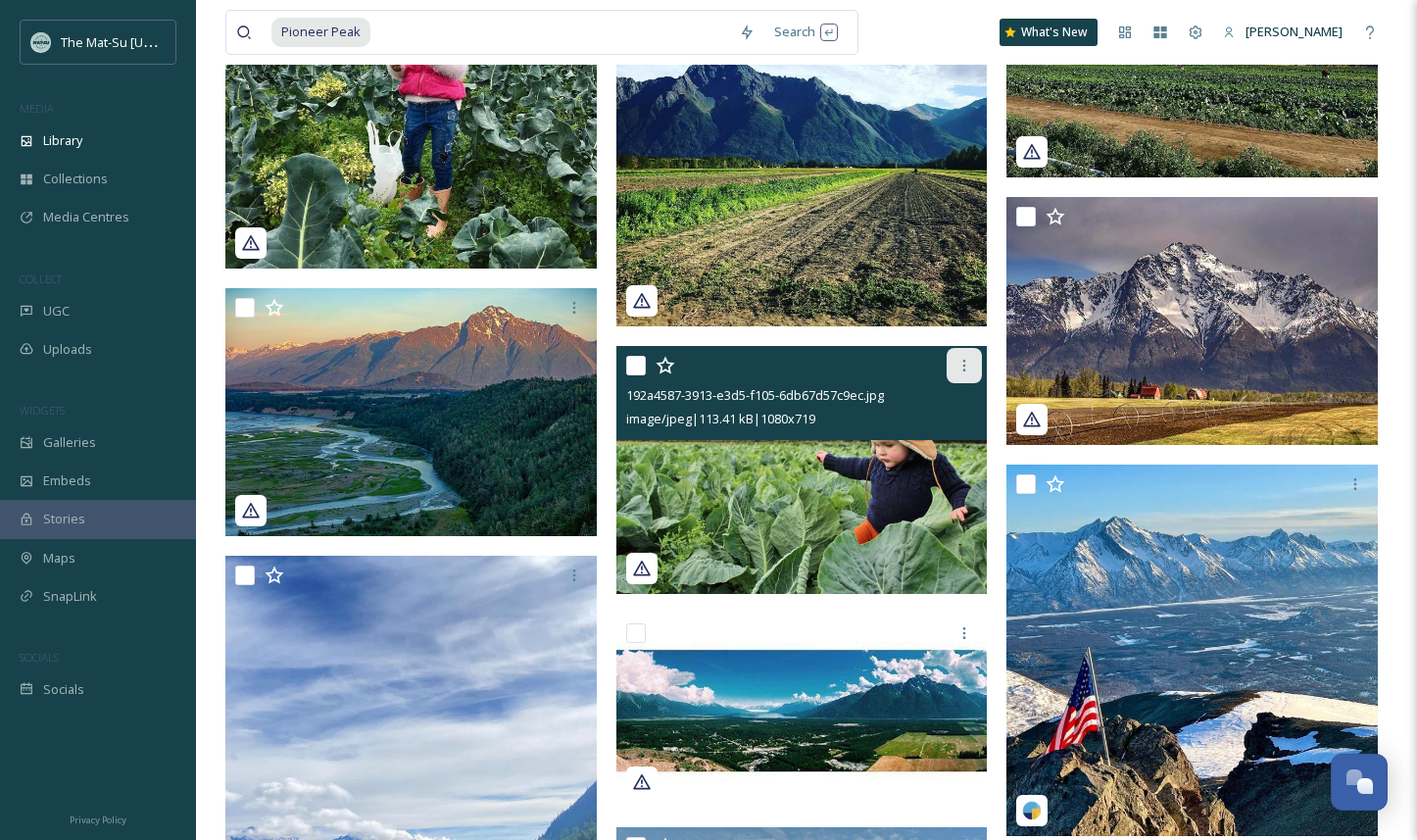
click at [968, 361] on icon at bounding box center [965, 365] width 16 height 16
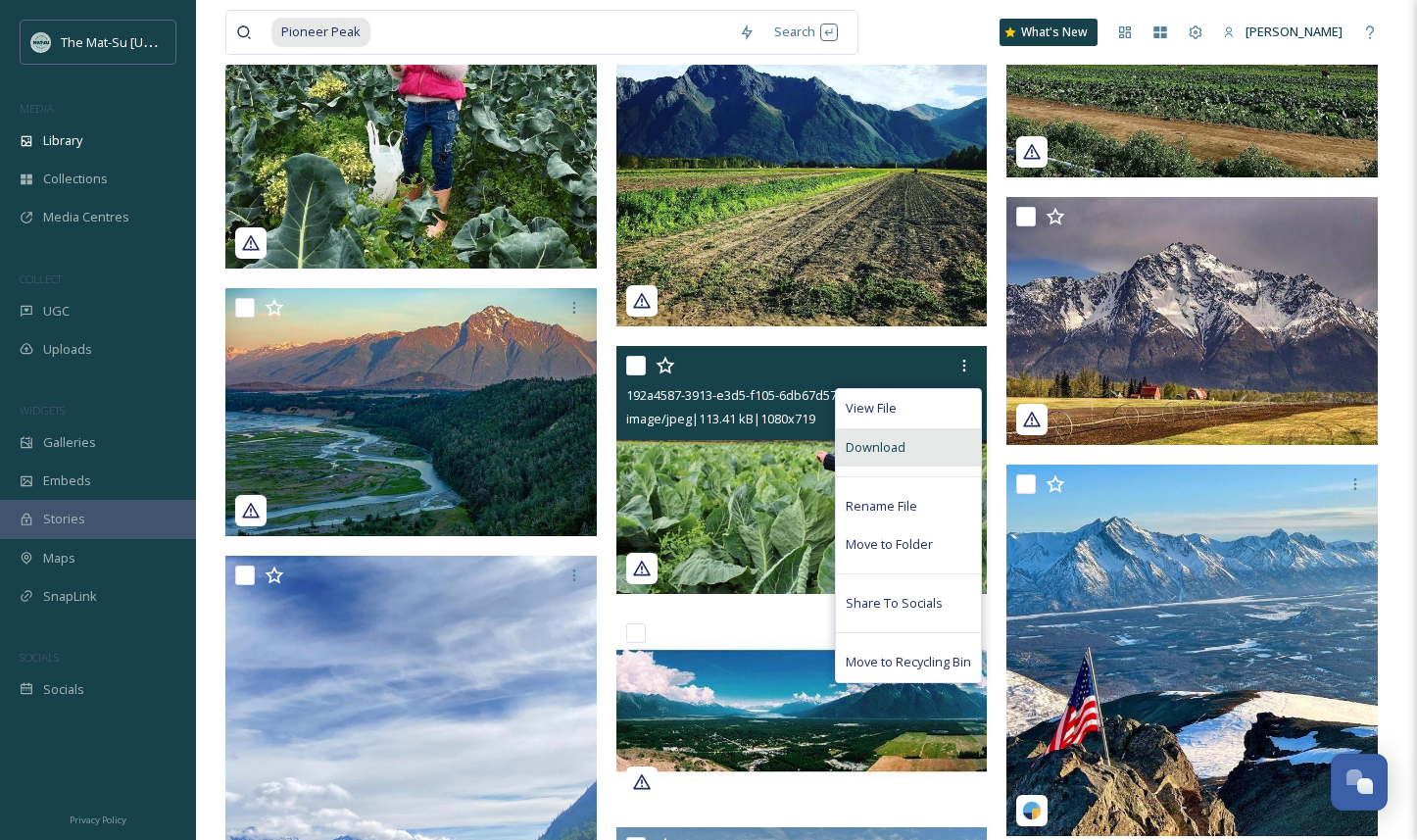
click at [889, 449] on span "Download" at bounding box center [876, 447] width 60 height 19
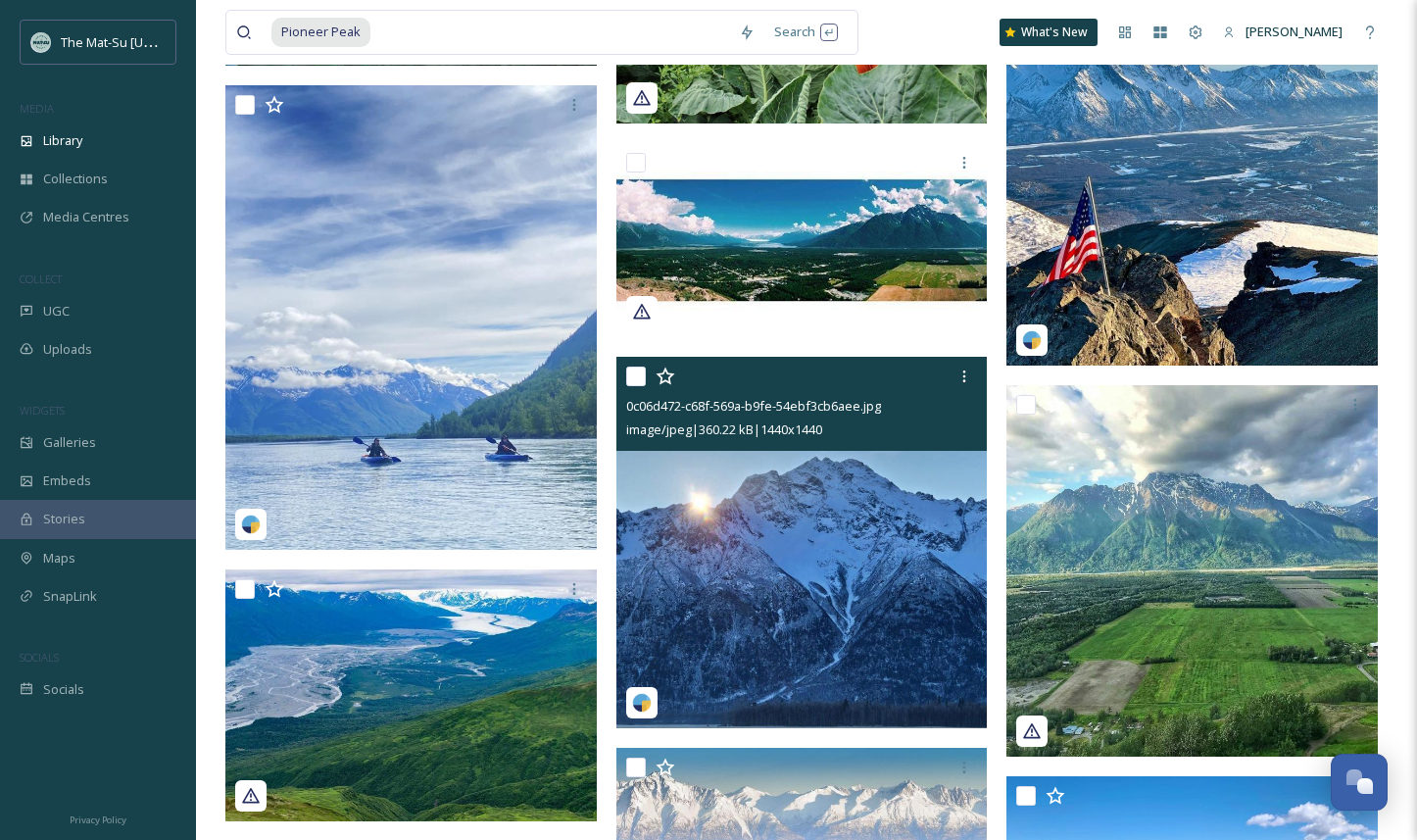
scroll to position [5938, 0]
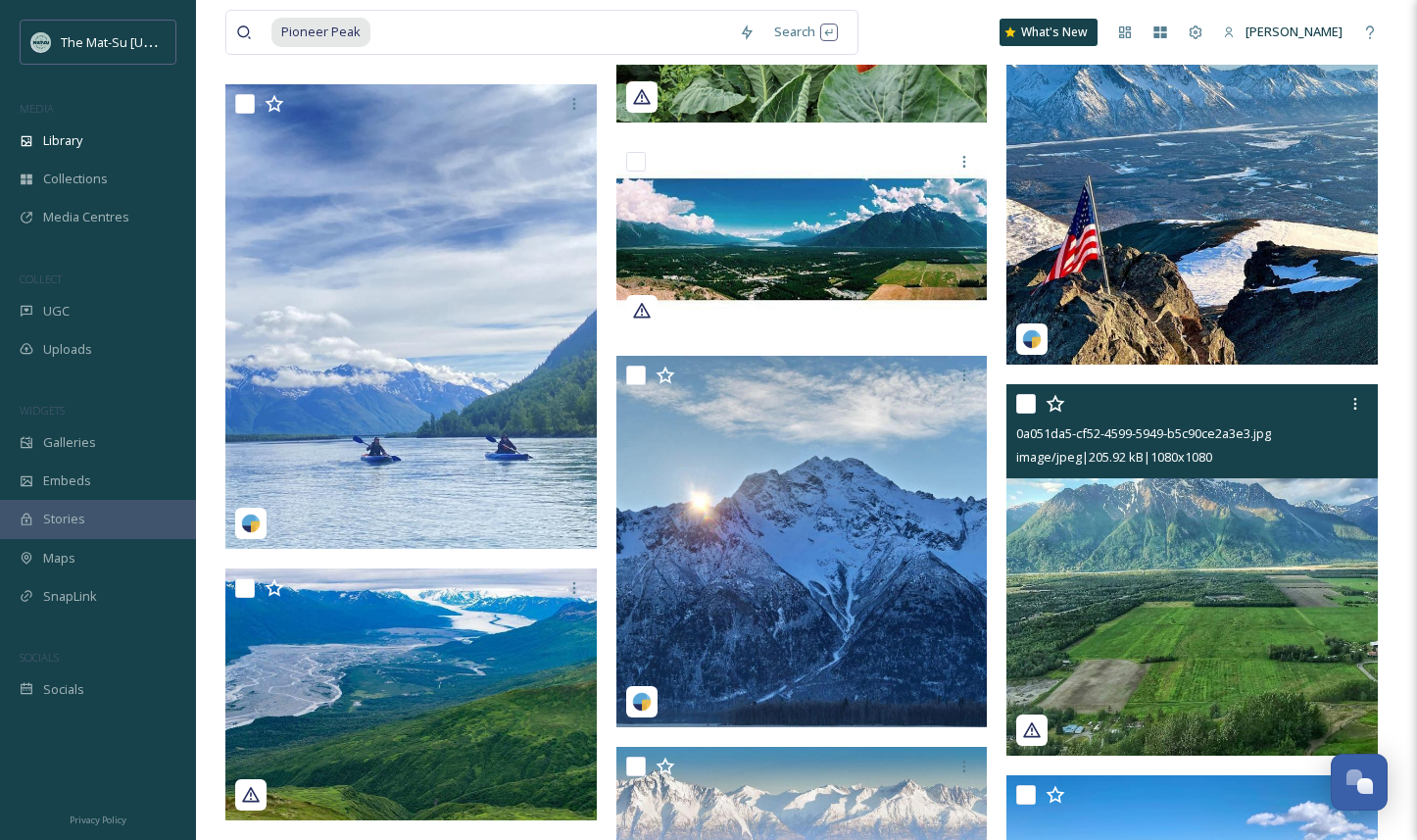
click at [1284, 524] on img at bounding box center [1192, 570] width 371 height 371
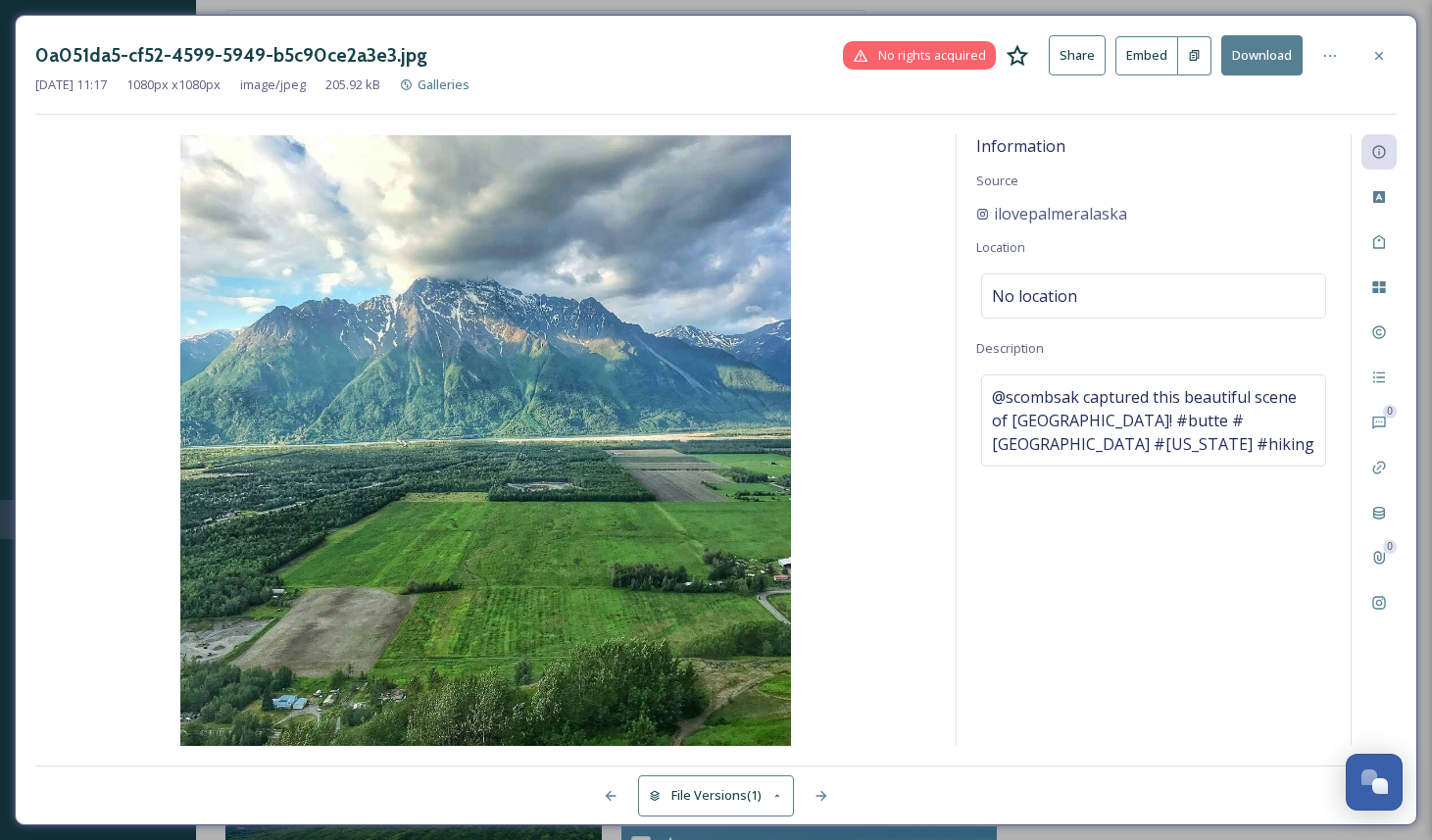
click at [1268, 52] on button "Download" at bounding box center [1262, 55] width 82 height 40
click at [1378, 52] on icon at bounding box center [1379, 56] width 16 height 16
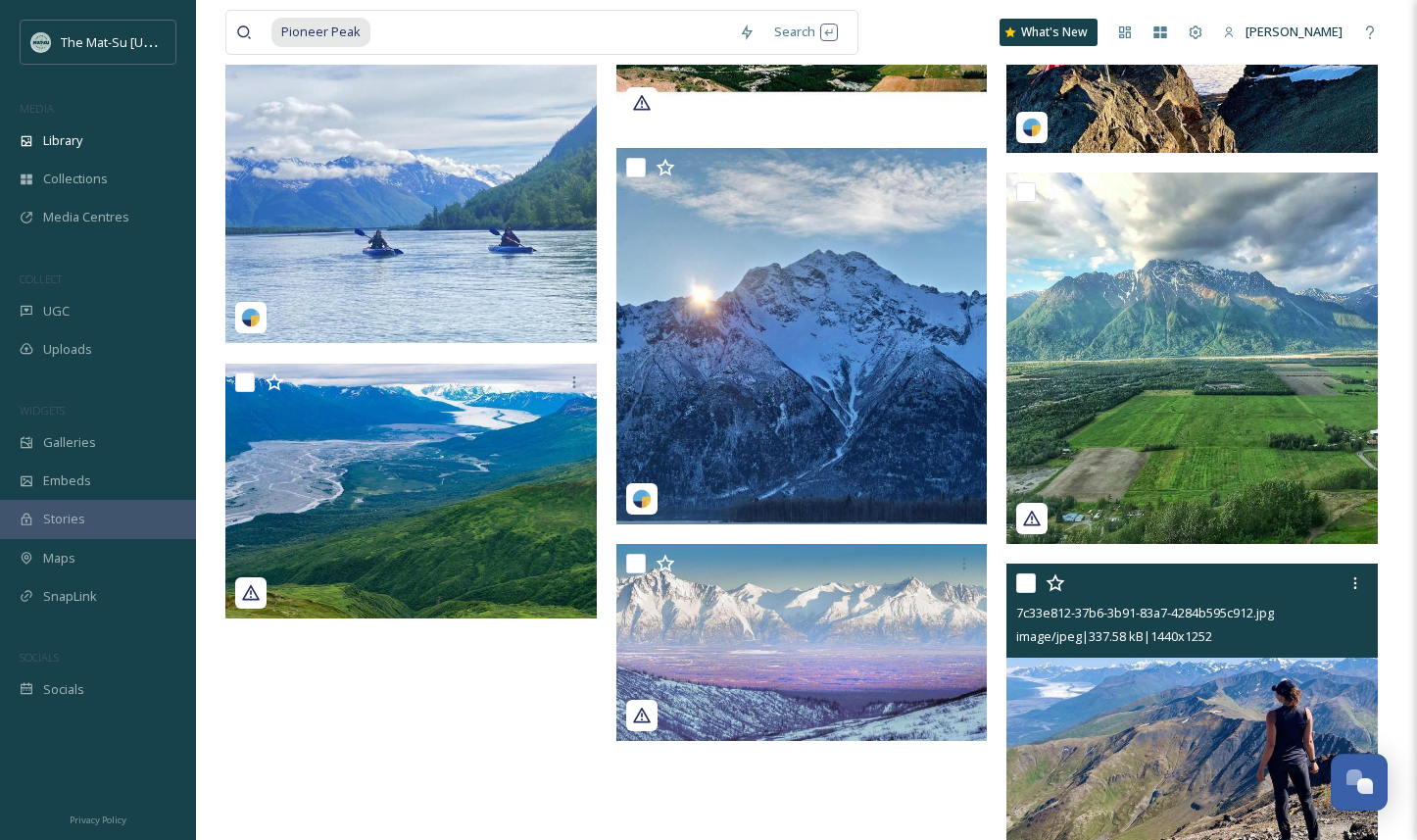
scroll to position [6218, 0]
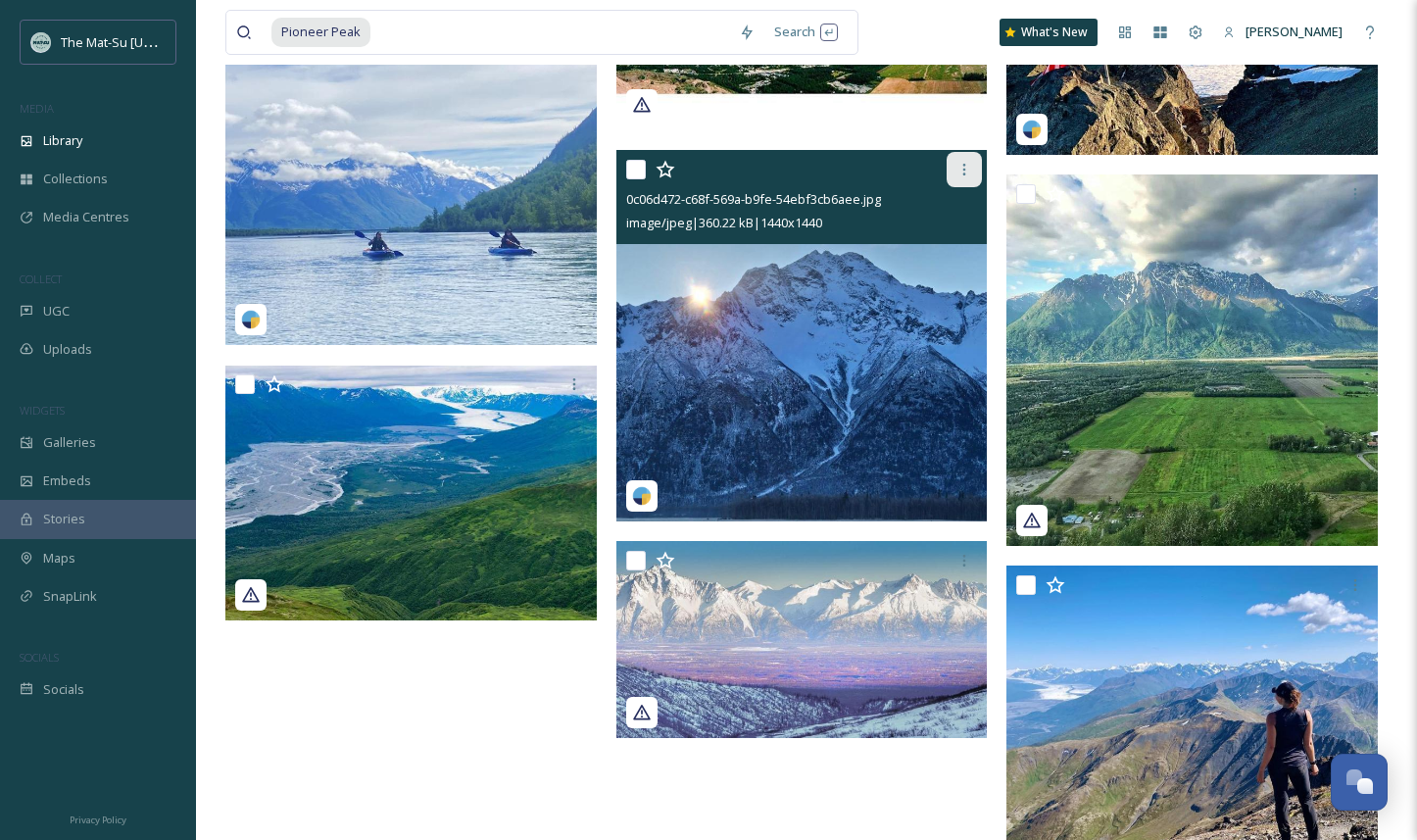
click at [965, 166] on icon at bounding box center [965, 170] width 16 height 16
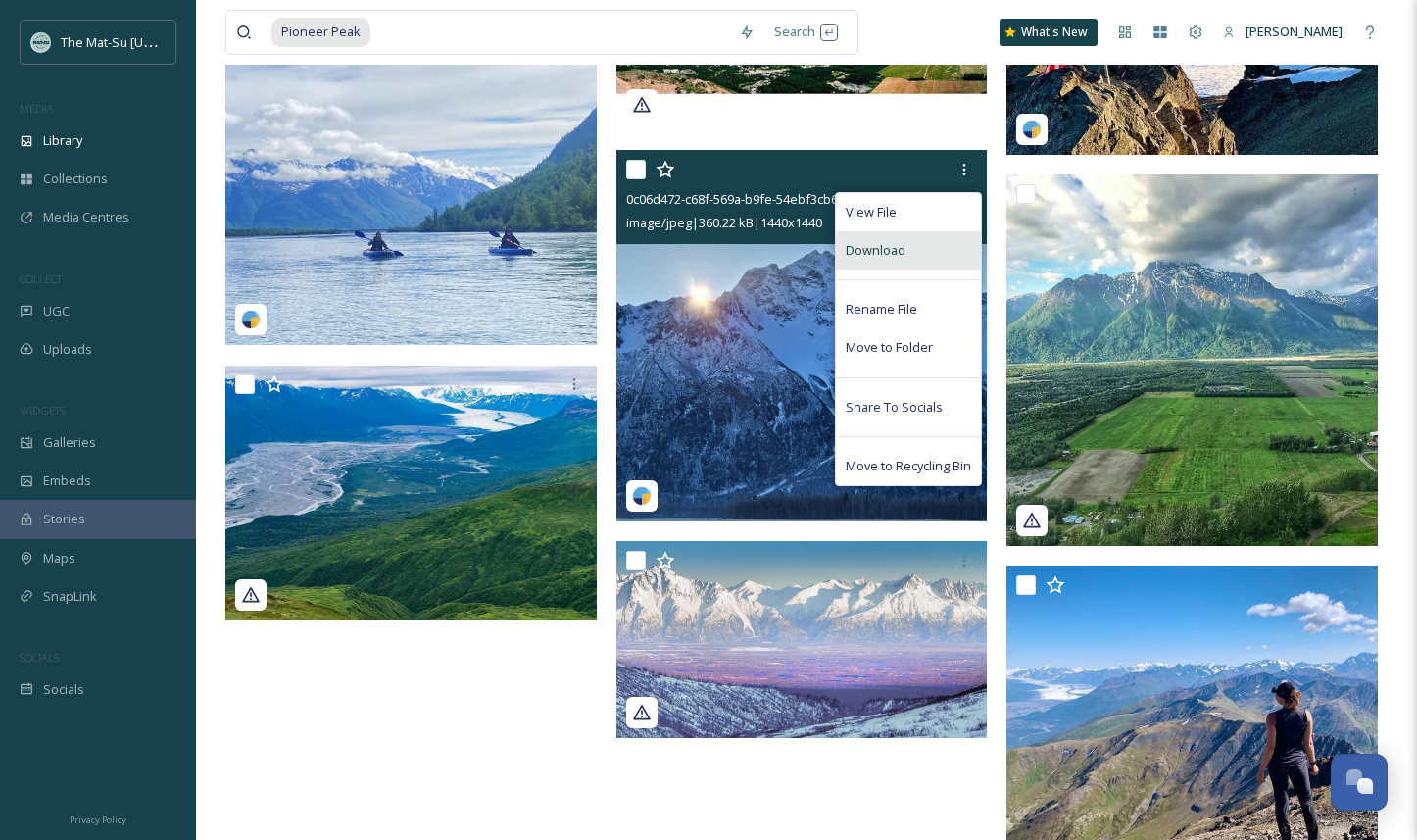
click at [888, 247] on span "Download" at bounding box center [876, 250] width 60 height 19
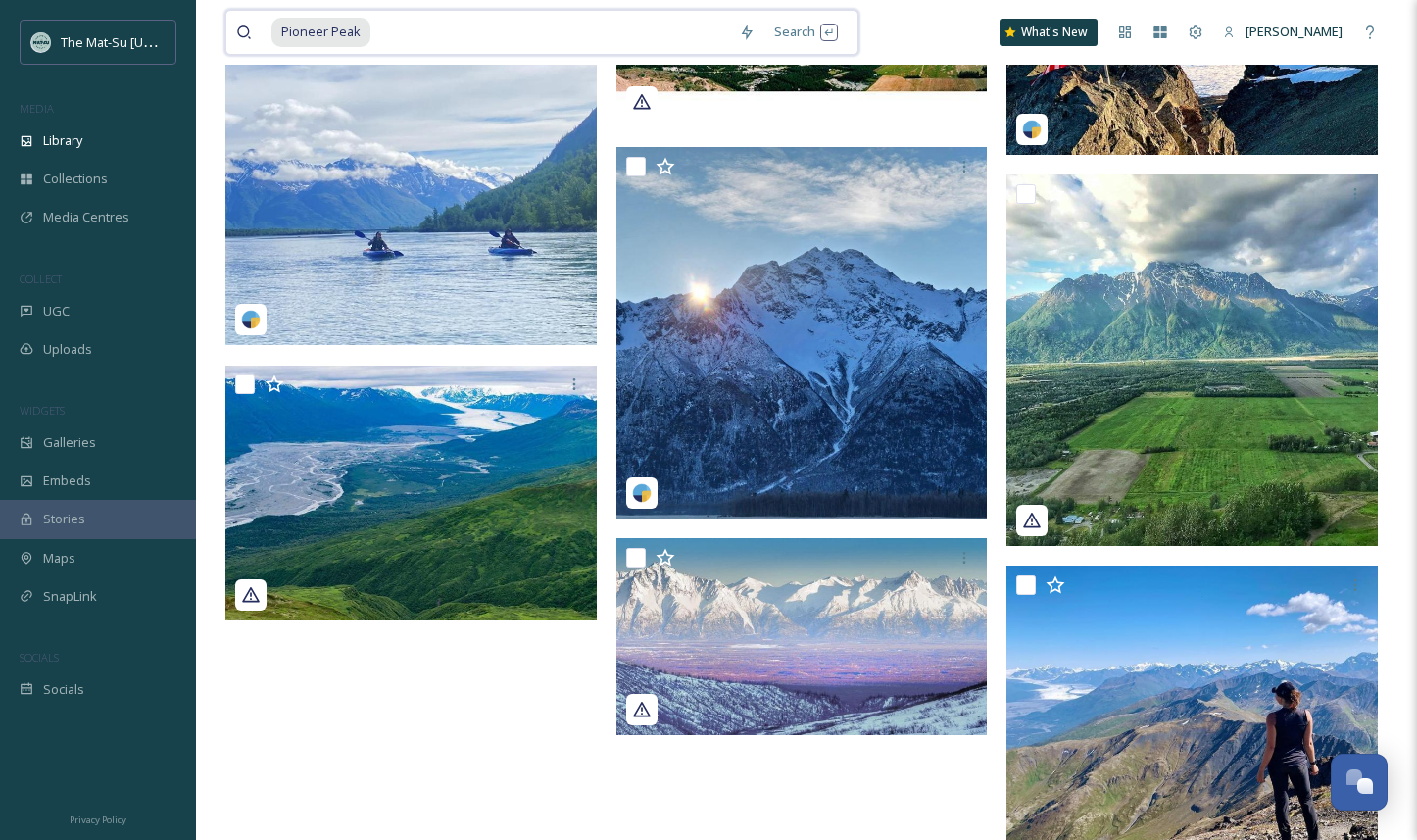
click at [402, 27] on input at bounding box center [551, 32] width 357 height 43
type input "P"
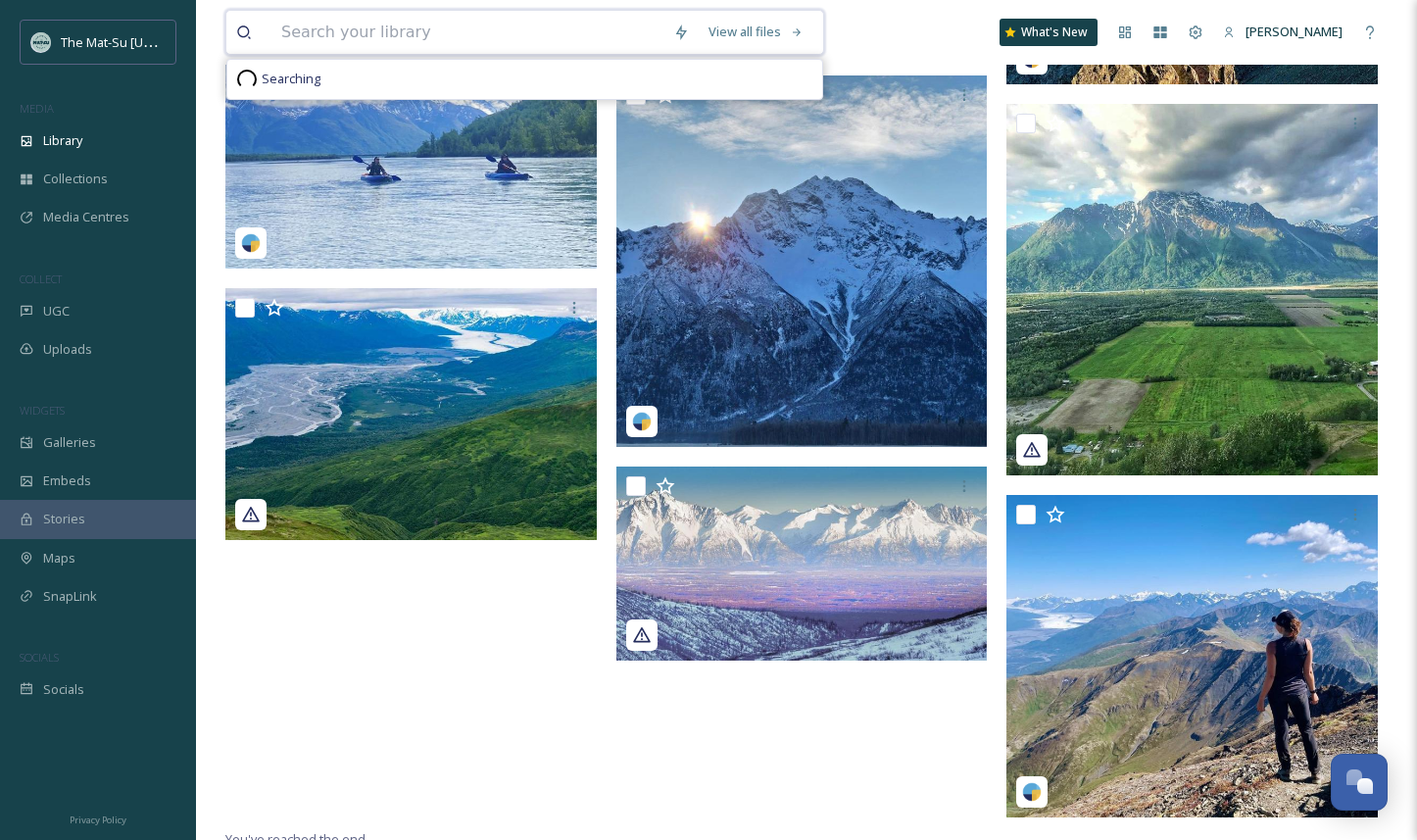
paste input "Denali"
type input "Denali"
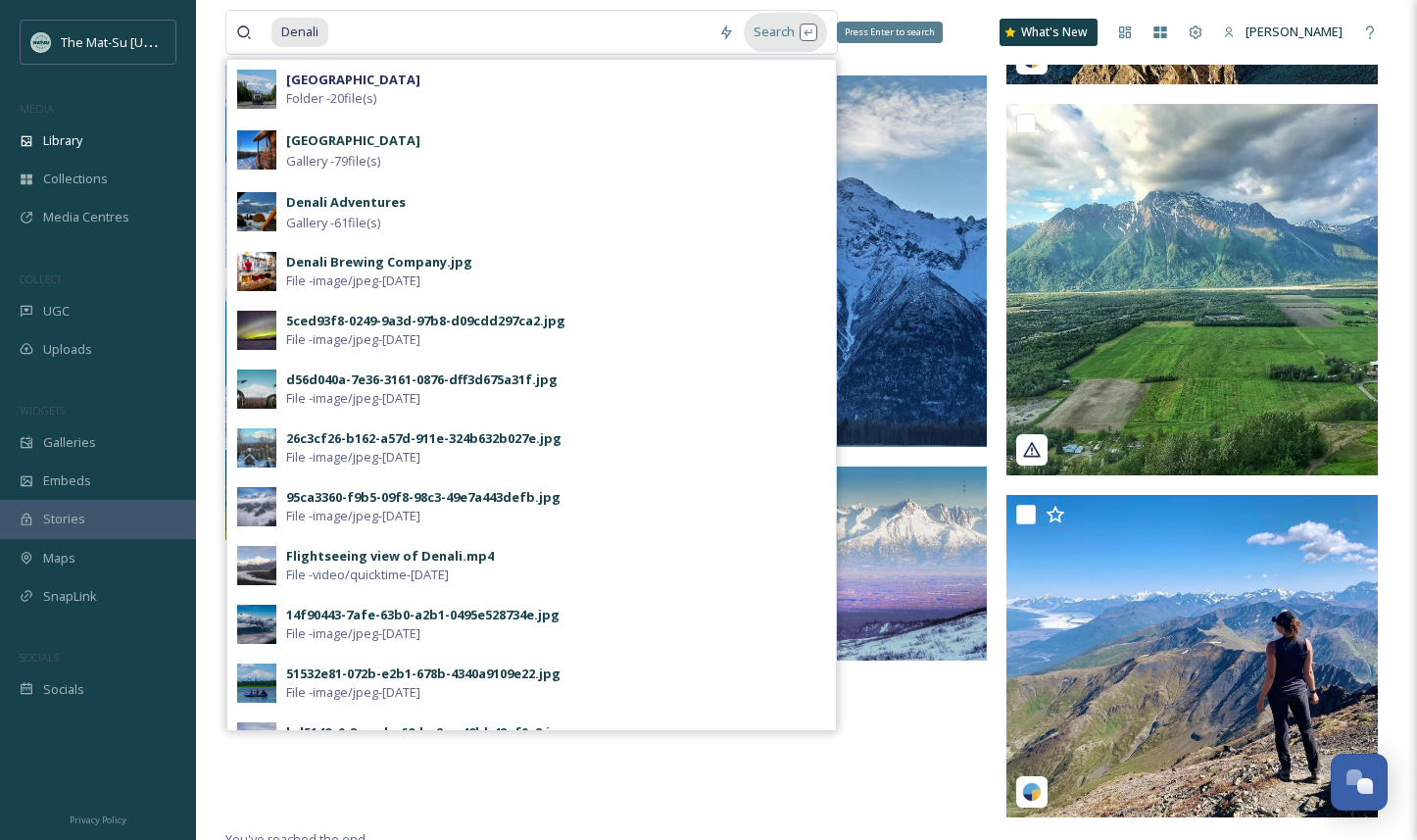
click at [774, 32] on div "Search Press Enter to search" at bounding box center [784, 32] width 83 height 38
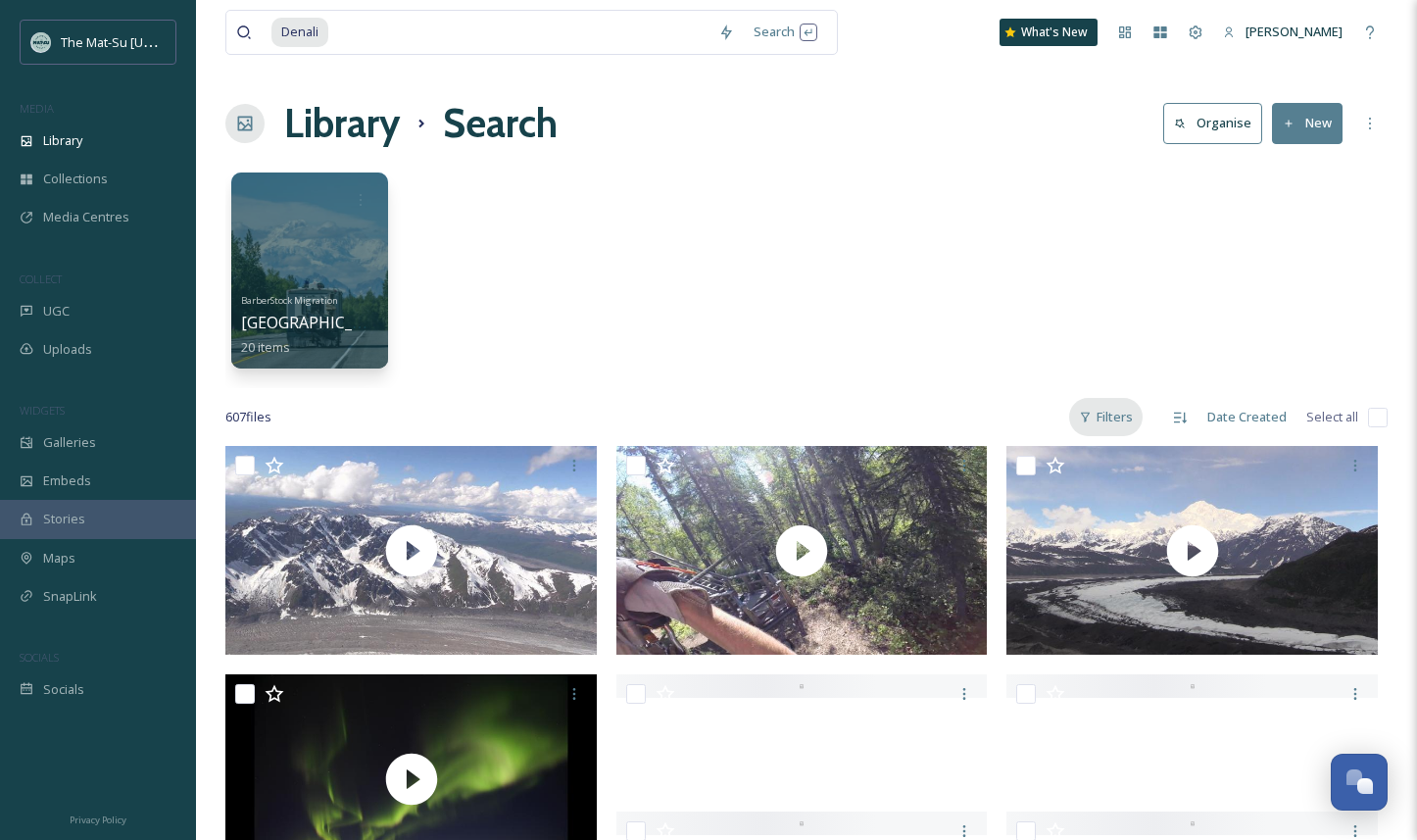
click at [1115, 418] on div "Filters" at bounding box center [1107, 417] width 74 height 38
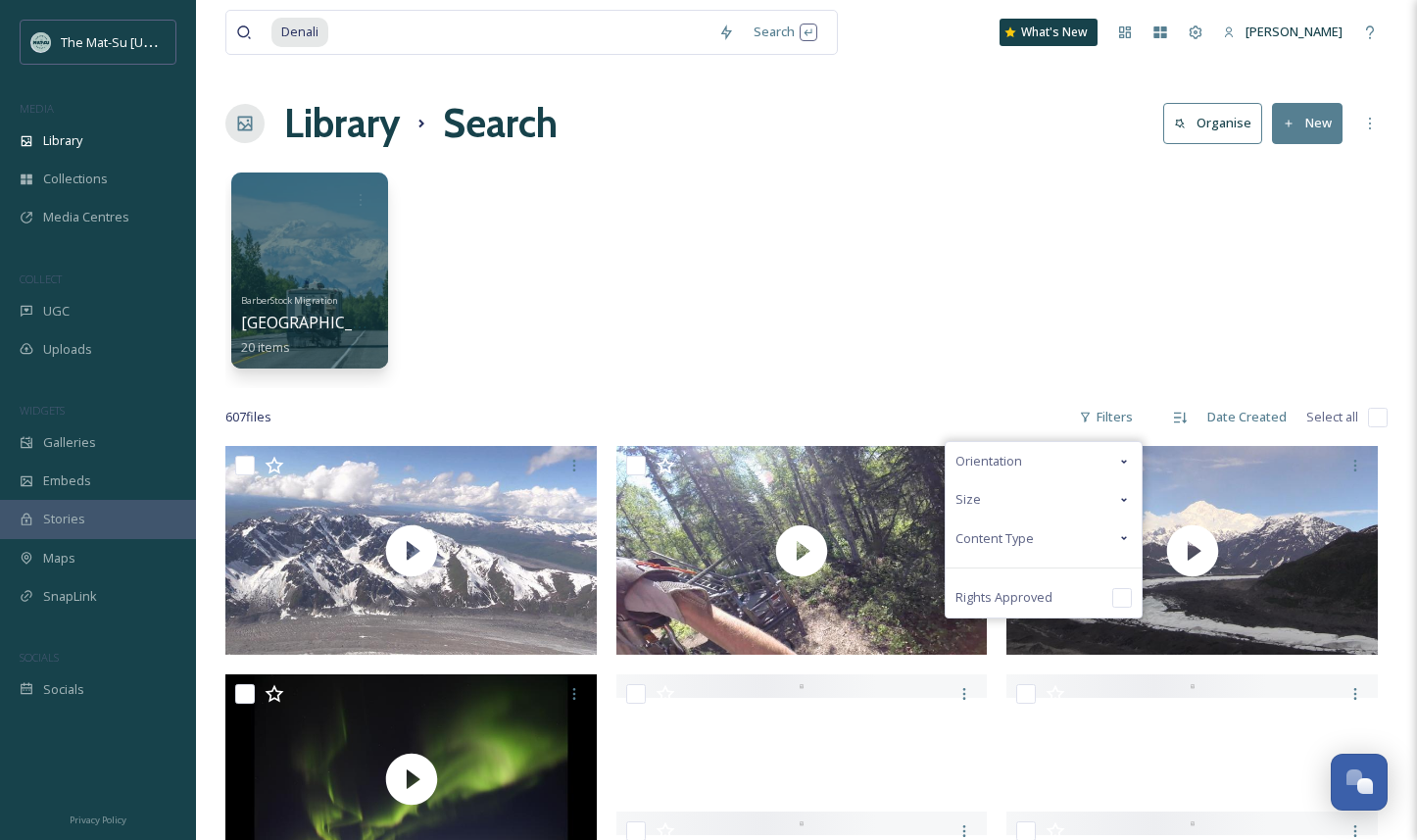
click at [1024, 543] on span "Content Type" at bounding box center [995, 538] width 79 height 19
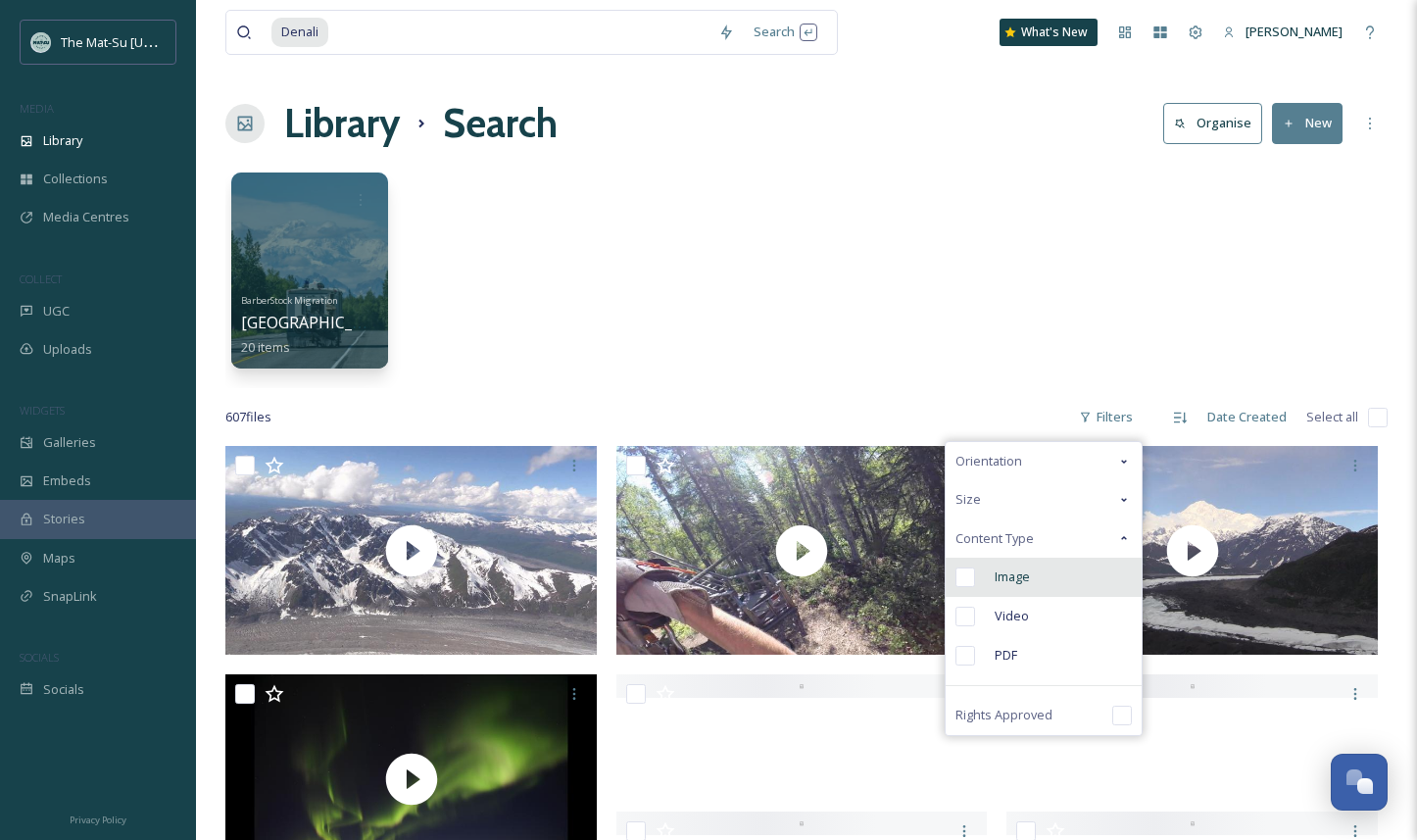
click at [969, 580] on input "checkbox" at bounding box center [966, 578] width 20 height 20
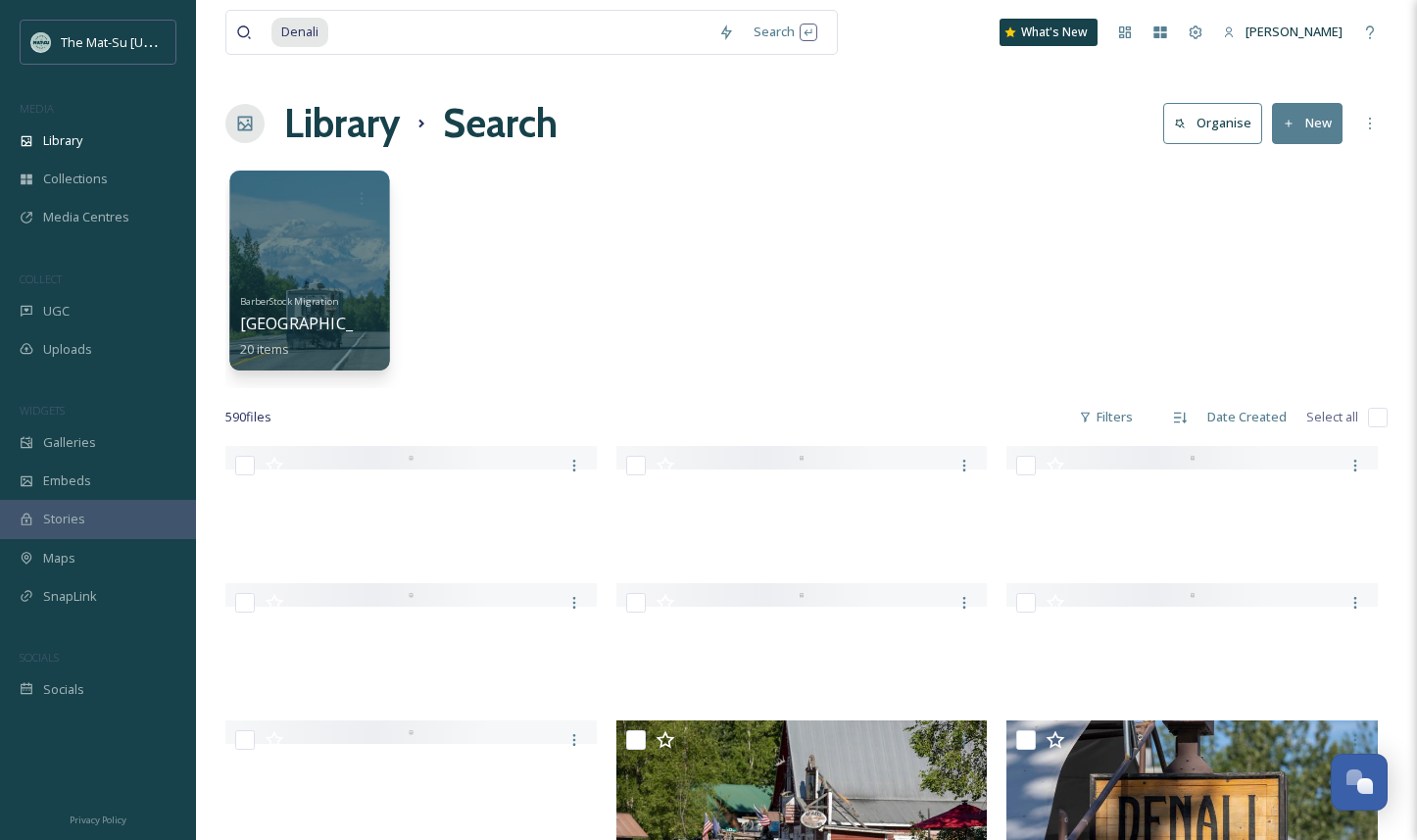
click at [264, 249] on div at bounding box center [309, 270] width 160 height 200
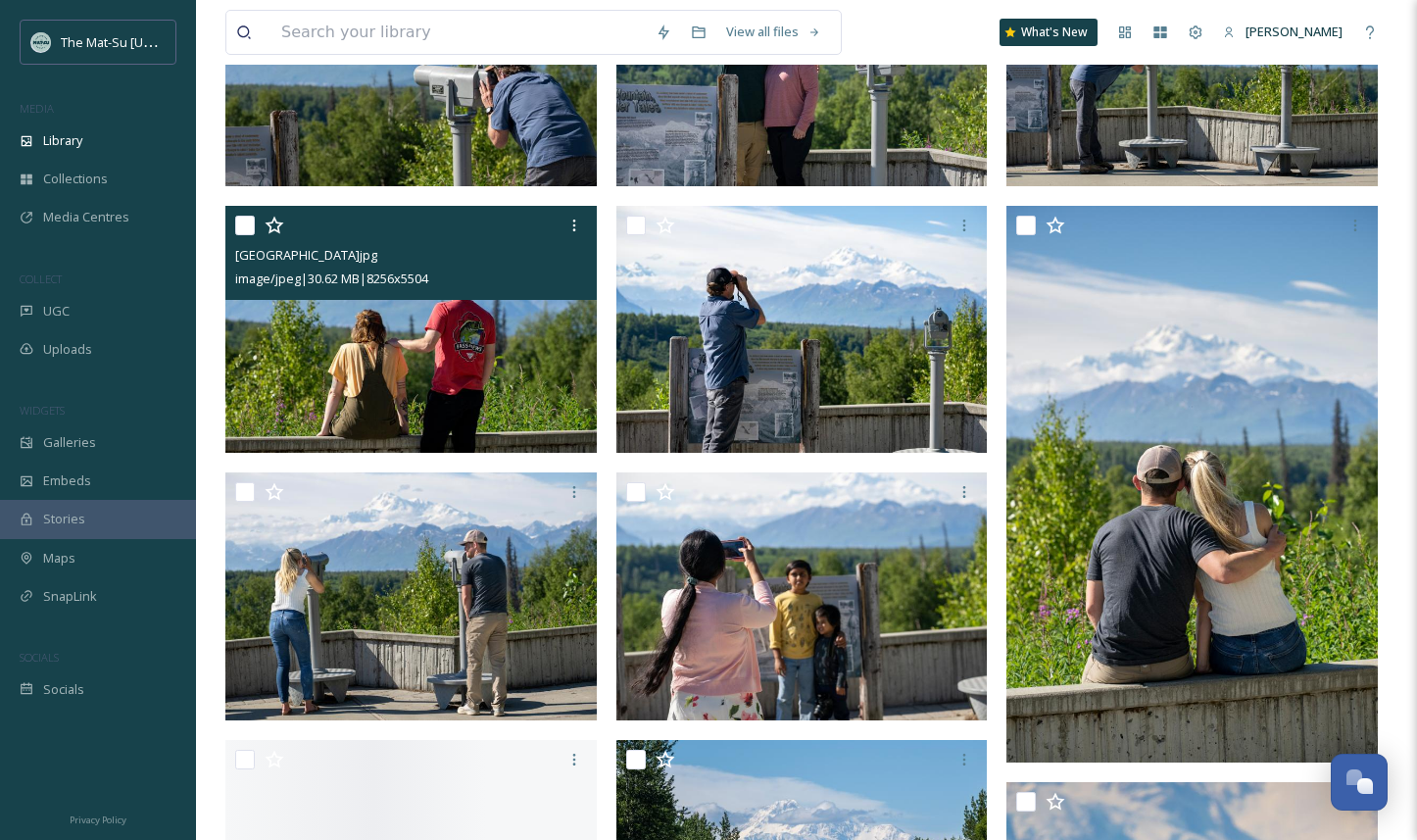
scroll to position [1459, 0]
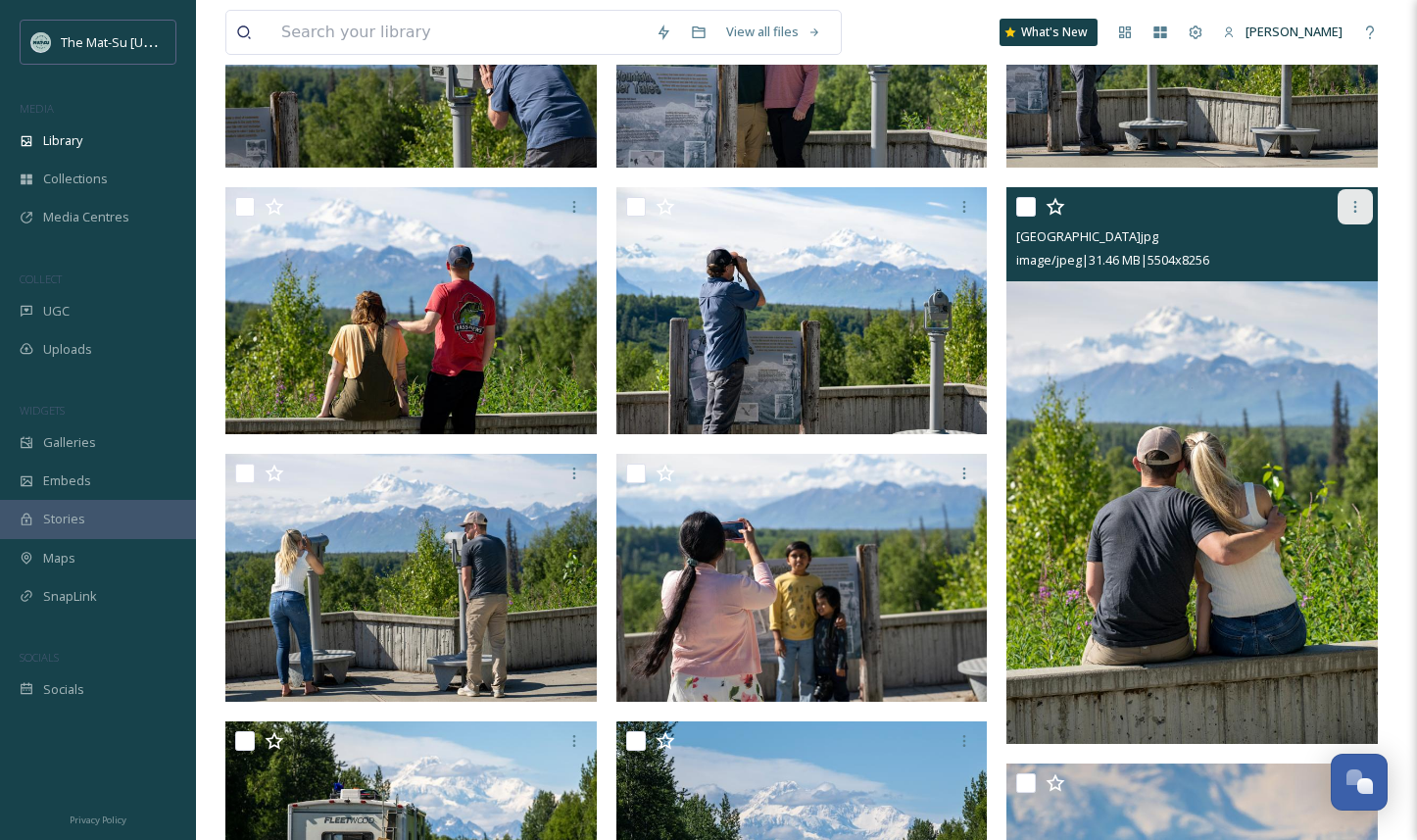
click at [1356, 204] on icon at bounding box center [1356, 207] width 16 height 16
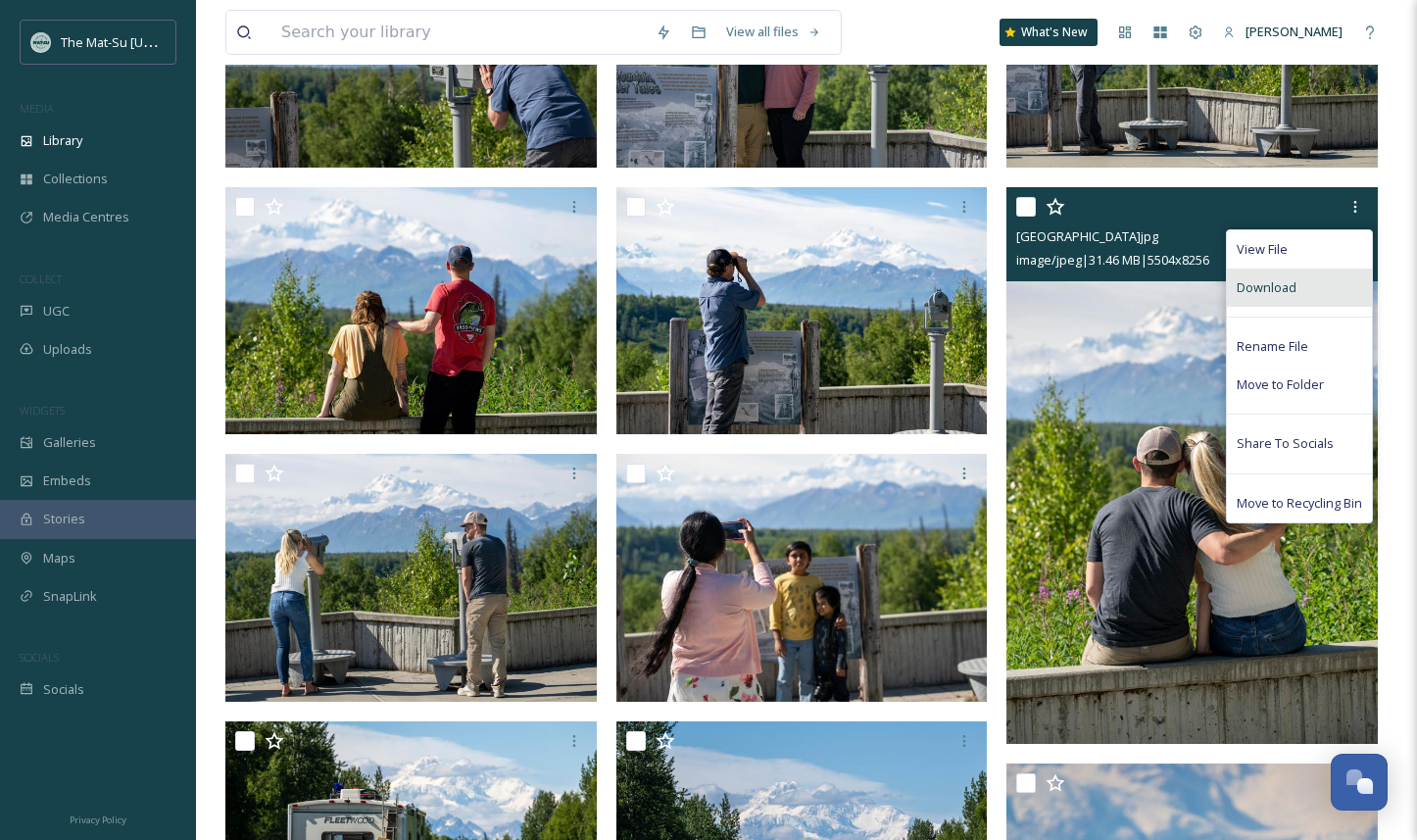
click at [1272, 293] on span "Download" at bounding box center [1267, 287] width 60 height 19
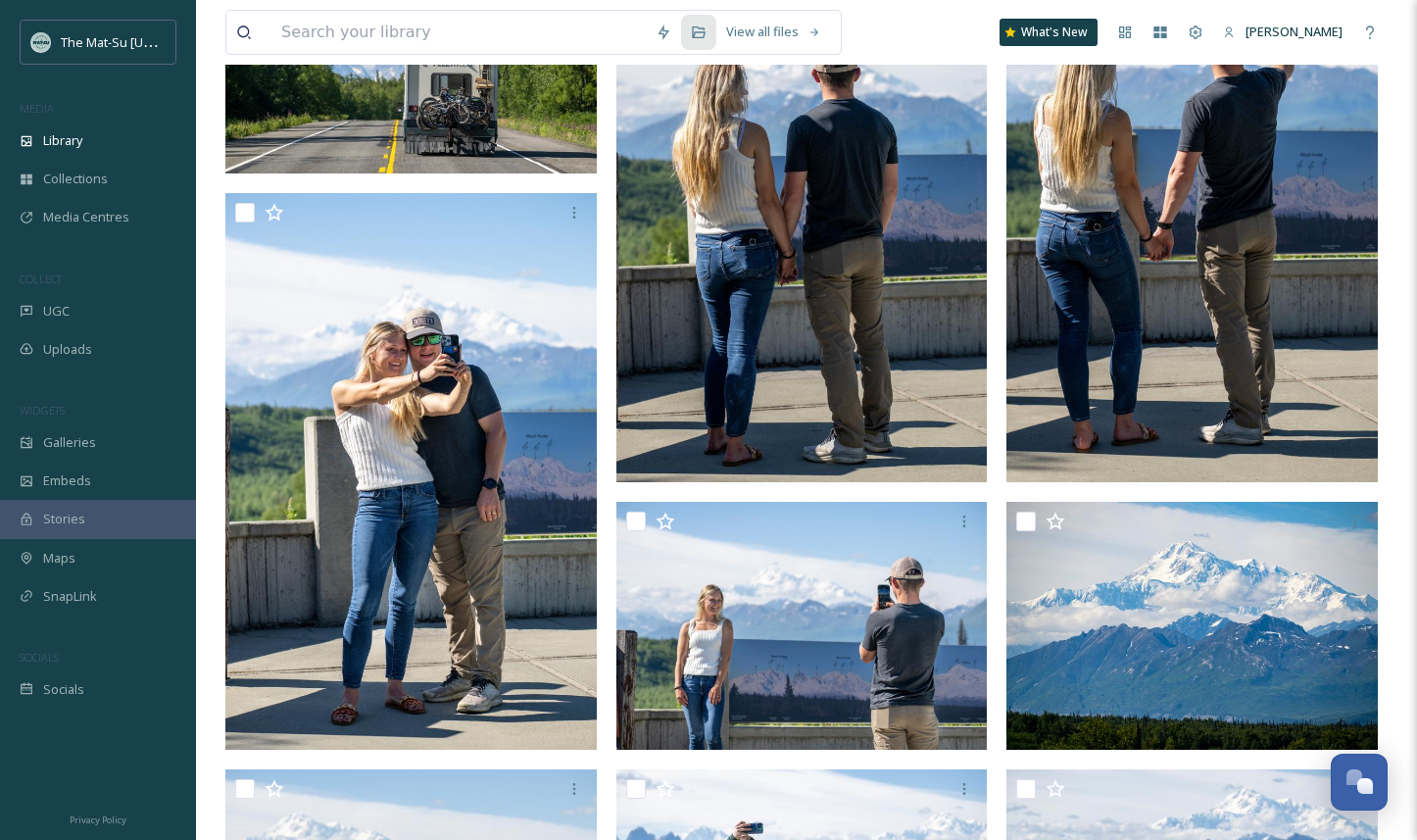
scroll to position [606, 0]
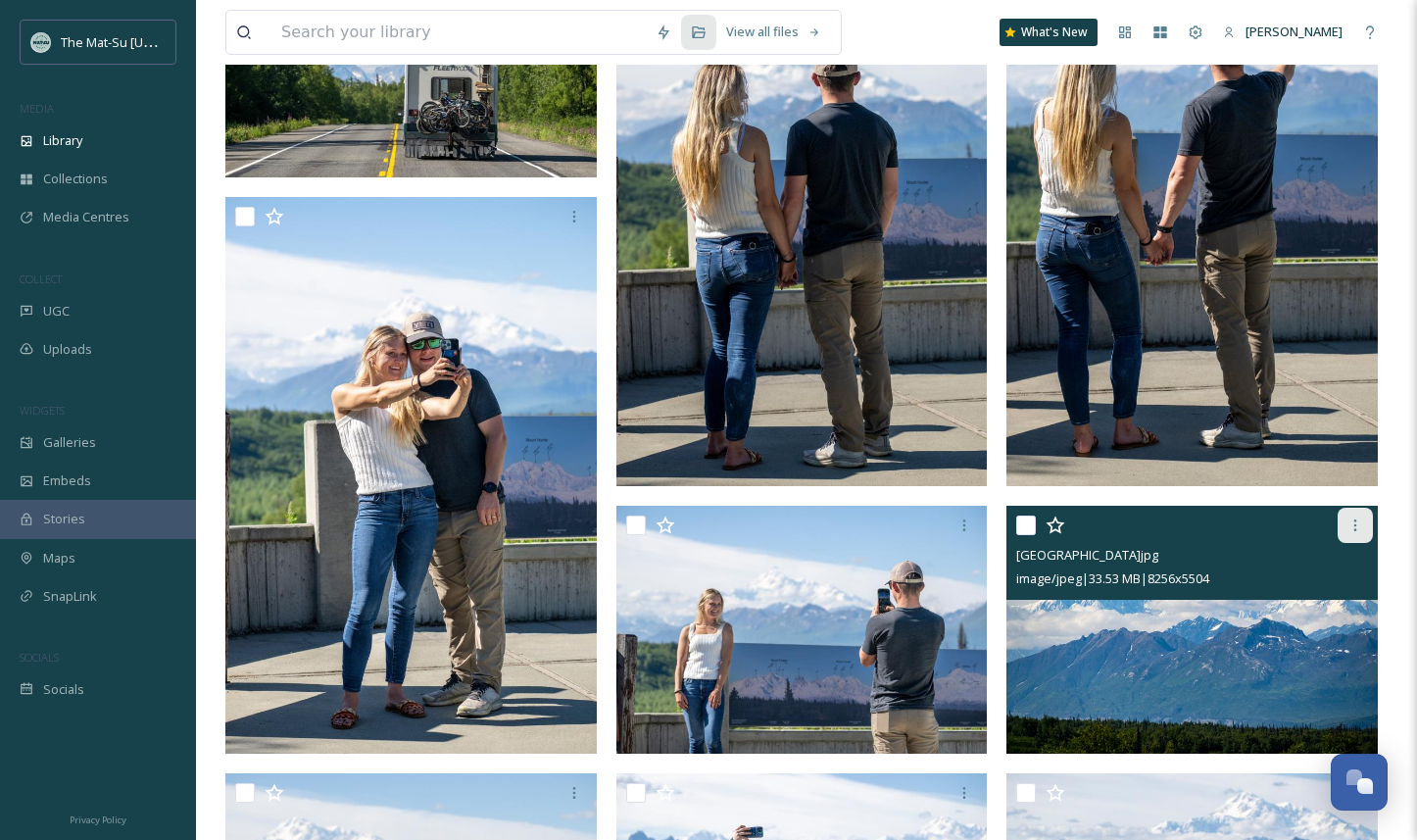
click at [1352, 523] on icon at bounding box center [1356, 526] width 16 height 16
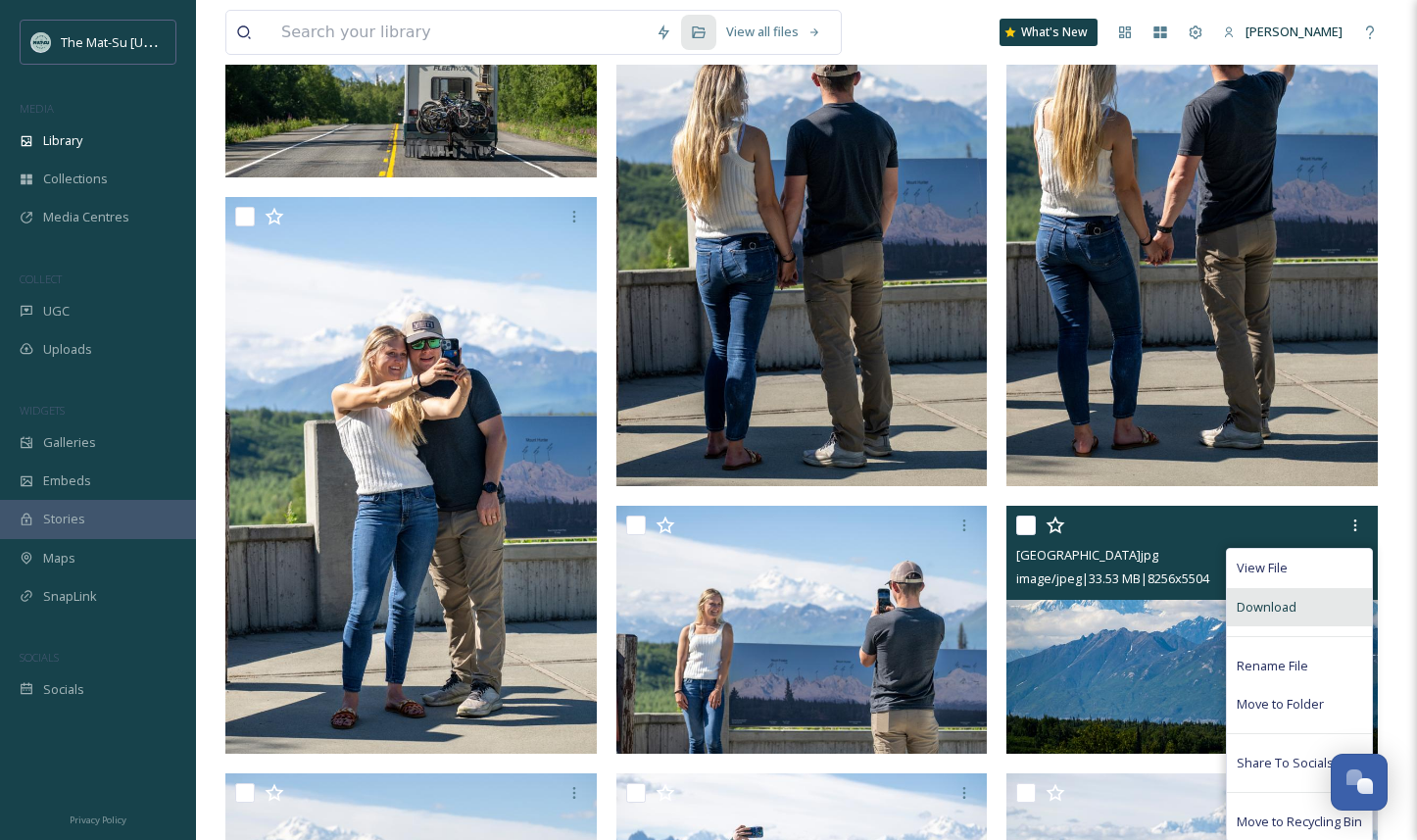
click at [1293, 604] on span "Download" at bounding box center [1267, 607] width 60 height 19
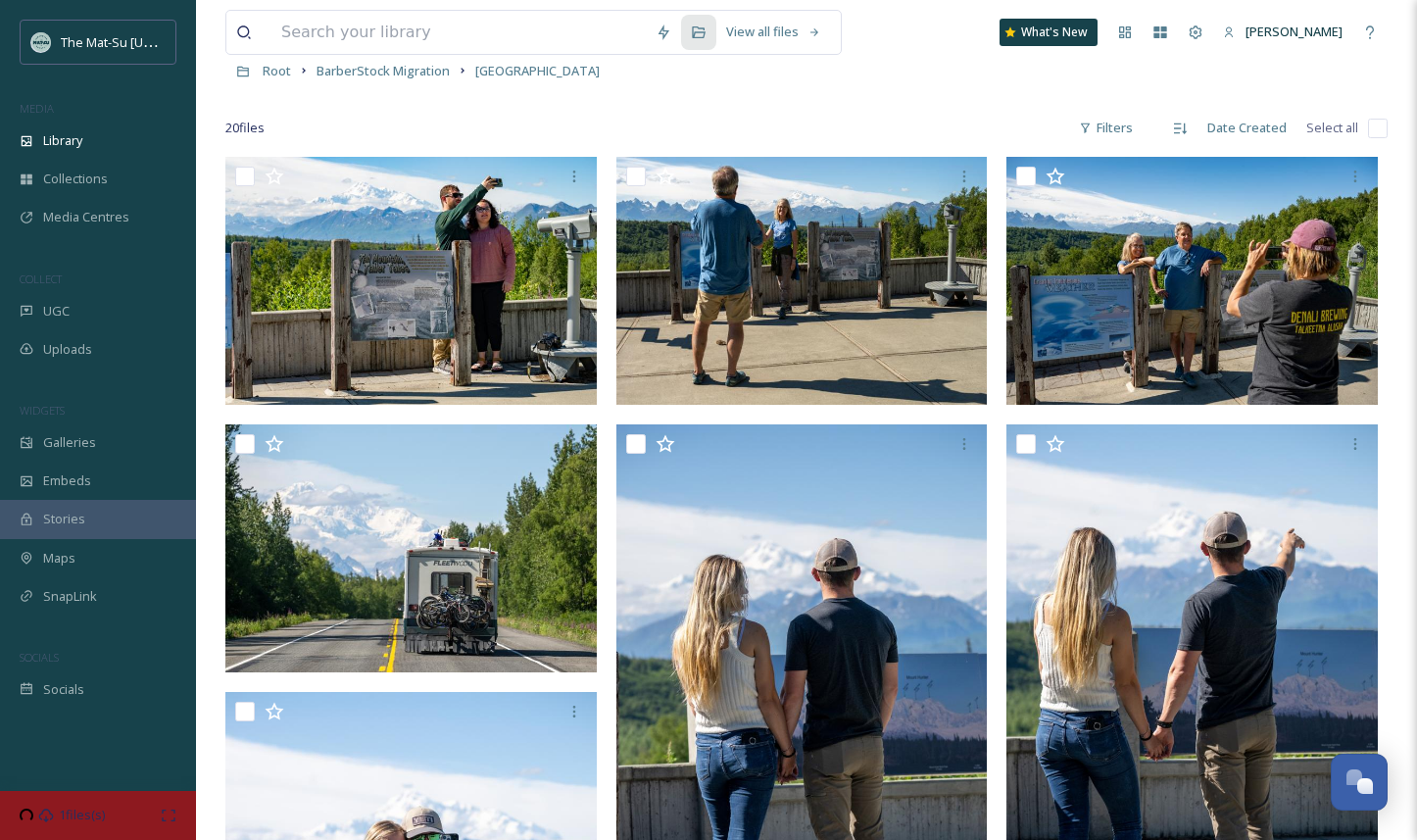
scroll to position [0, 0]
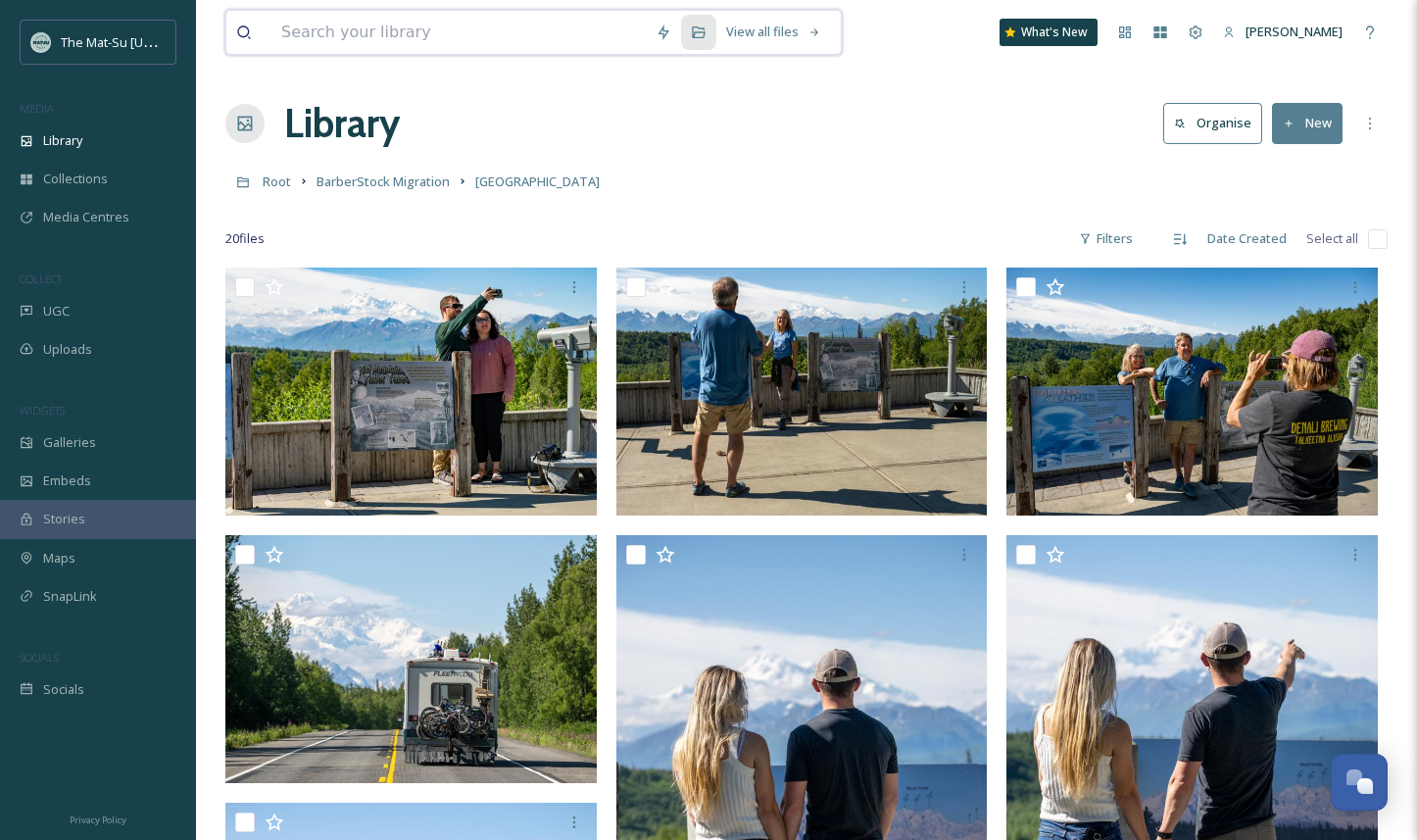
click at [434, 40] on input at bounding box center [458, 32] width 374 height 43
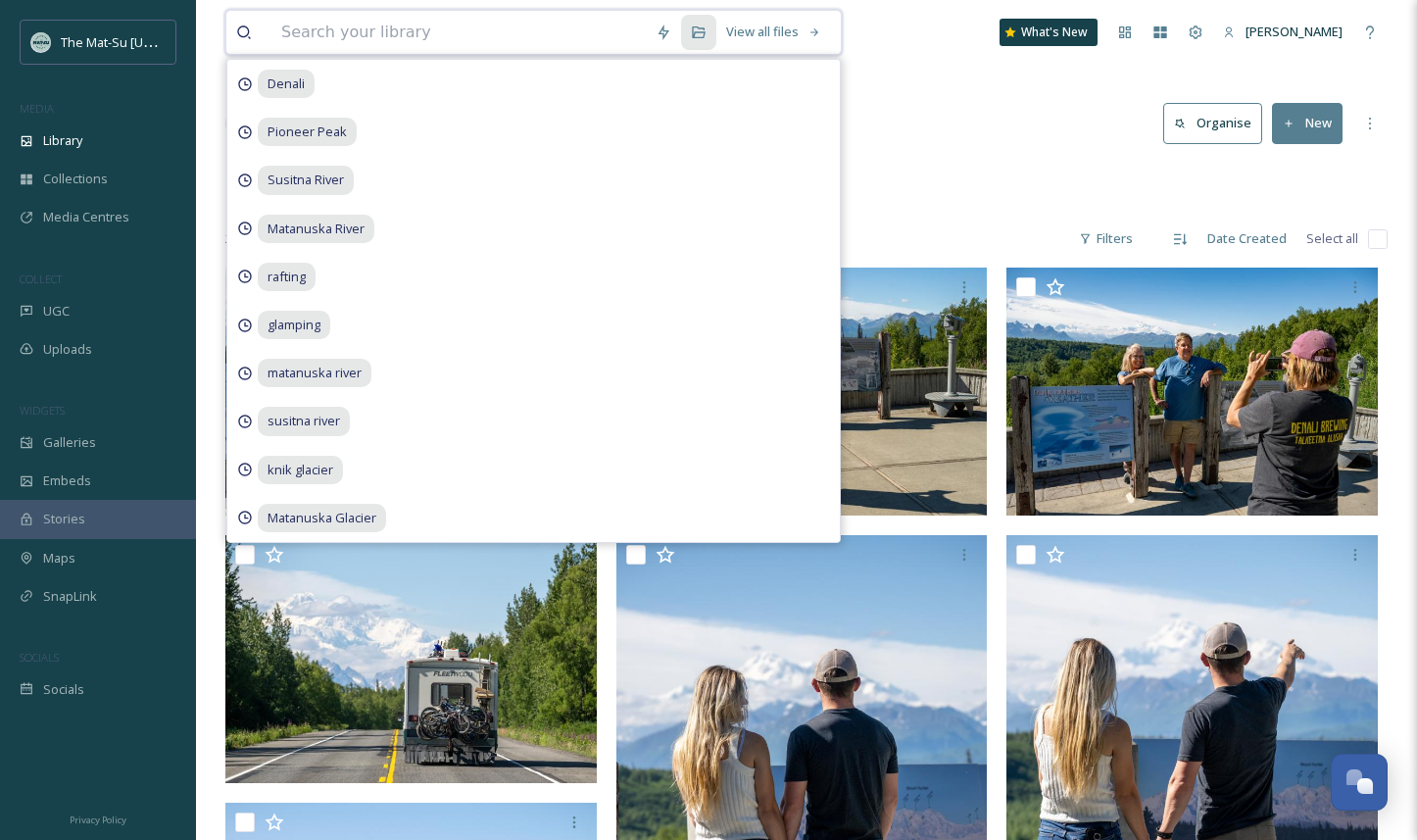
paste input "Matanuska River"
type input "Matanuska River"
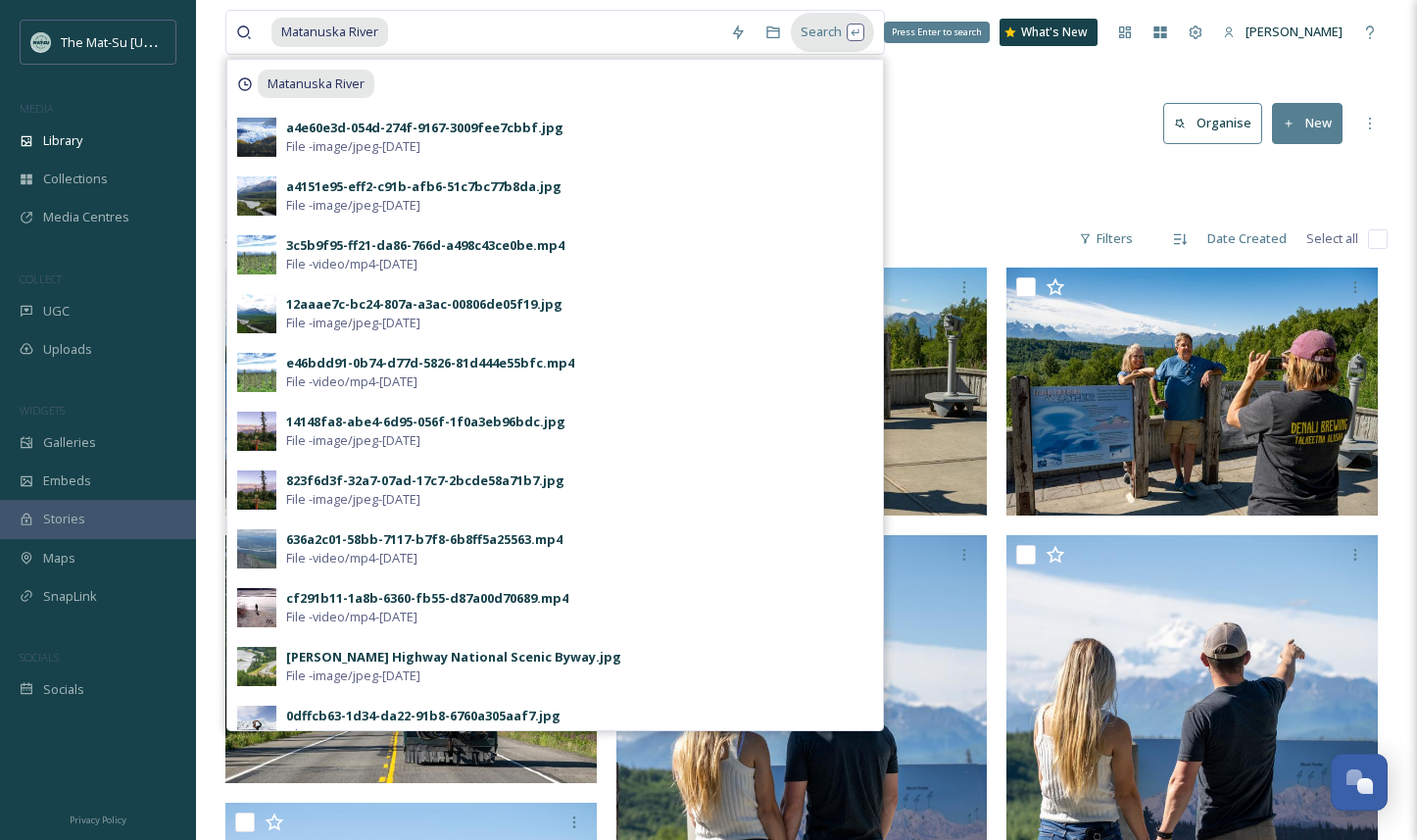
click at [811, 32] on div "Search Press Enter to search" at bounding box center [832, 32] width 83 height 38
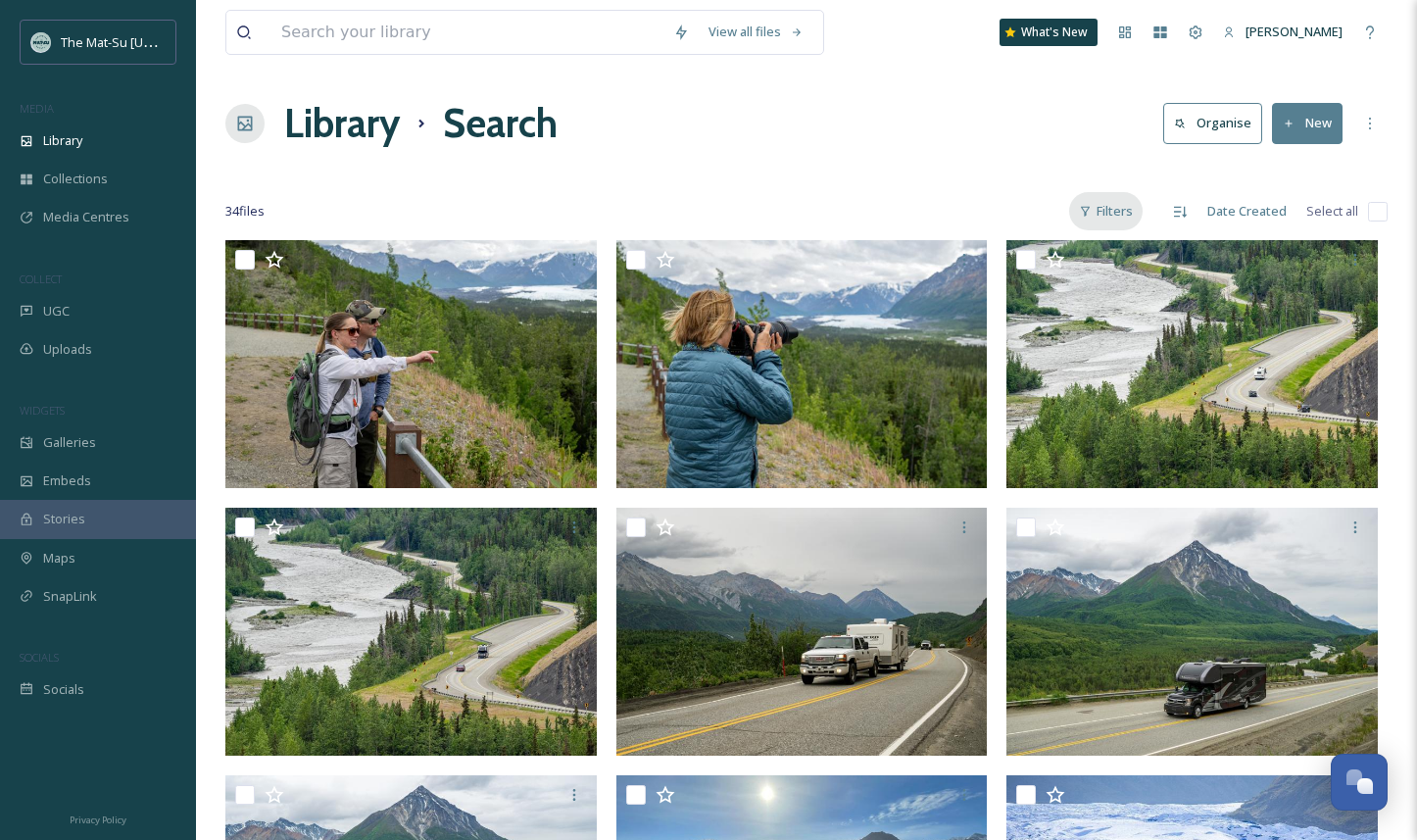
click at [1113, 210] on div "Filters" at bounding box center [1107, 211] width 74 height 38
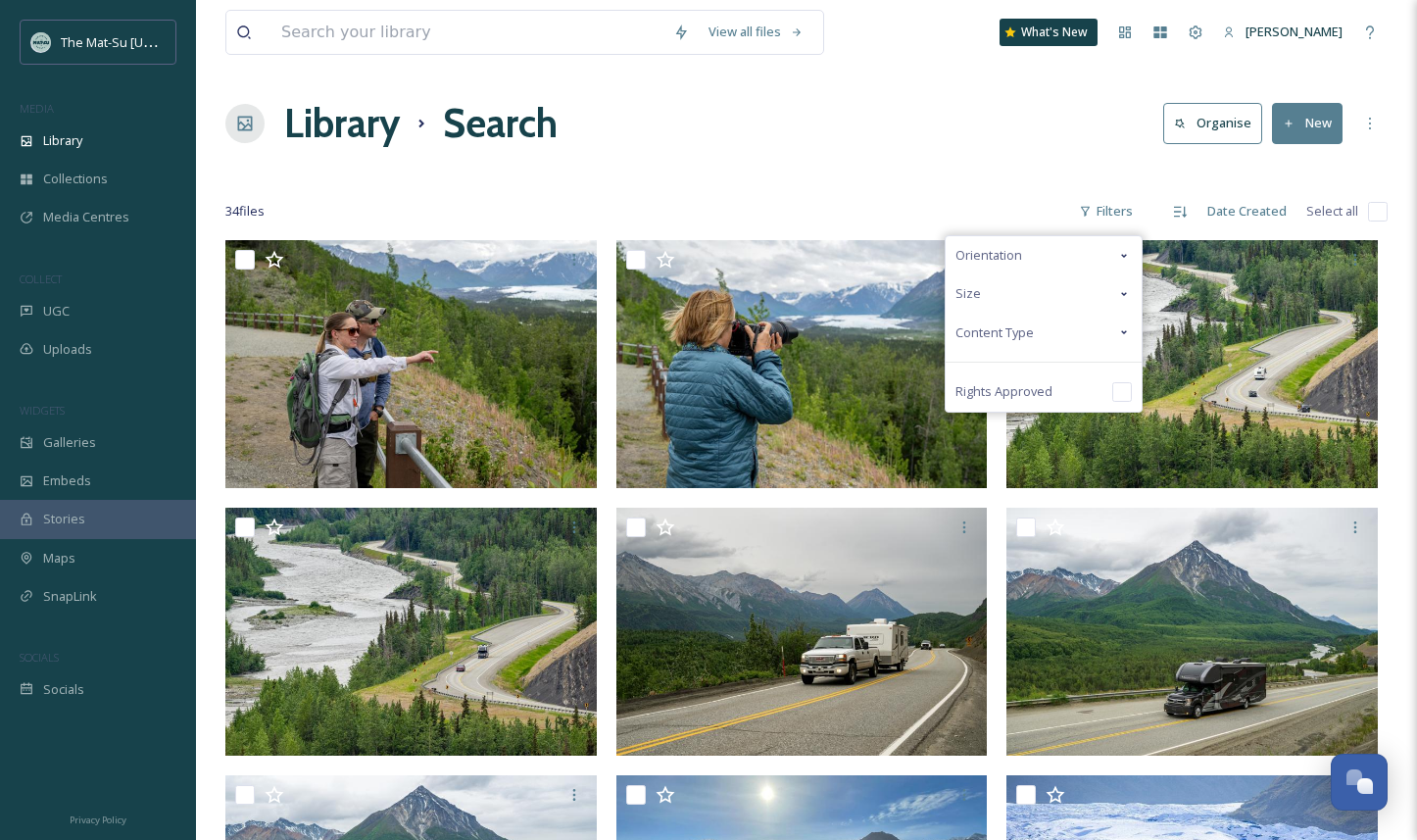
click at [1022, 337] on span "Content Type" at bounding box center [995, 332] width 79 height 19
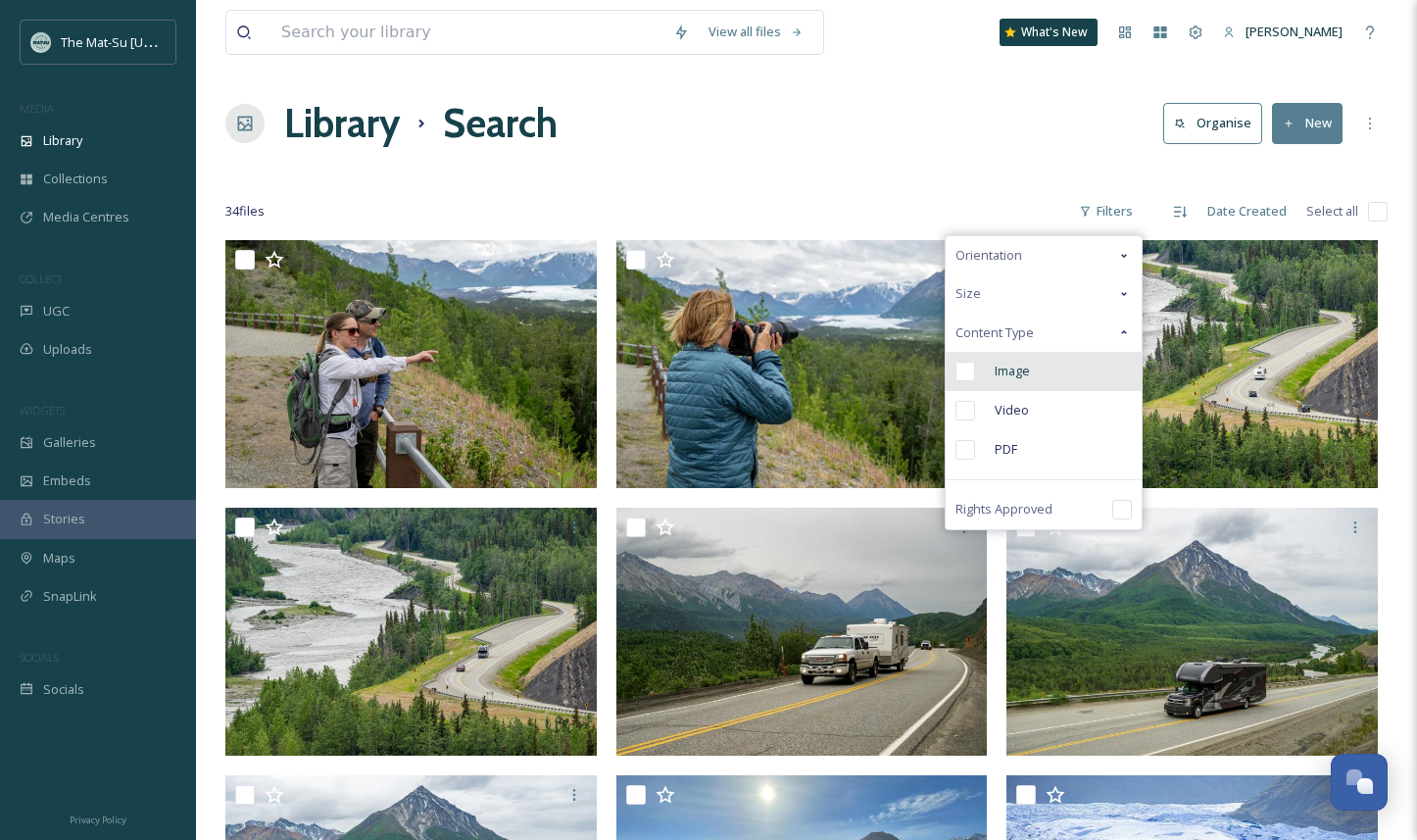
click at [966, 376] on input "checkbox" at bounding box center [966, 371] width 20 height 20
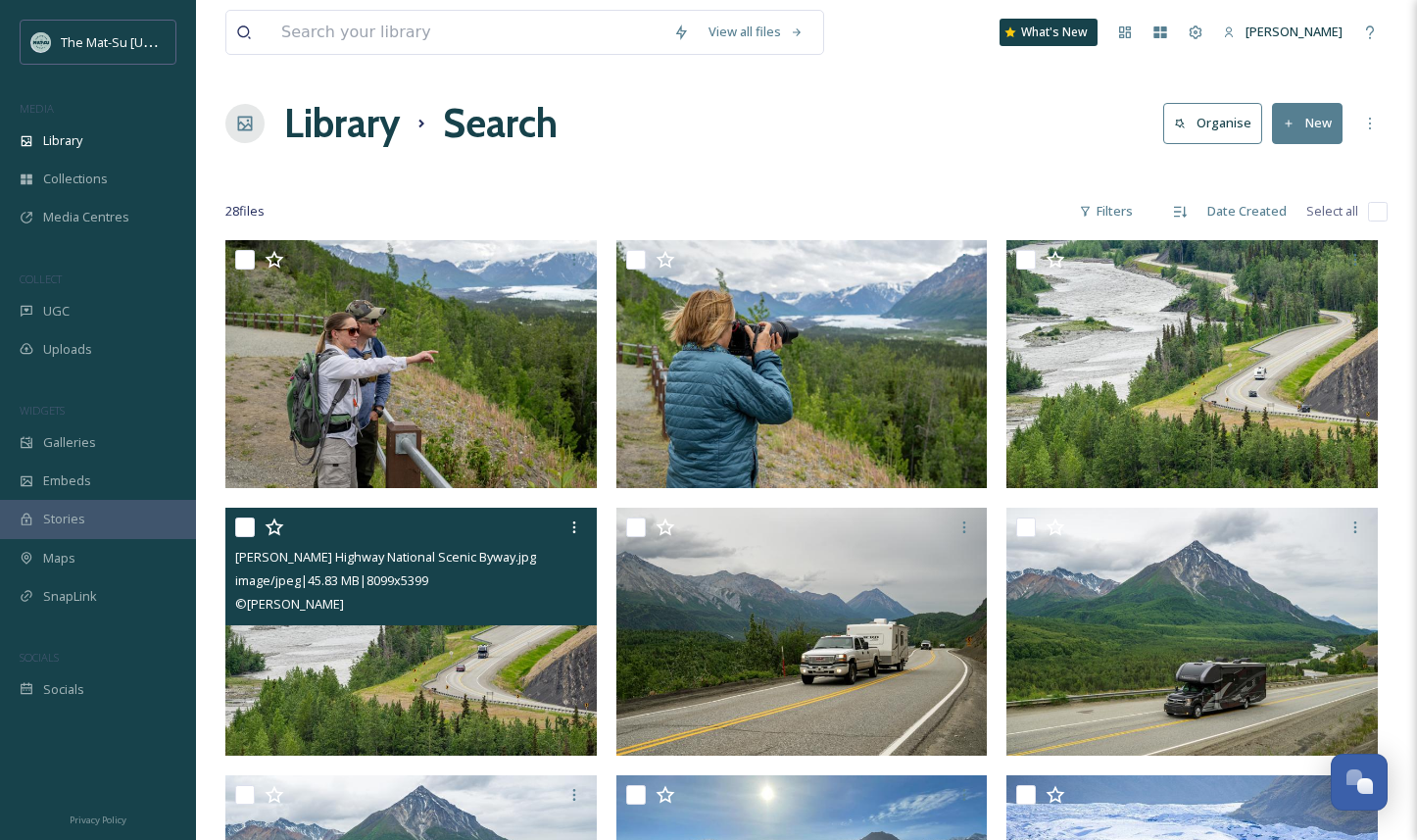
click at [514, 638] on img at bounding box center [411, 631] width 371 height 247
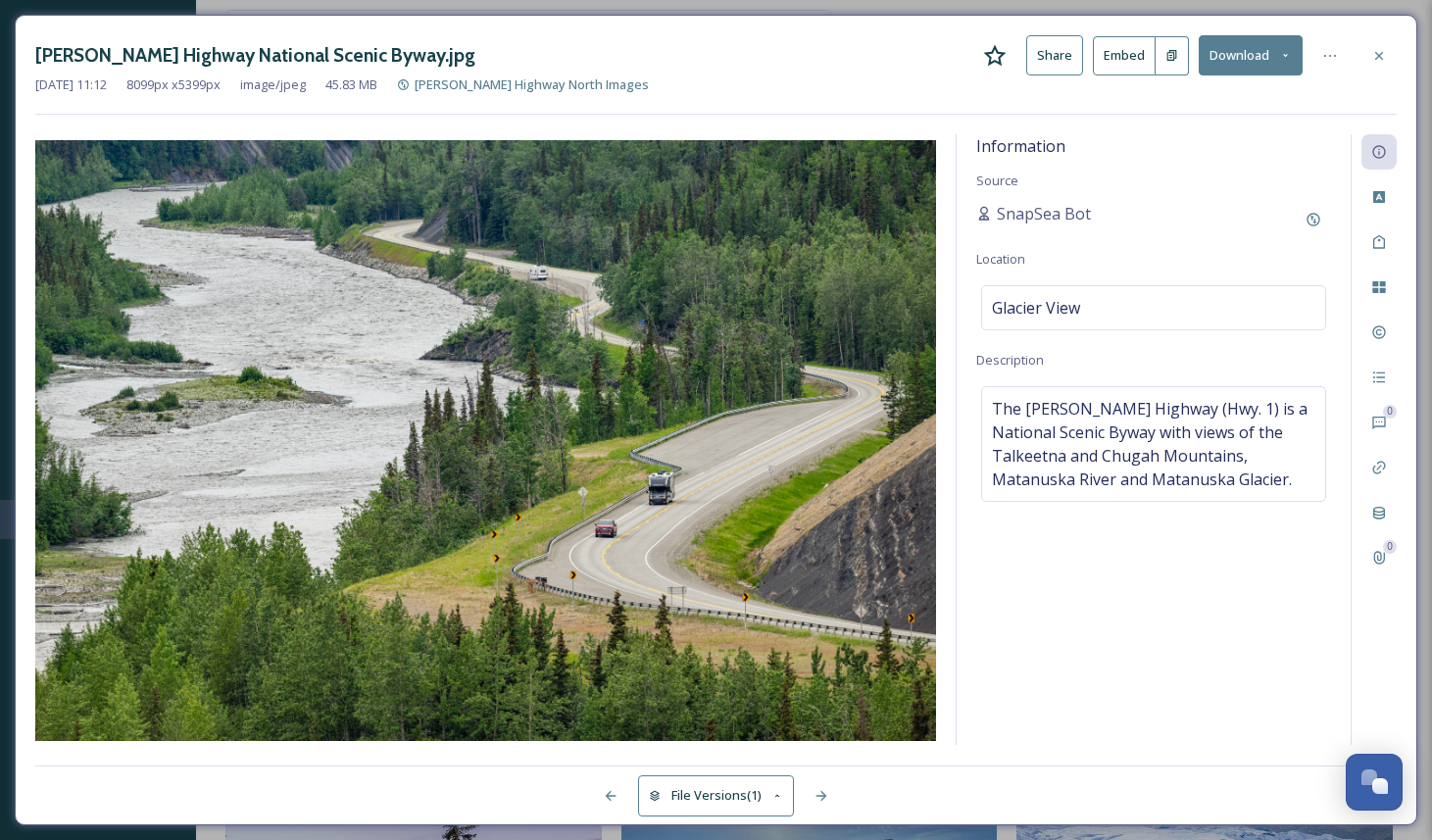
click at [1248, 56] on button "Download" at bounding box center [1250, 55] width 104 height 40
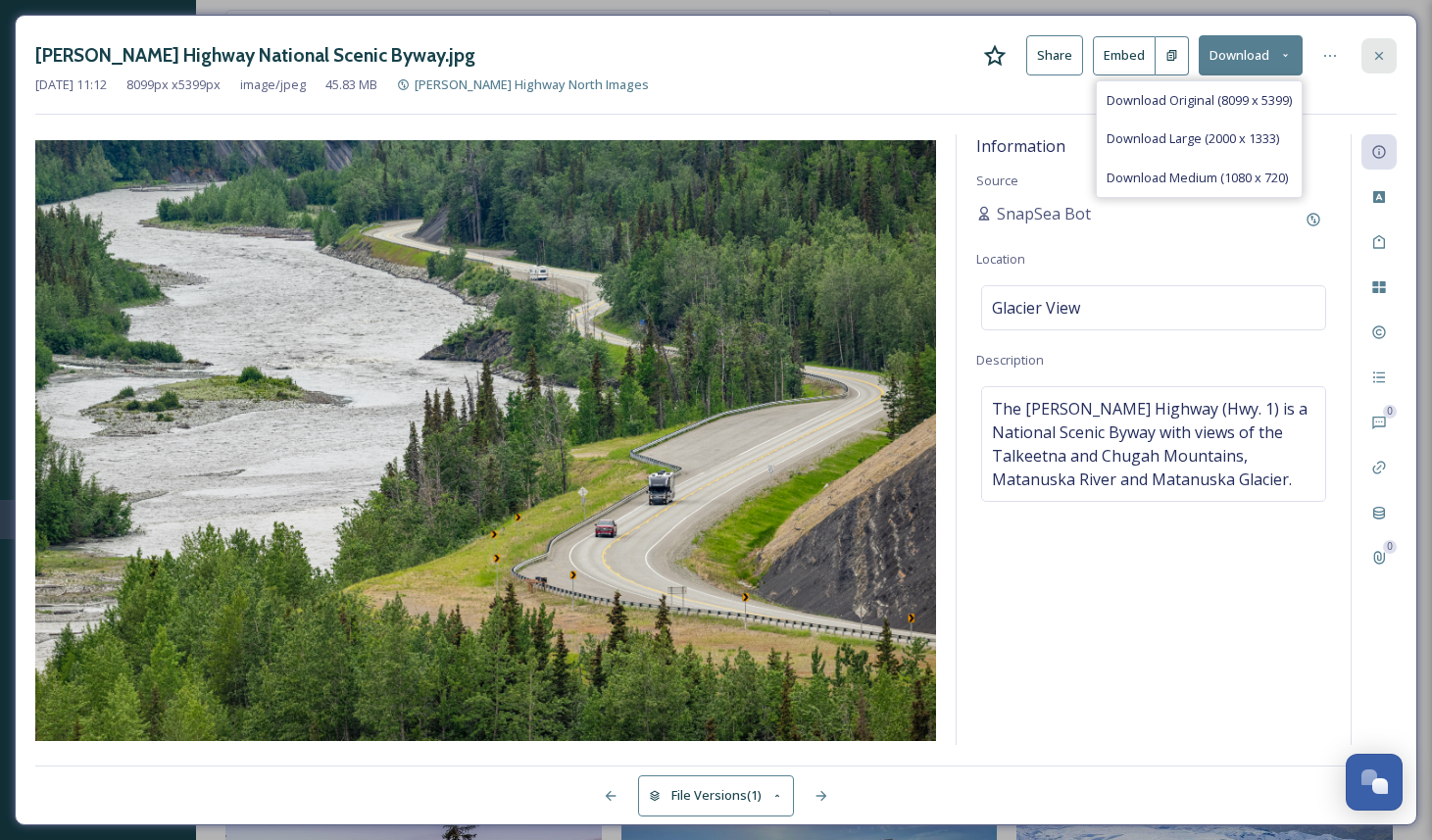
click at [1379, 56] on icon at bounding box center [1379, 55] width 8 height 8
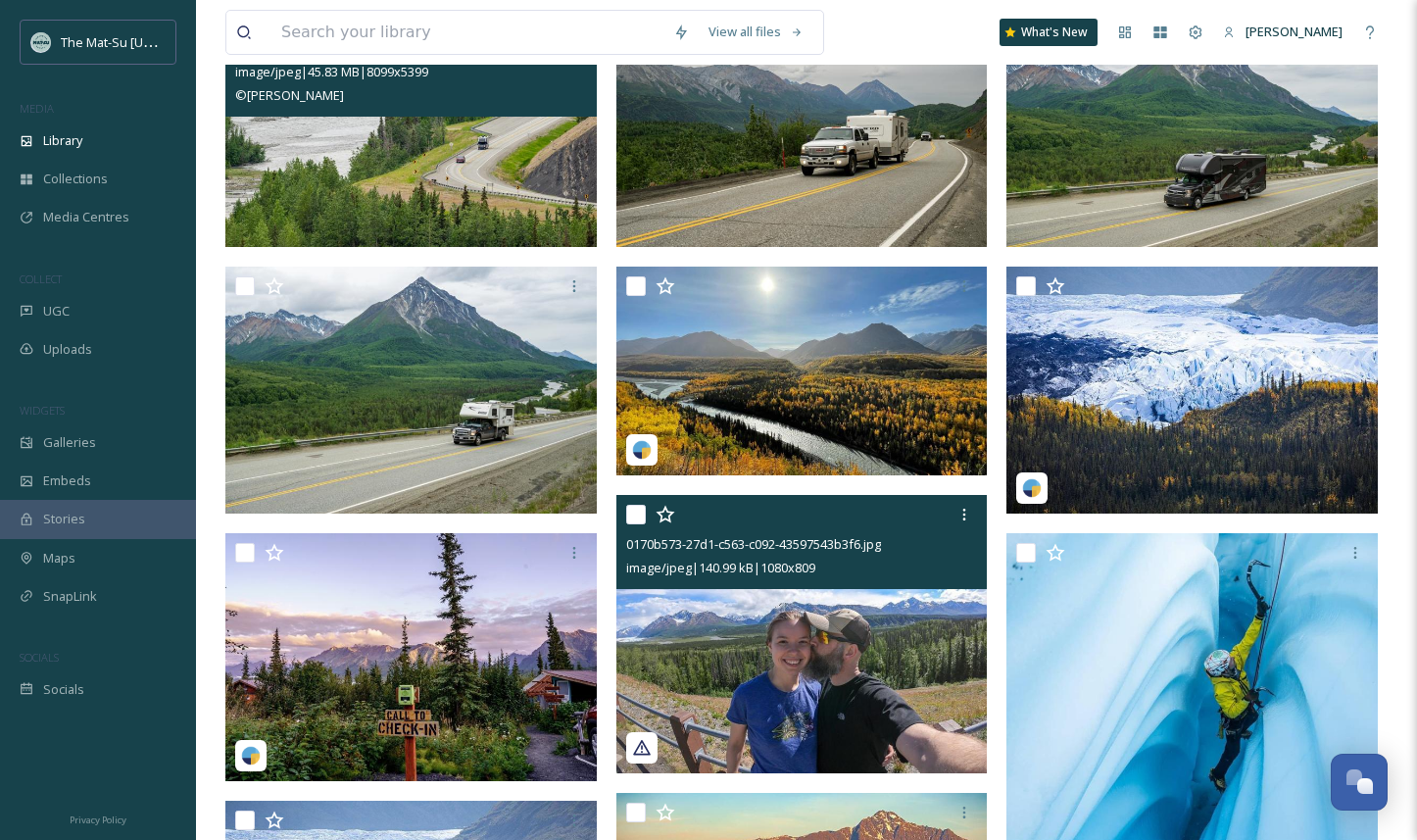
scroll to position [510, 0]
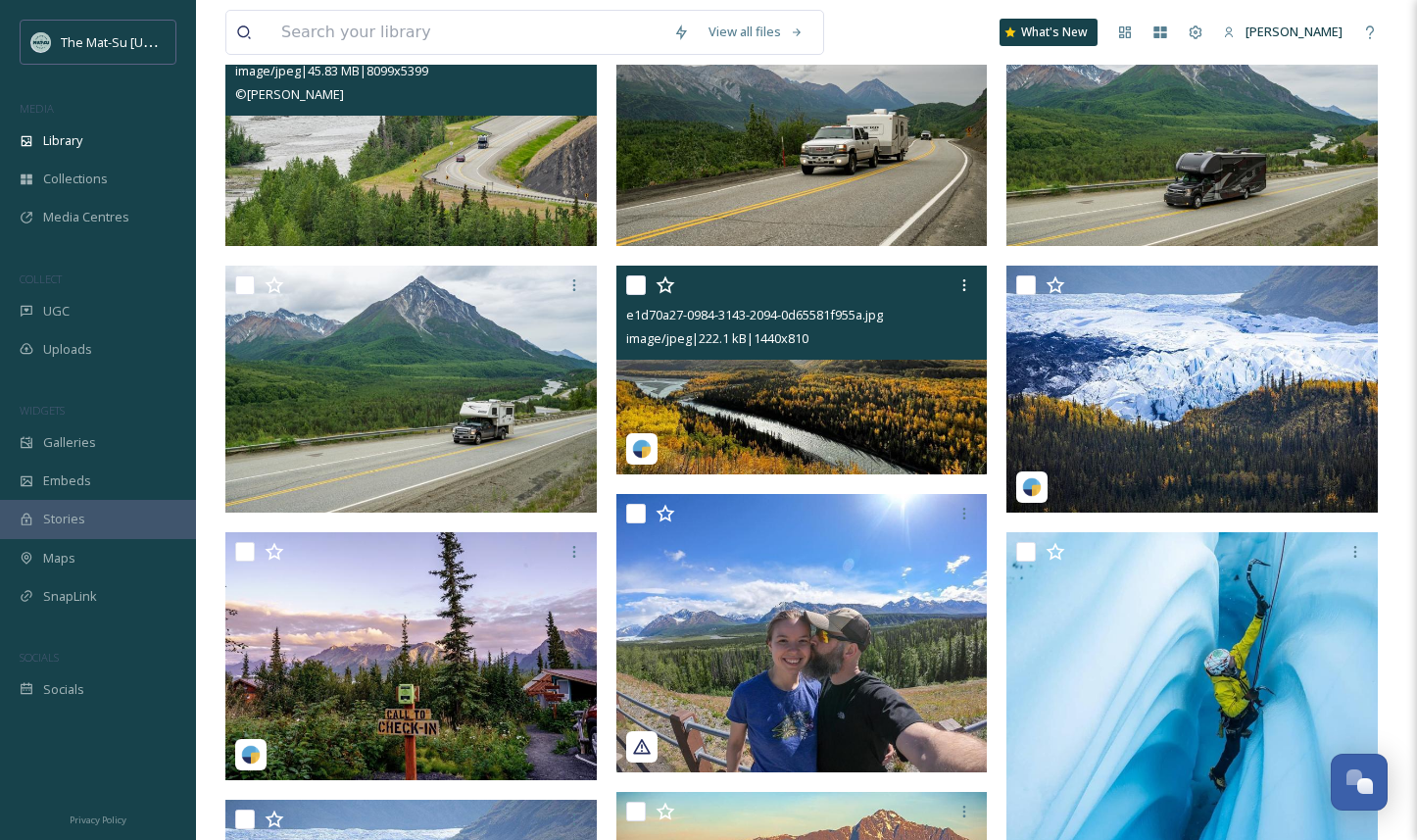
click at [852, 401] on img at bounding box center [802, 368] width 371 height 209
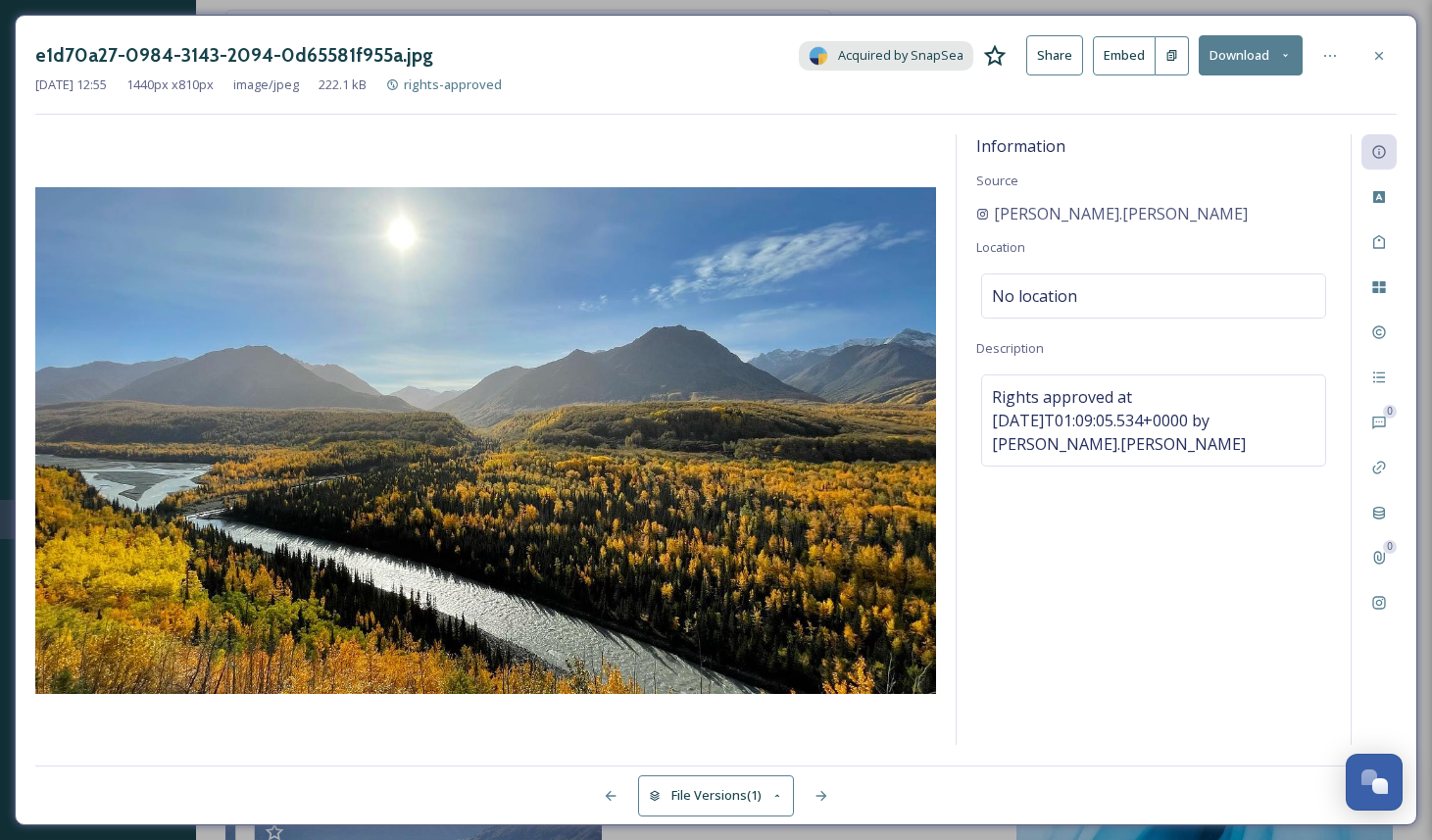
click at [1245, 51] on button "Download" at bounding box center [1250, 55] width 104 height 40
click at [1378, 56] on icon at bounding box center [1379, 56] width 16 height 16
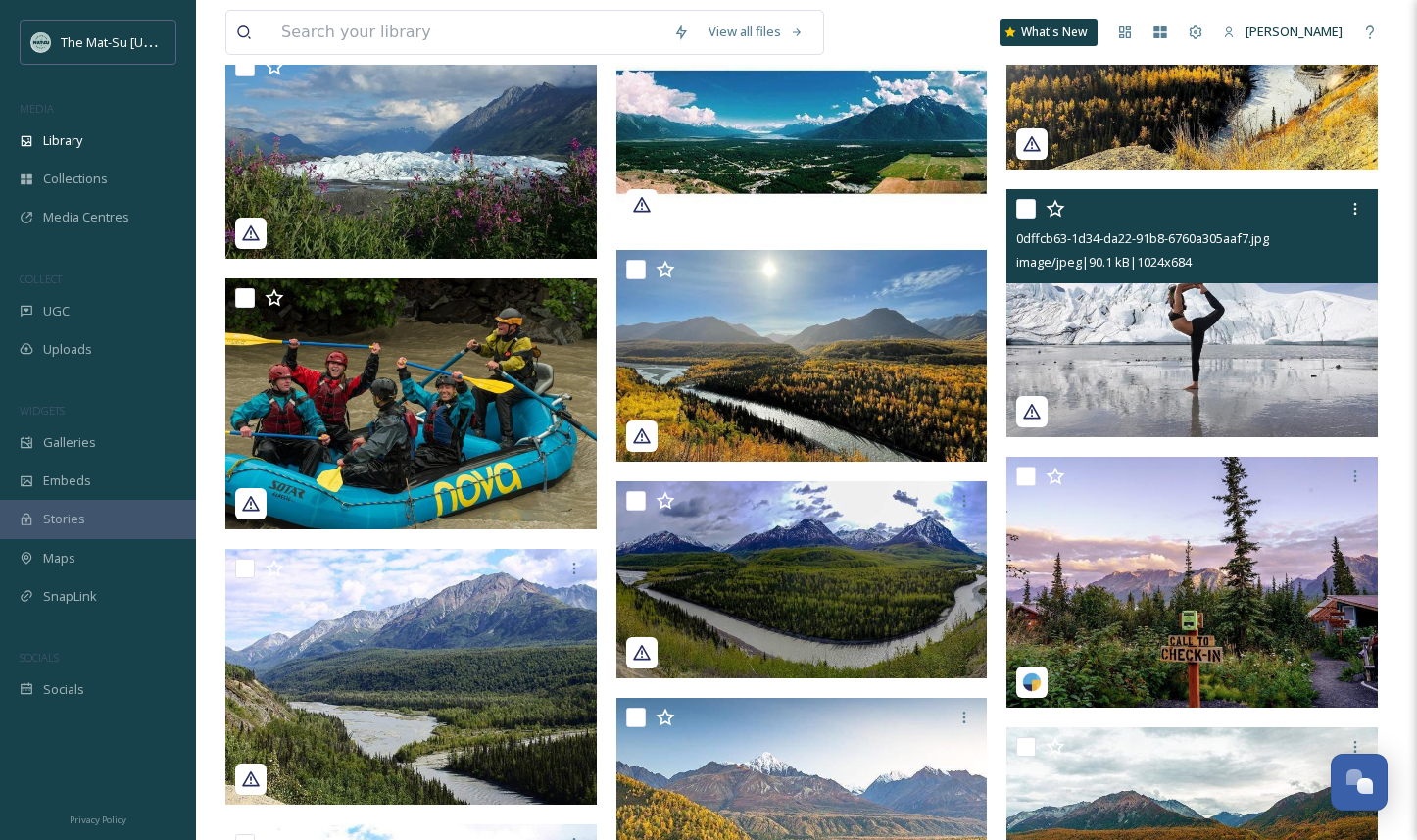
scroll to position [1546, 0]
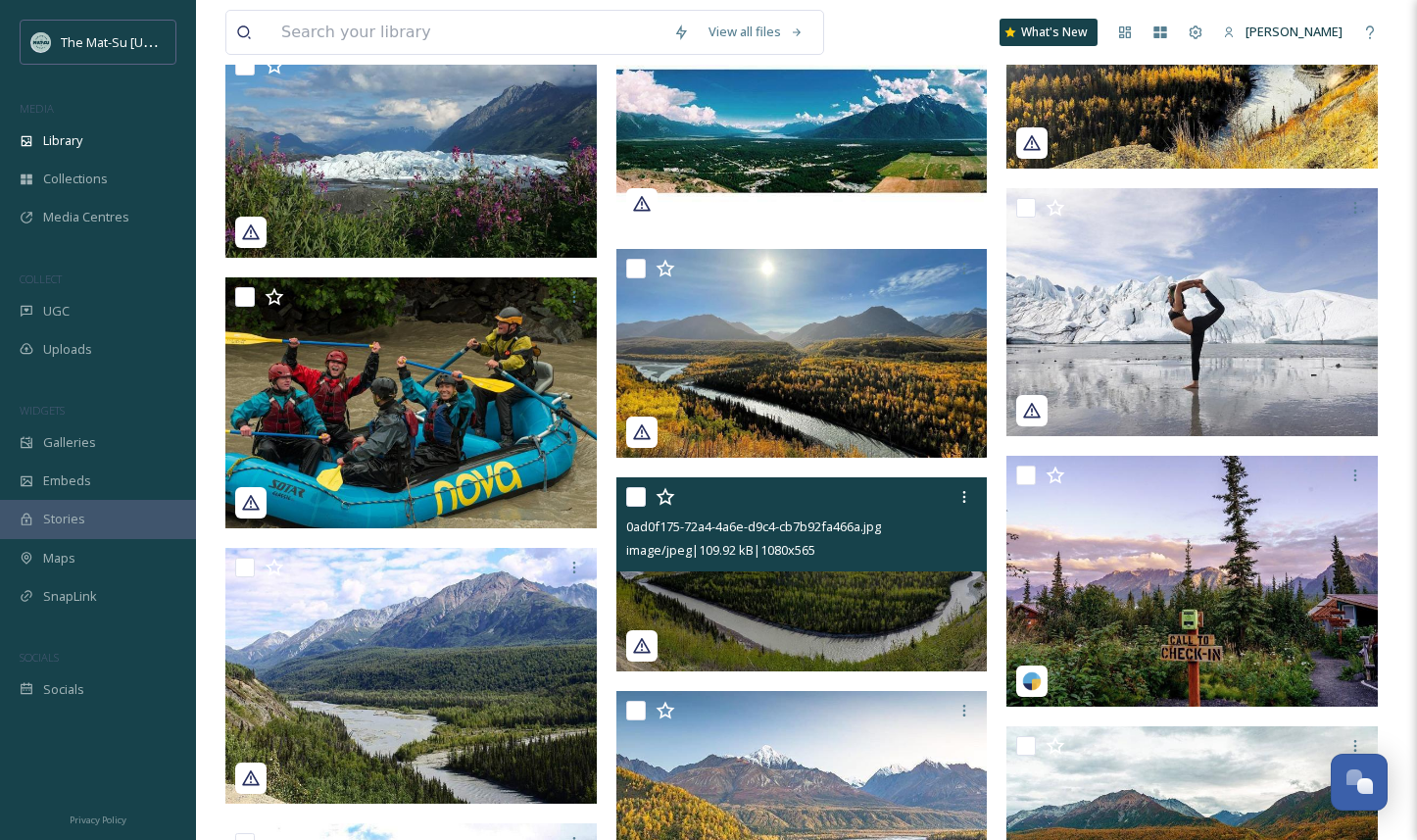
click at [876, 599] on img at bounding box center [802, 574] width 371 height 194
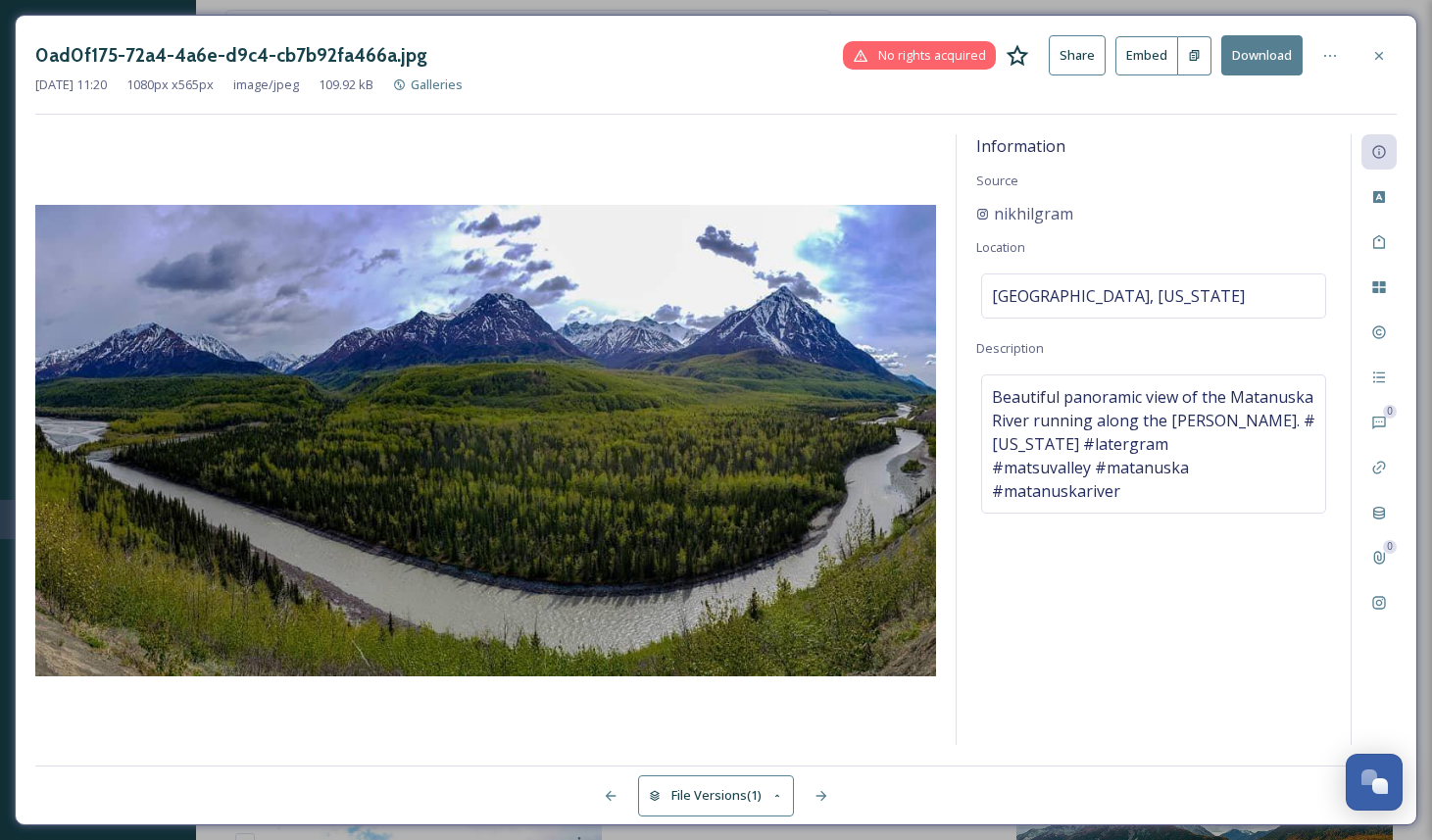
click at [1260, 56] on button "Download" at bounding box center [1262, 55] width 82 height 40
click at [1379, 52] on icon at bounding box center [1379, 56] width 16 height 16
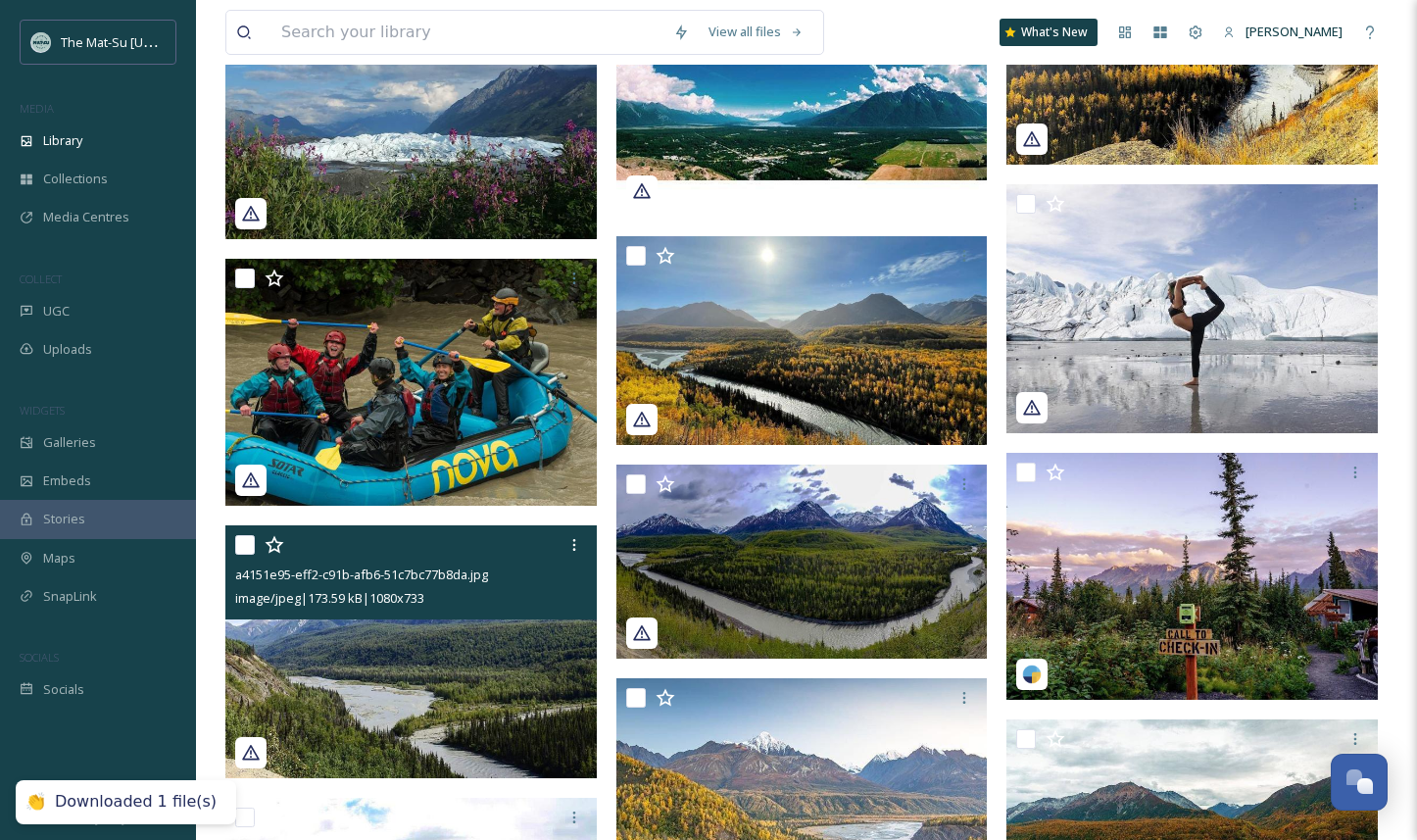
click at [495, 658] on img at bounding box center [411, 650] width 371 height 251
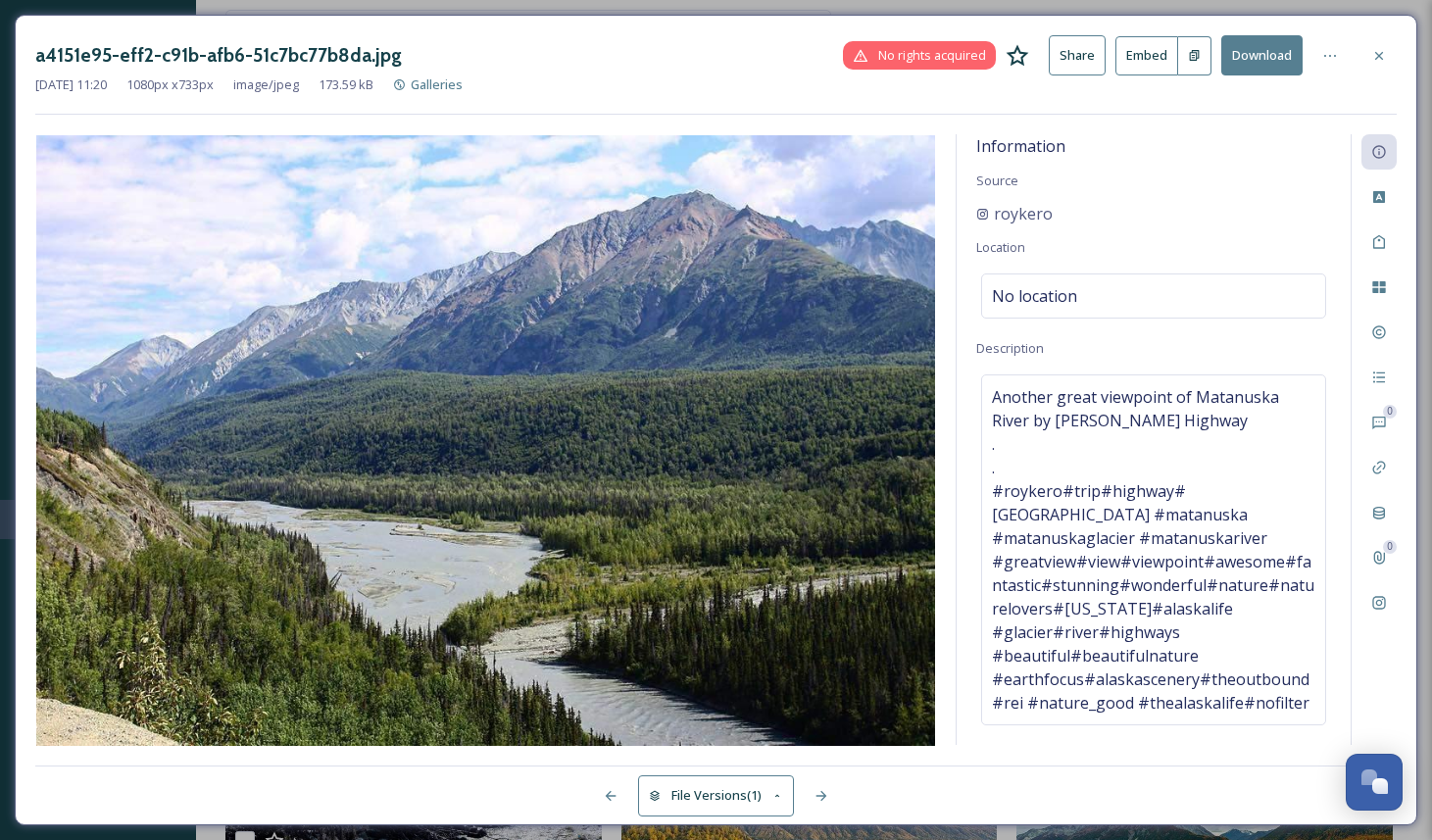
click at [1262, 50] on button "Download" at bounding box center [1262, 55] width 82 height 40
click at [1255, 57] on button "Download" at bounding box center [1263, 55] width 80 height 38
click at [1380, 56] on icon at bounding box center [1379, 55] width 8 height 8
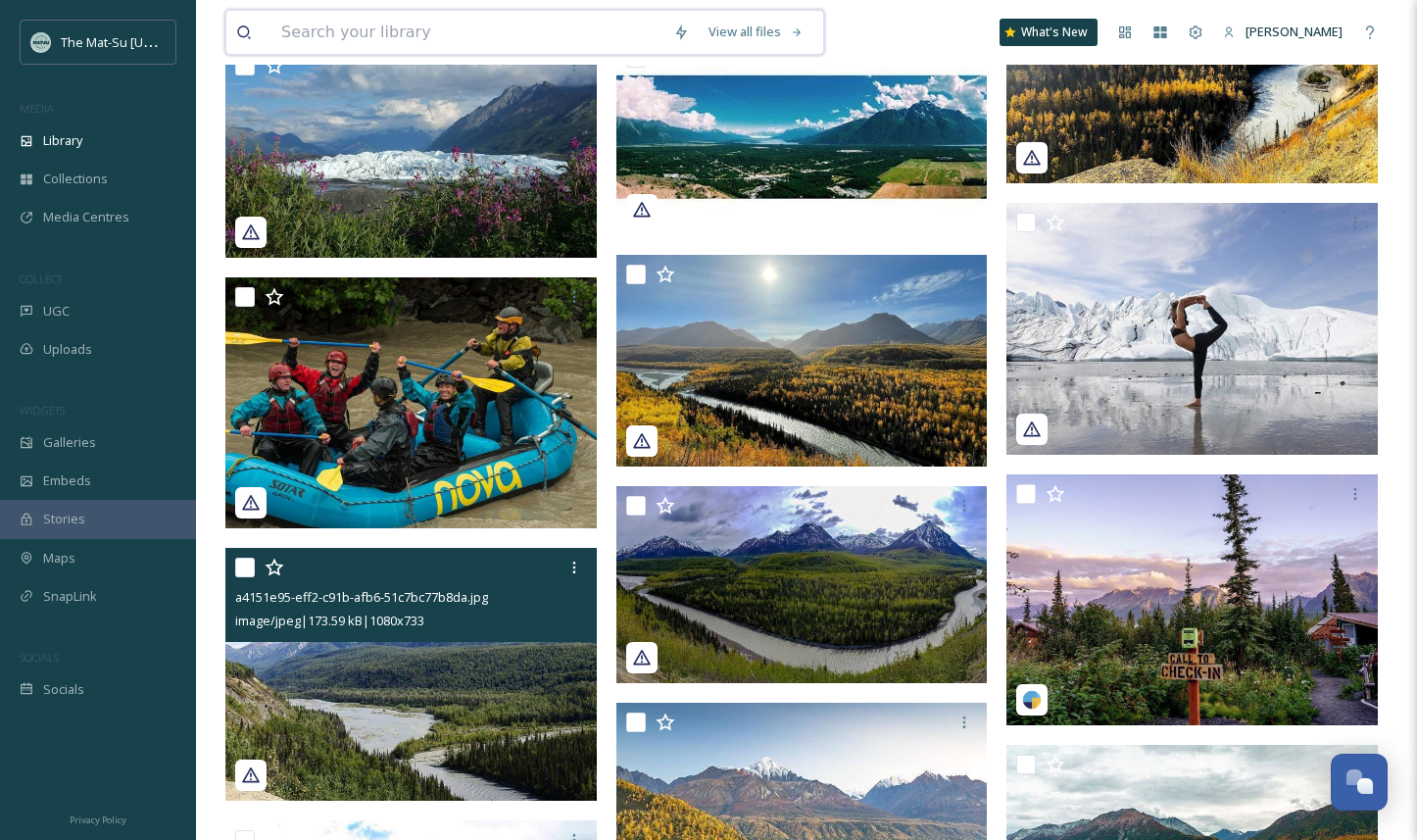
click at [425, 31] on input at bounding box center [467, 32] width 392 height 43
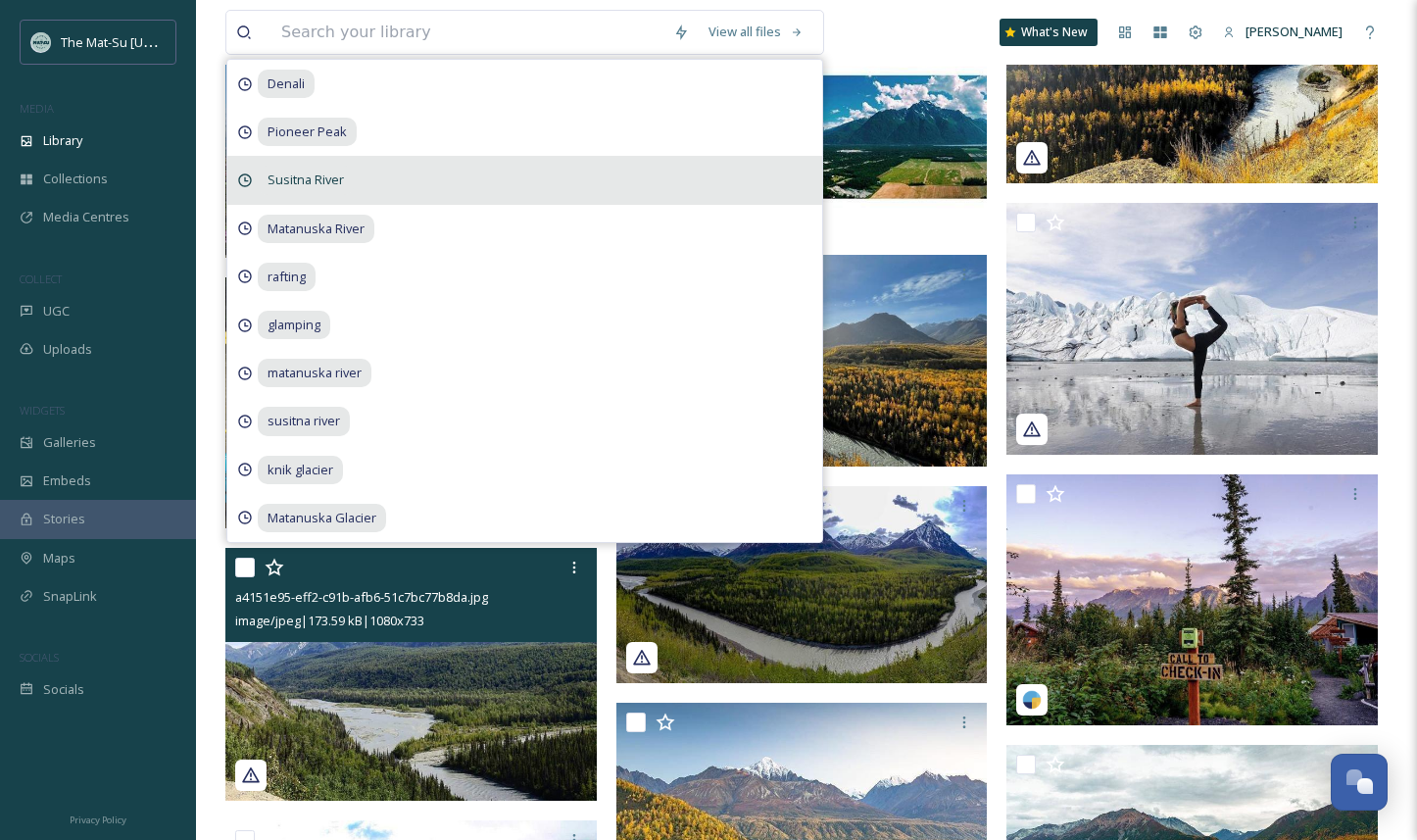
click at [309, 98] on span "Susitna River" at bounding box center [285, 84] width 57 height 28
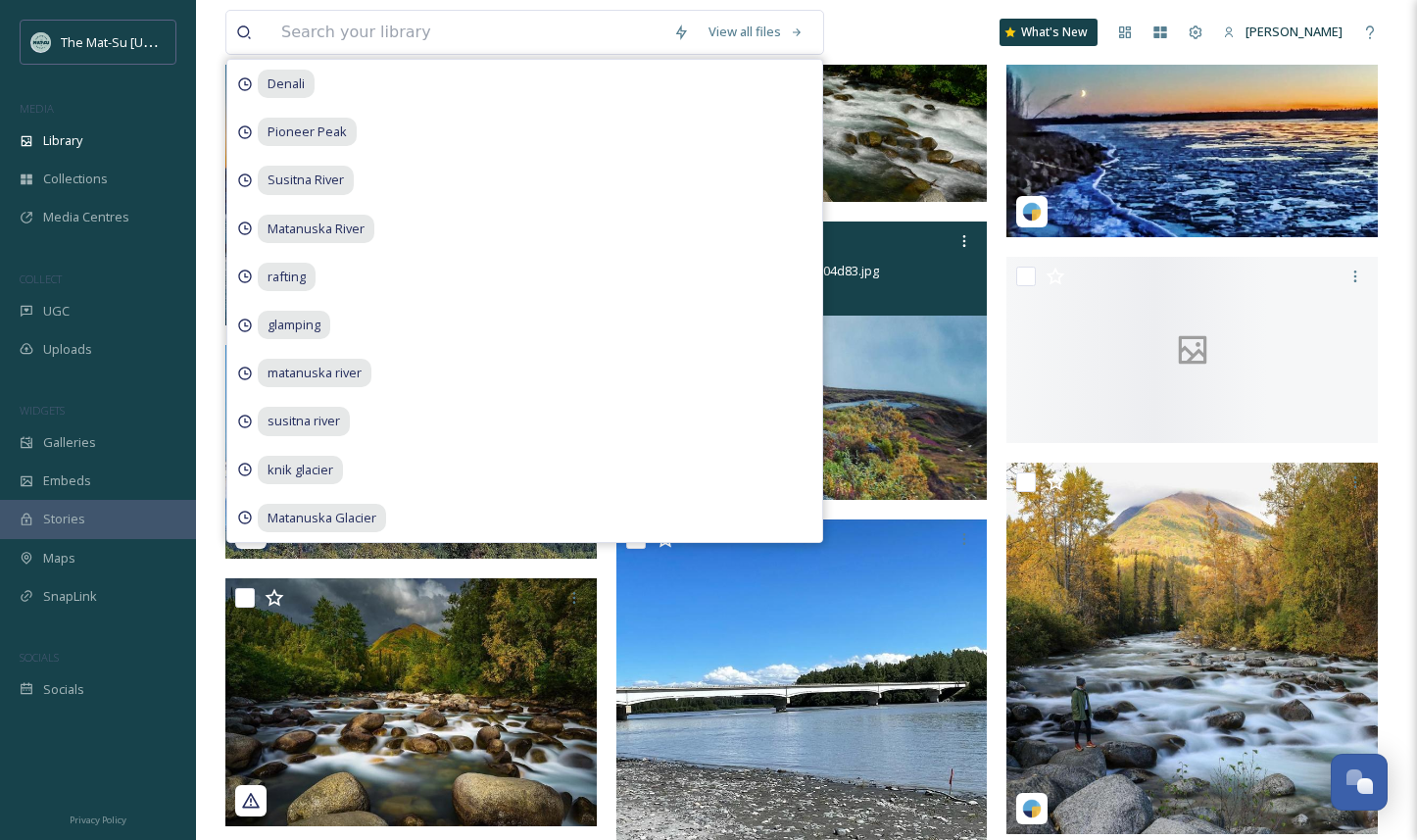
scroll to position [947, 0]
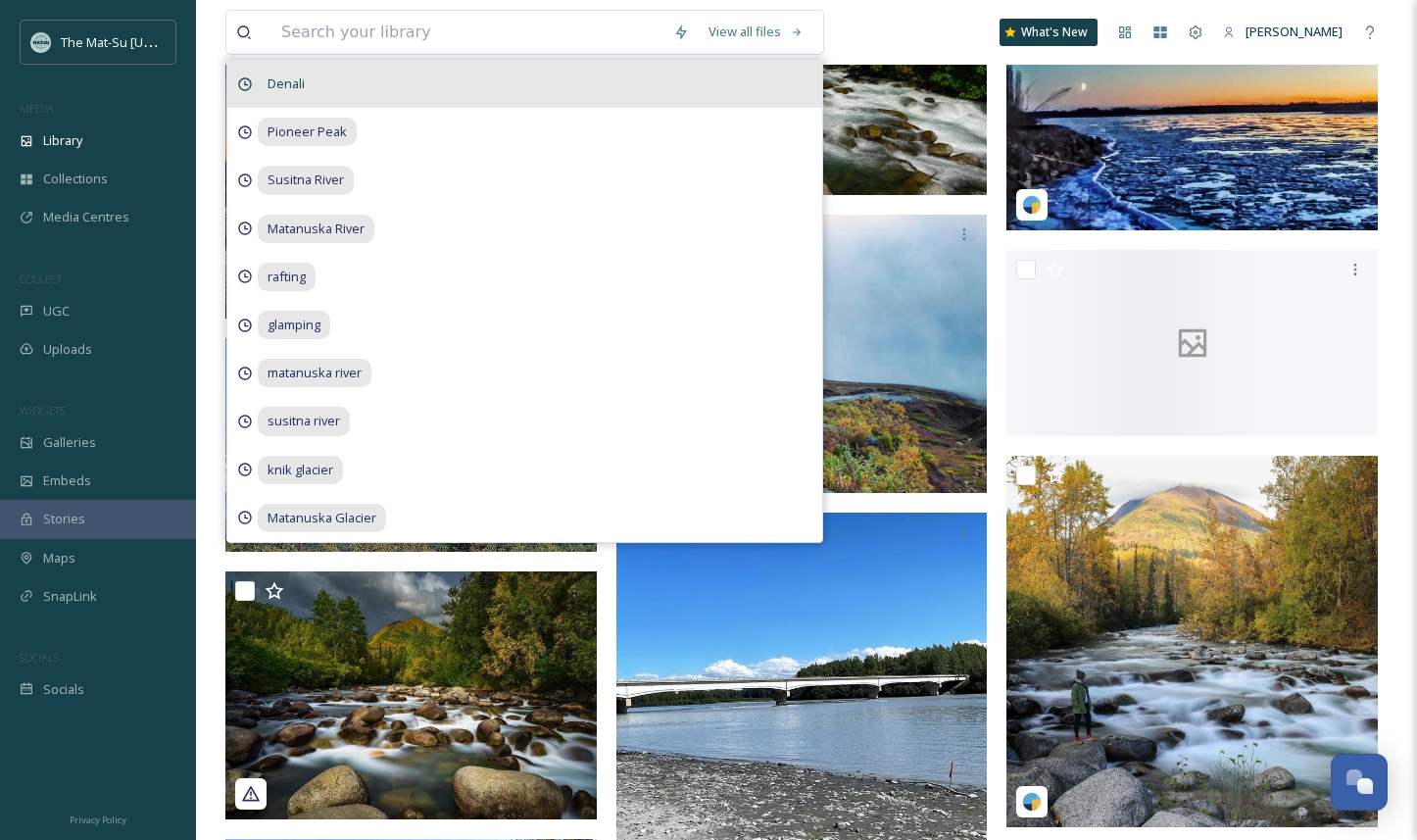
click at [295, 80] on span "Denali" at bounding box center [285, 84] width 57 height 28
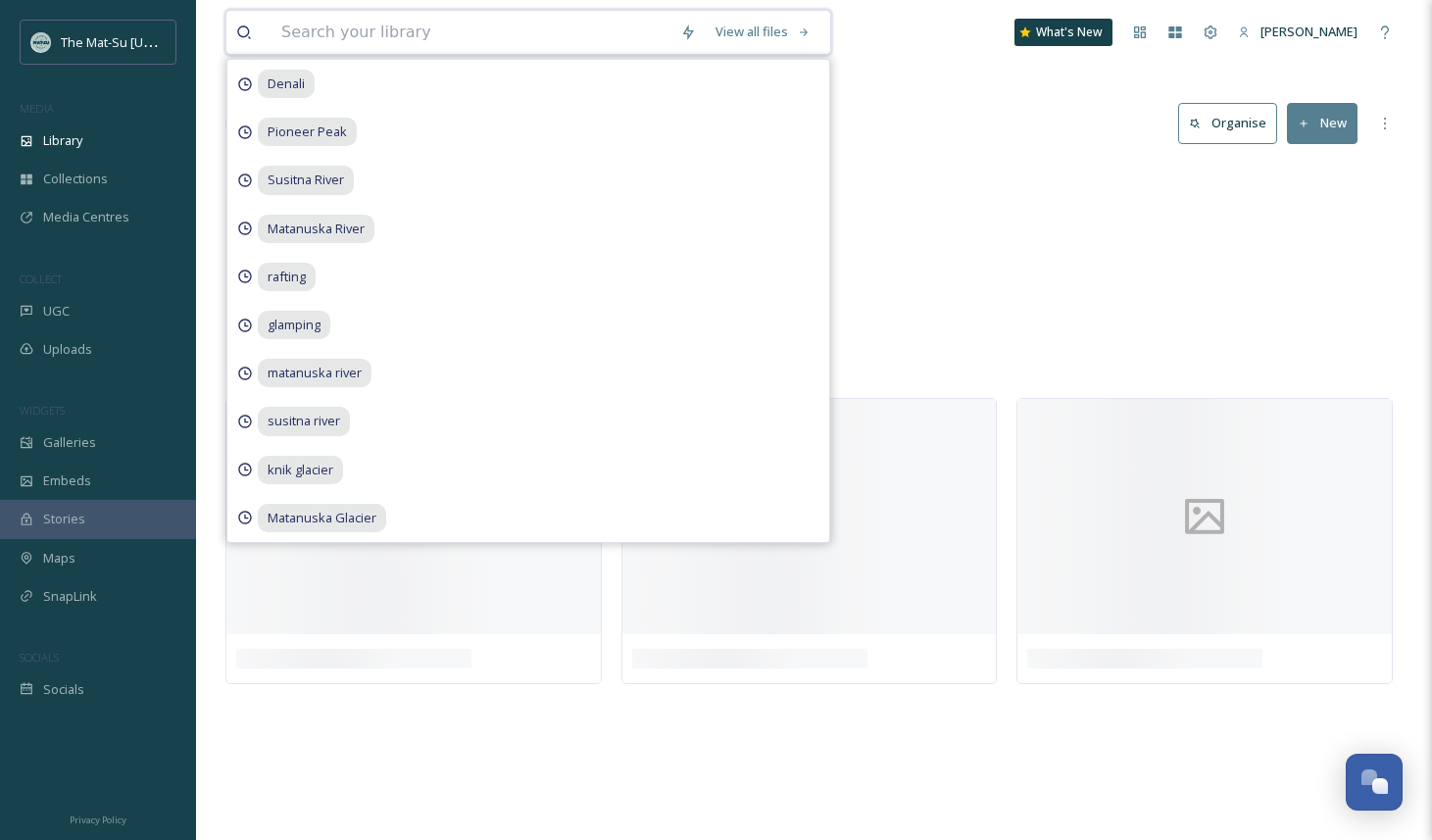
click at [401, 30] on input at bounding box center [471, 32] width 399 height 43
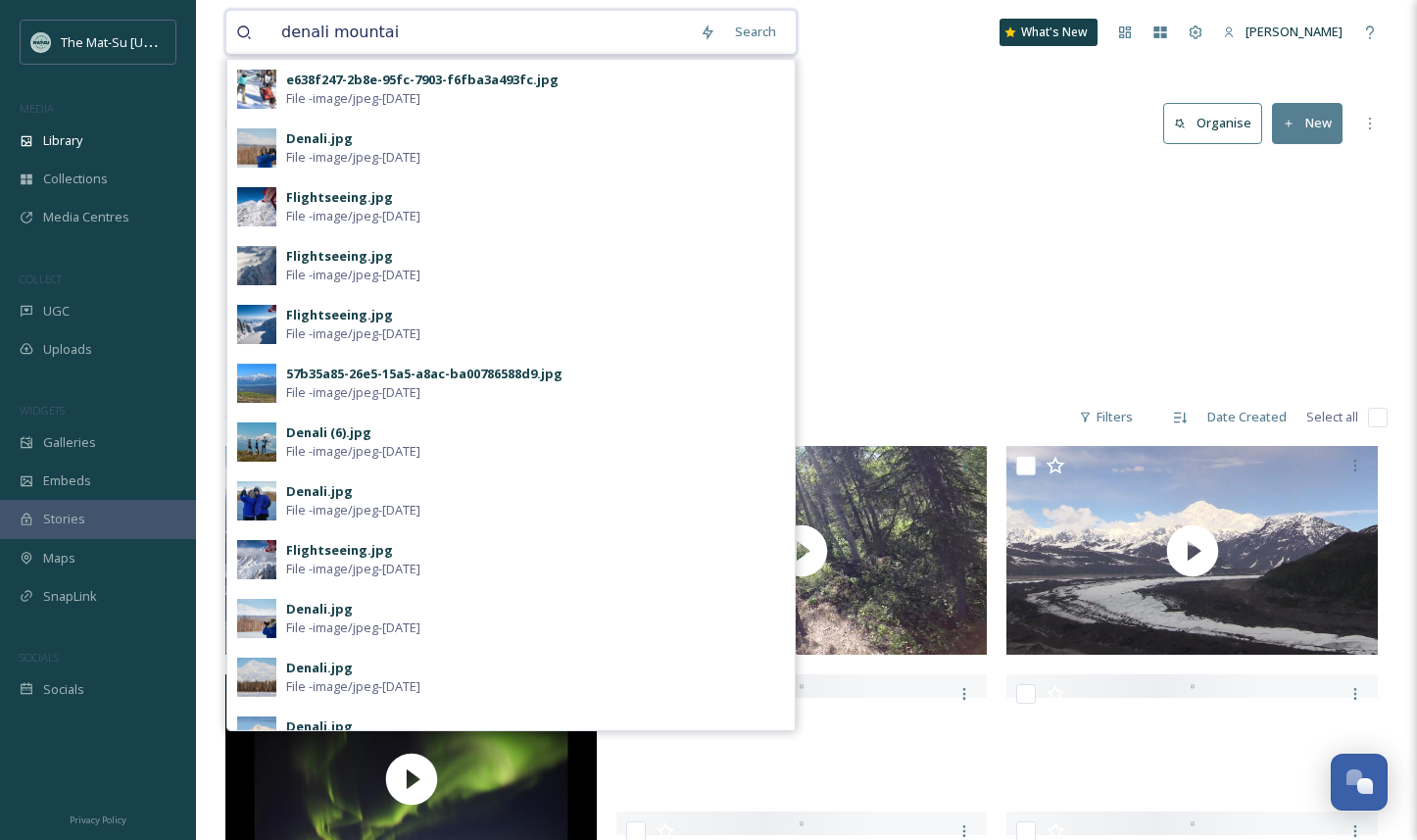
type input "denali mountain"
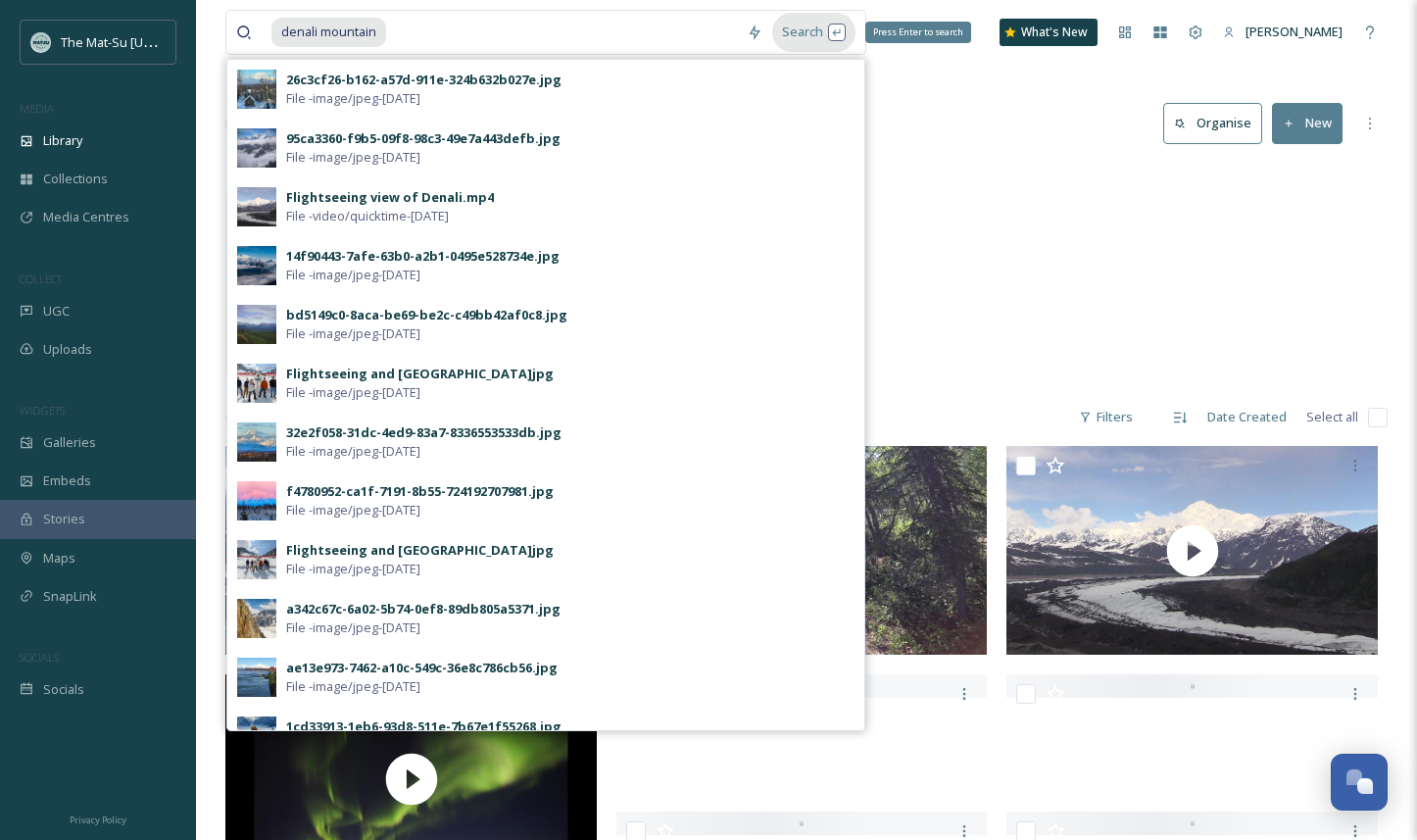
click at [804, 26] on div "Search Press Enter to search" at bounding box center [813, 32] width 83 height 38
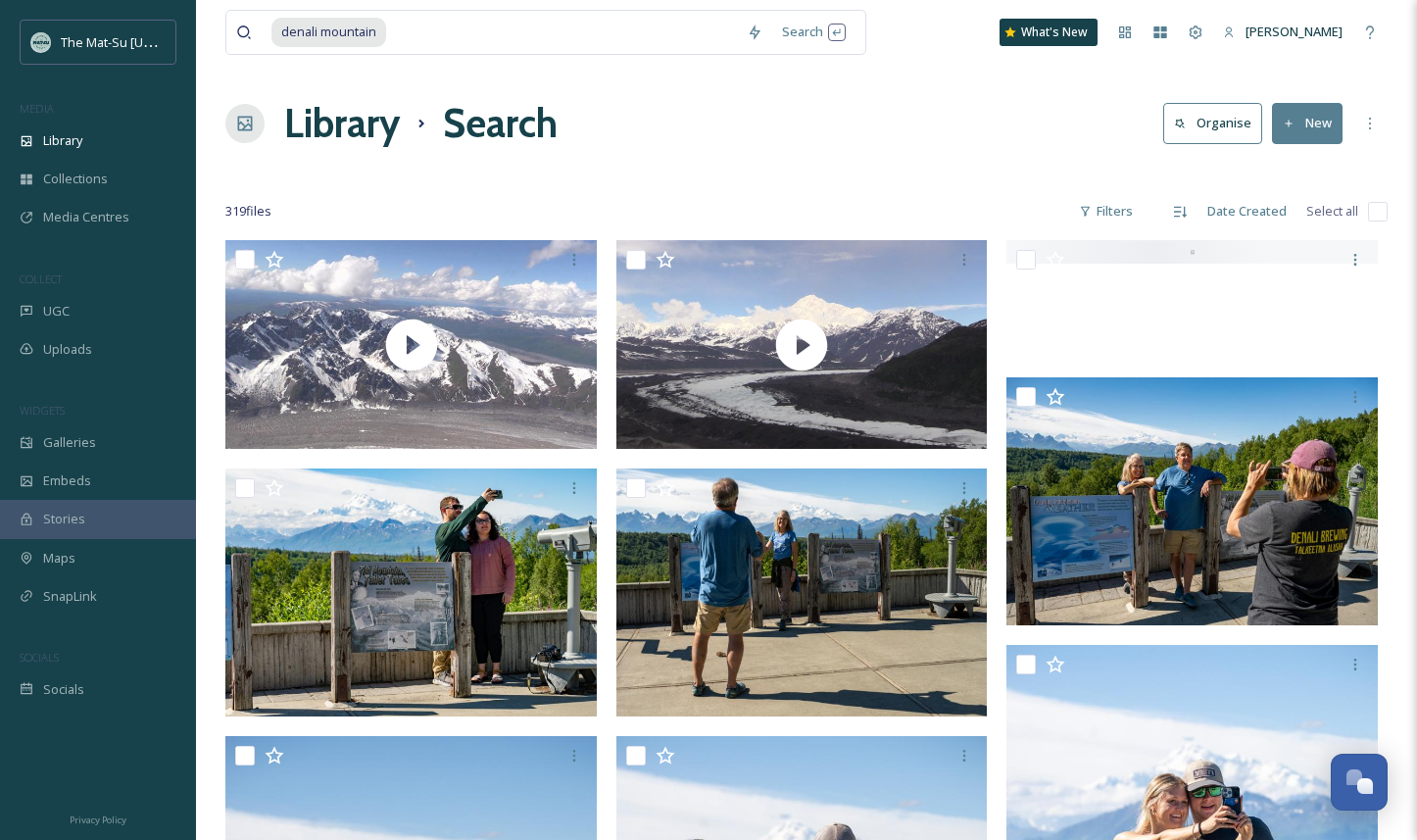
click at [1011, 152] on div "Library Search Organise New" at bounding box center [806, 123] width 1163 height 59
click at [1112, 215] on div "Filters" at bounding box center [1107, 211] width 74 height 38
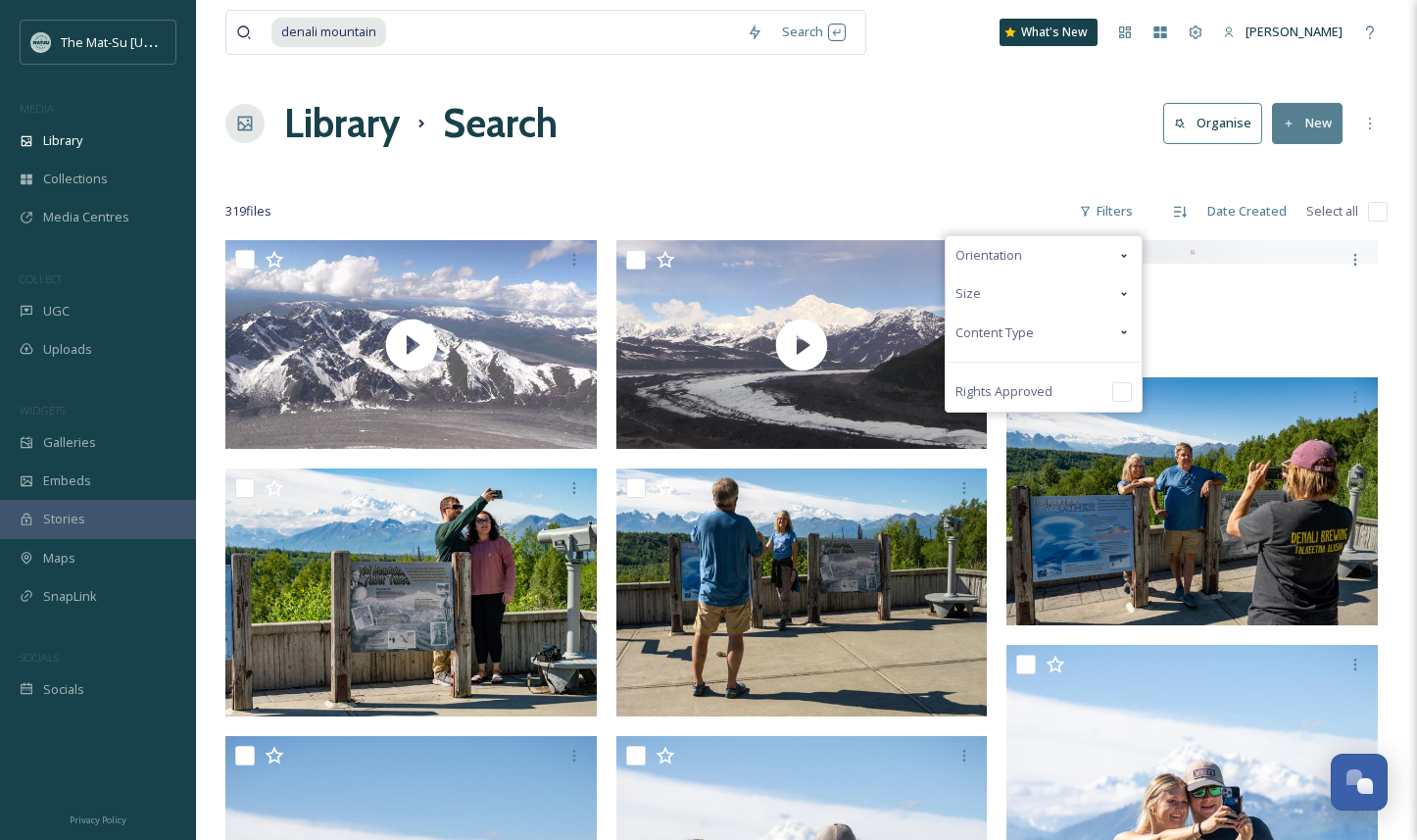
click at [1000, 331] on span "Content Type" at bounding box center [995, 332] width 79 height 19
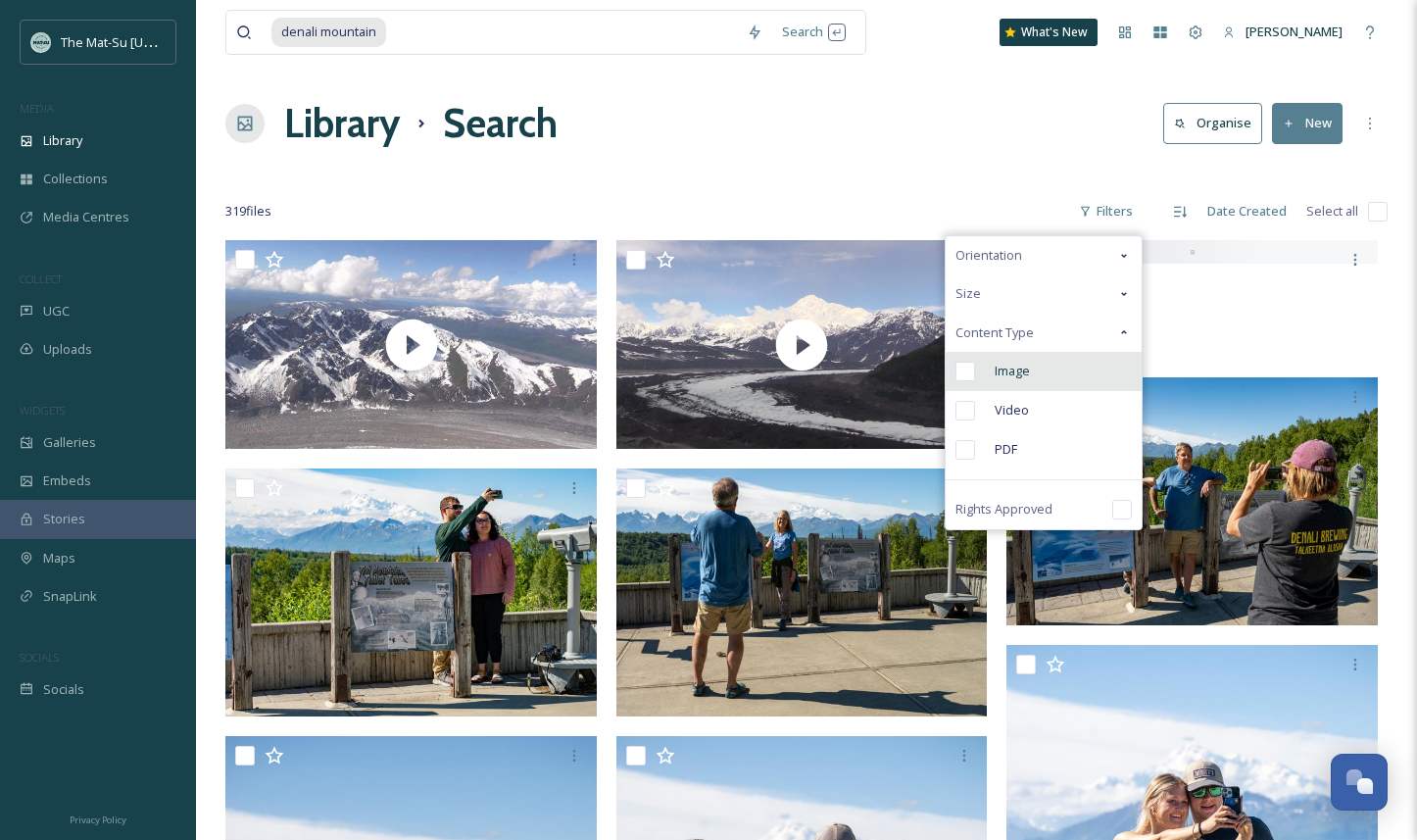
click at [965, 369] on input "checkbox" at bounding box center [966, 371] width 20 height 20
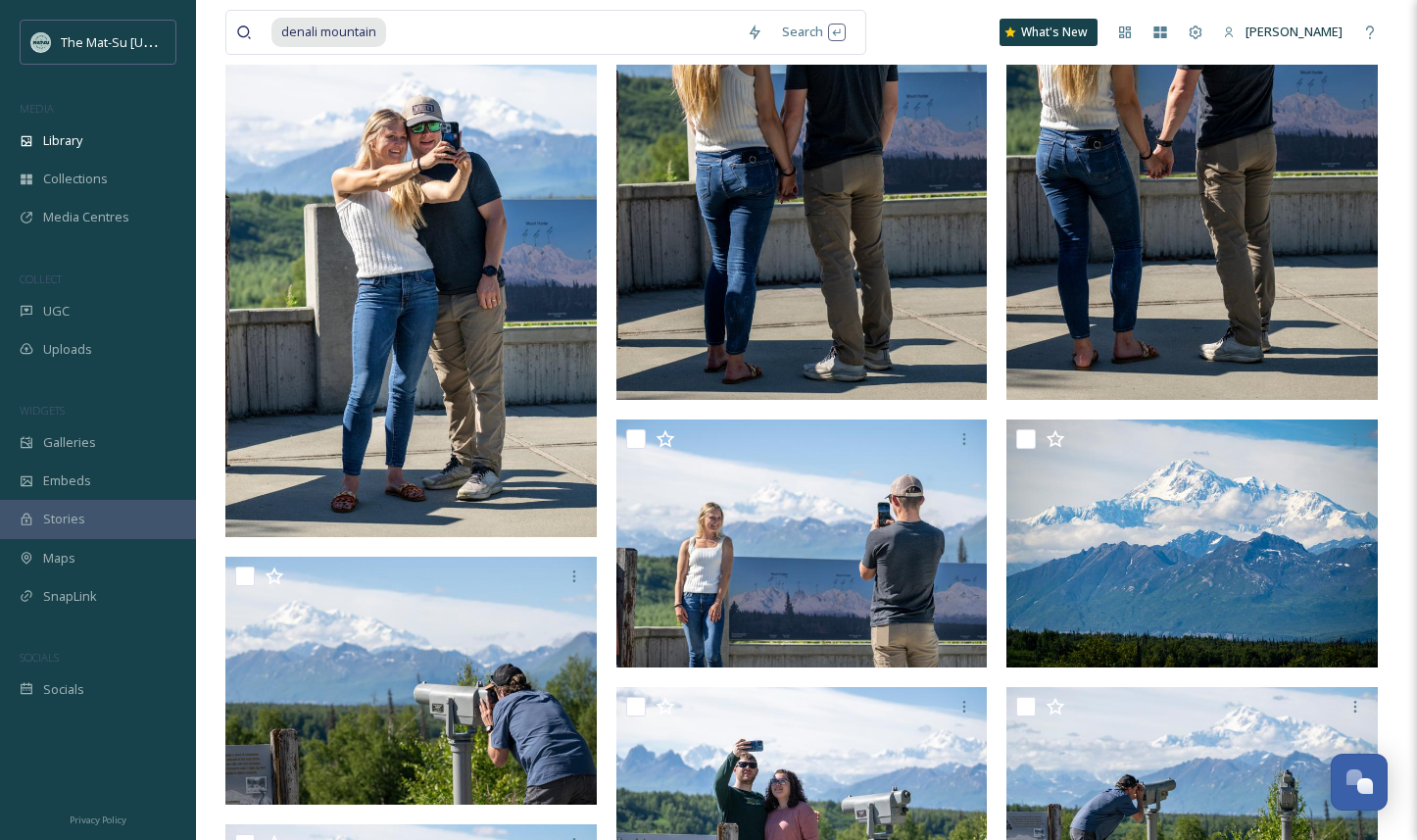
scroll to position [666, 0]
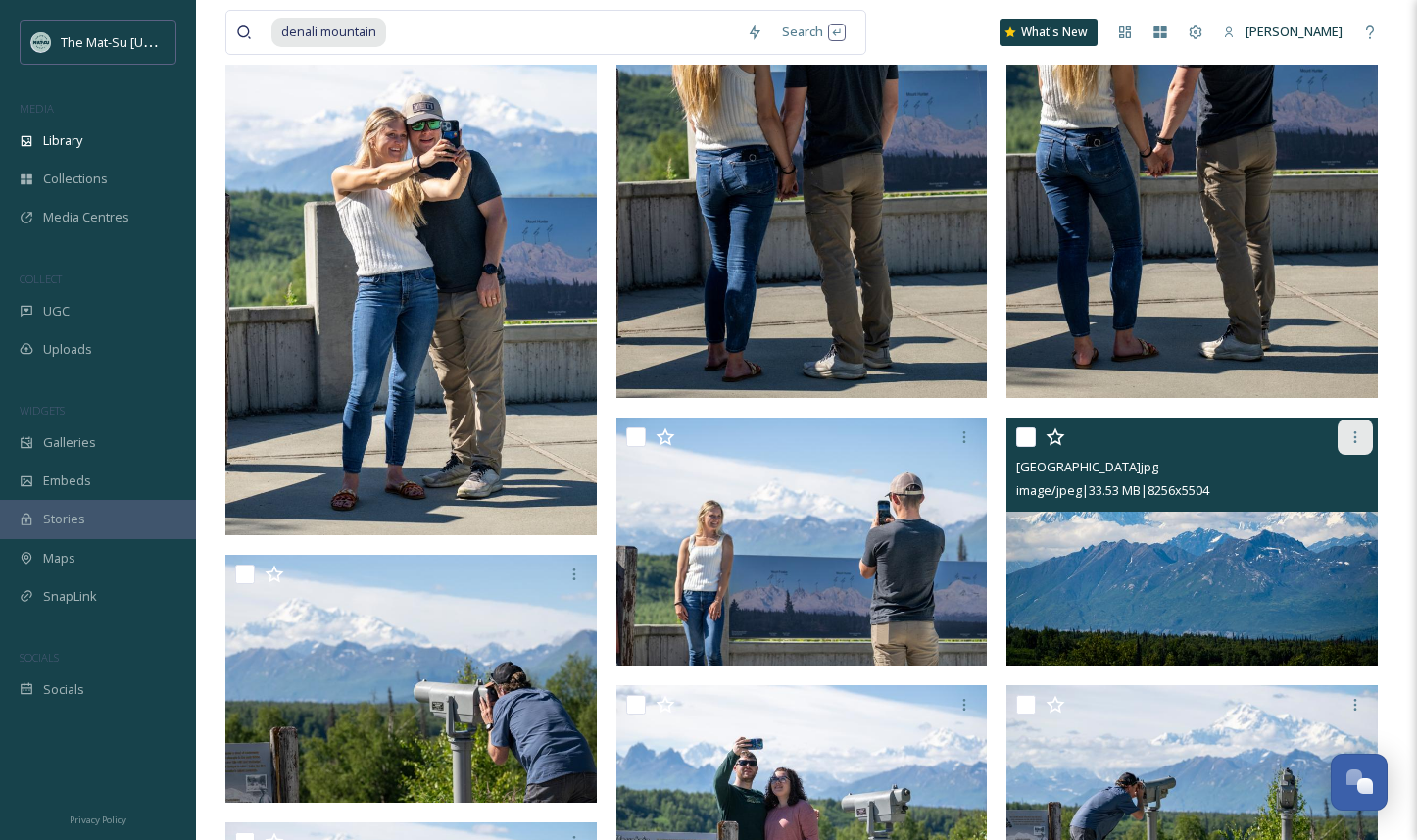
click at [1356, 441] on icon at bounding box center [1356, 437] width 16 height 16
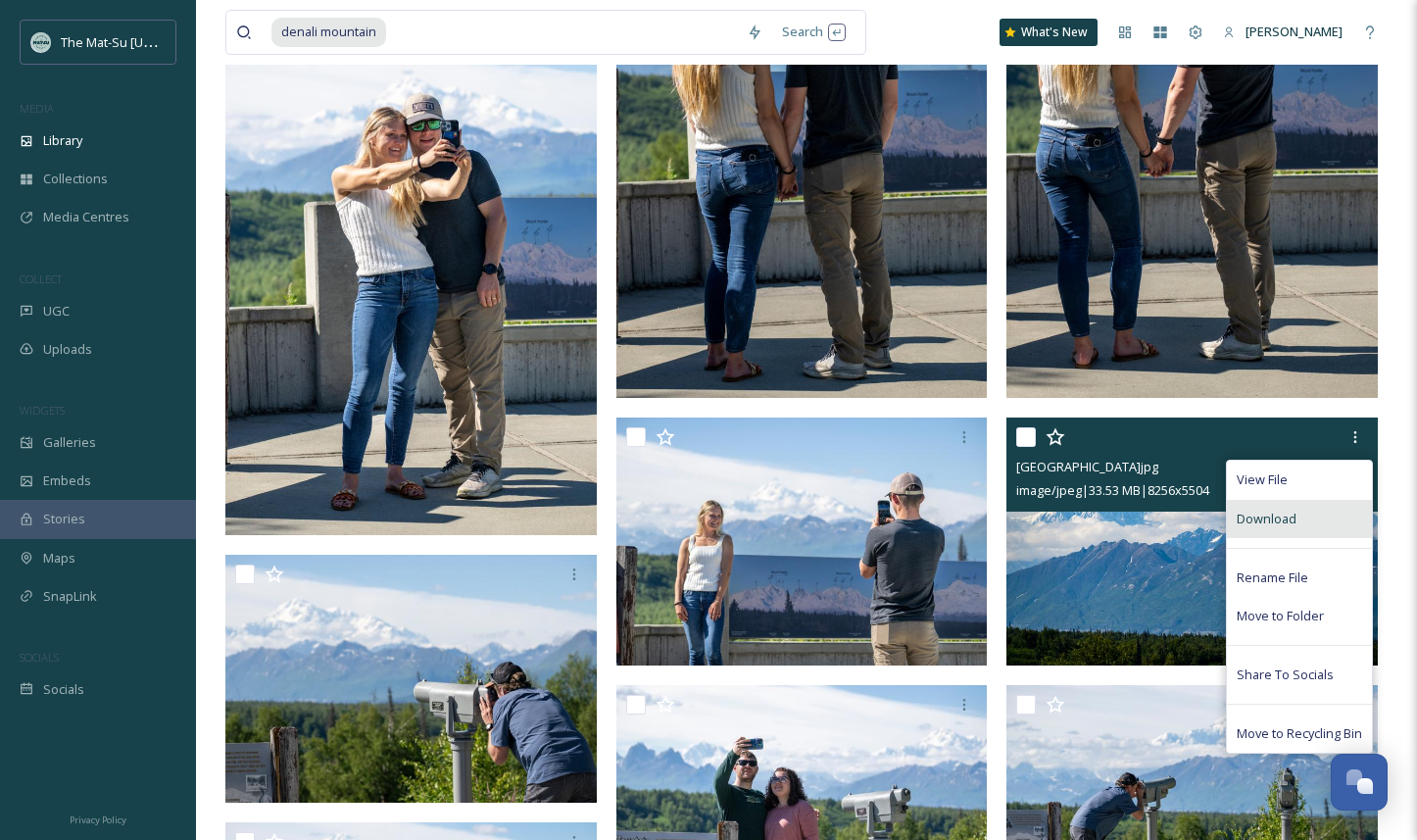
click at [1239, 518] on span "Download" at bounding box center [1267, 519] width 60 height 19
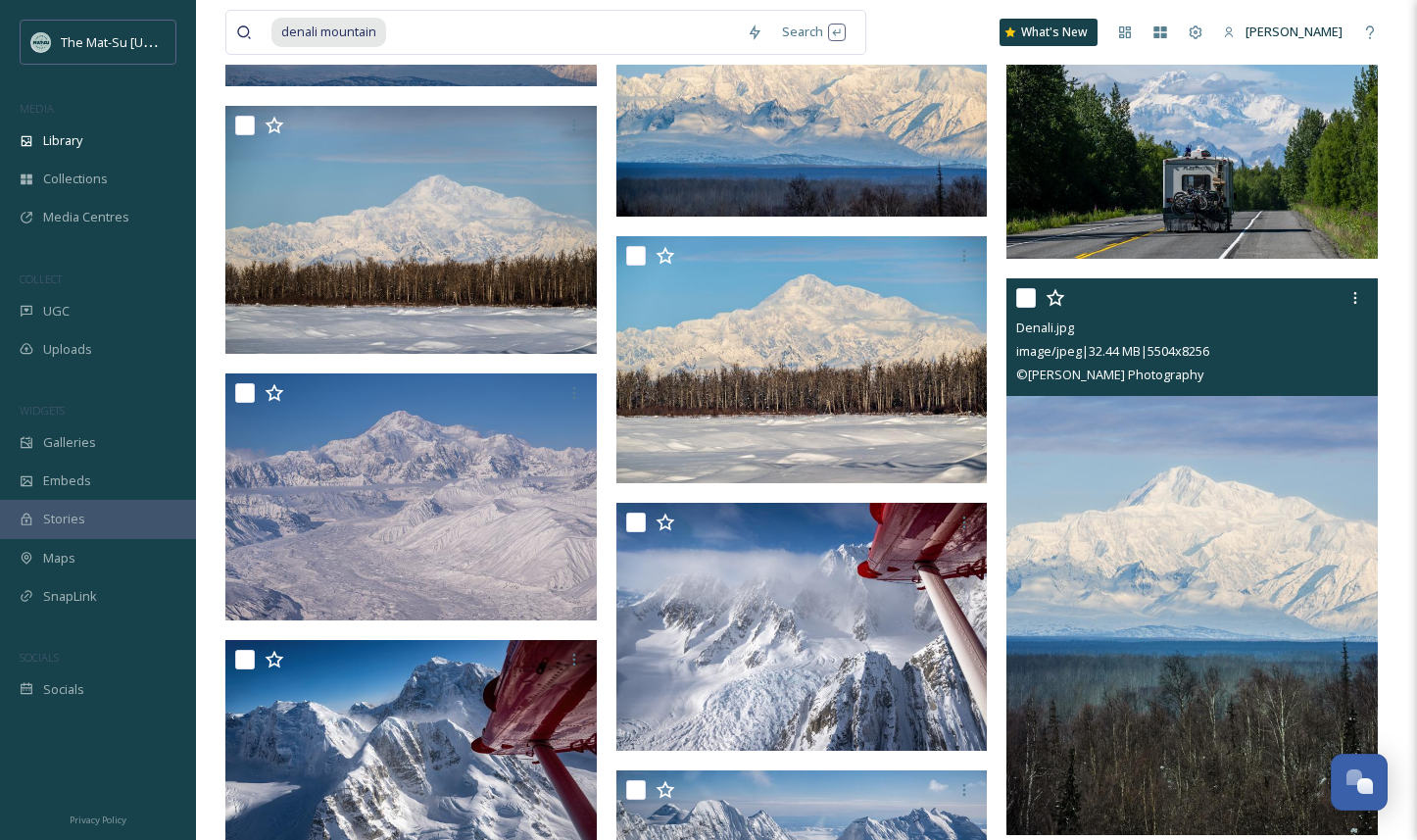
scroll to position [2192, 0]
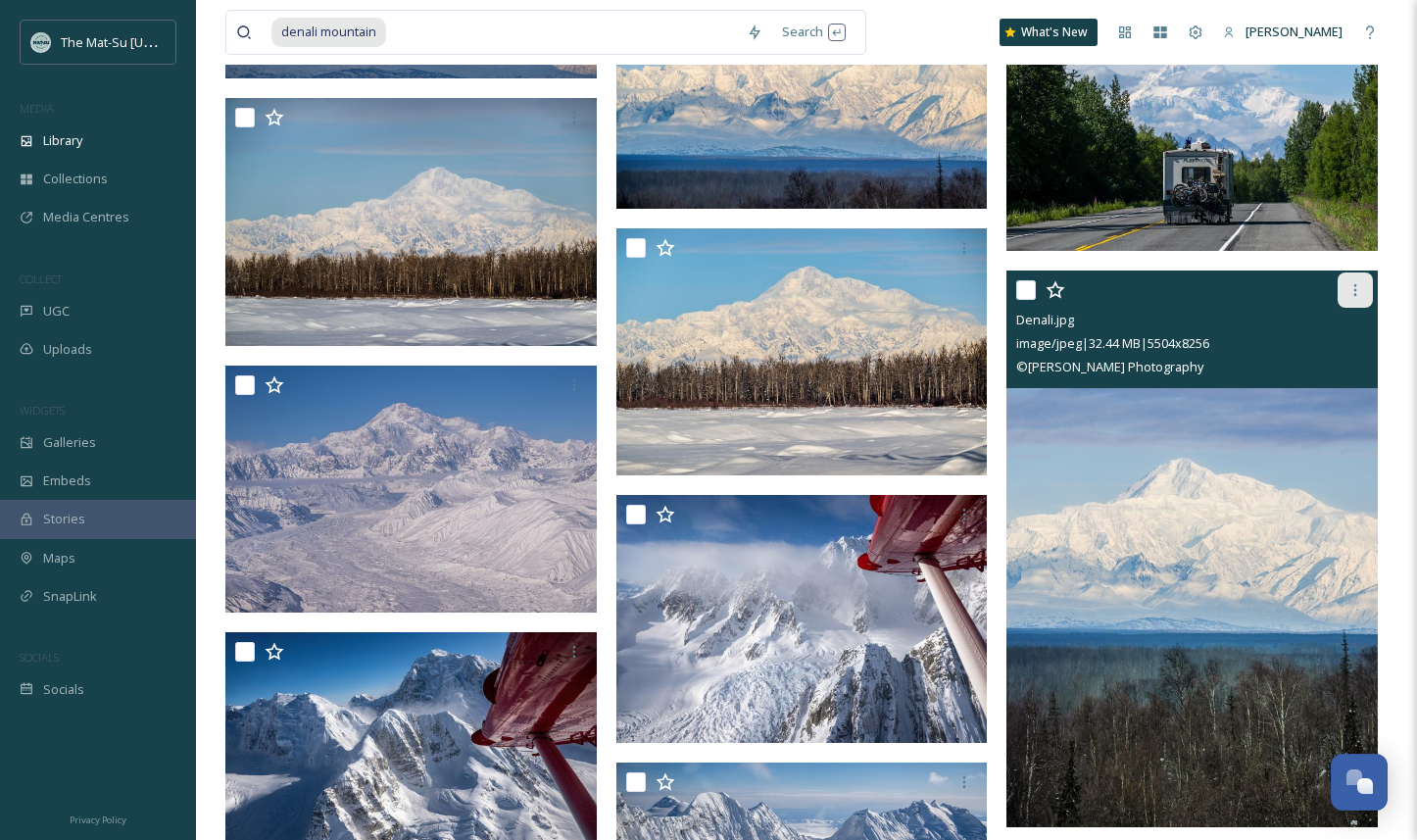
click at [1356, 290] on icon at bounding box center [1356, 290] width 16 height 16
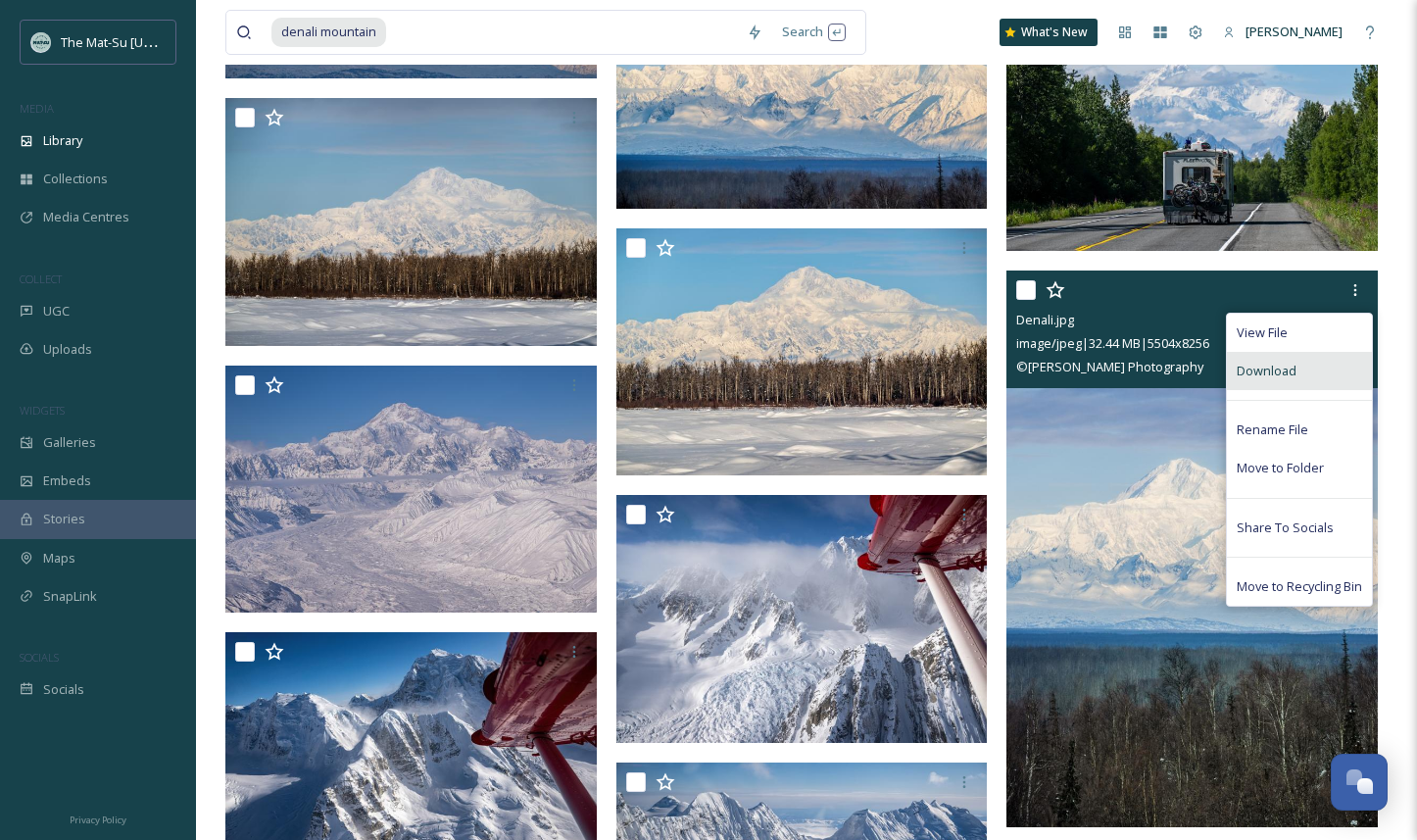
click at [1278, 373] on span "Download" at bounding box center [1267, 370] width 60 height 19
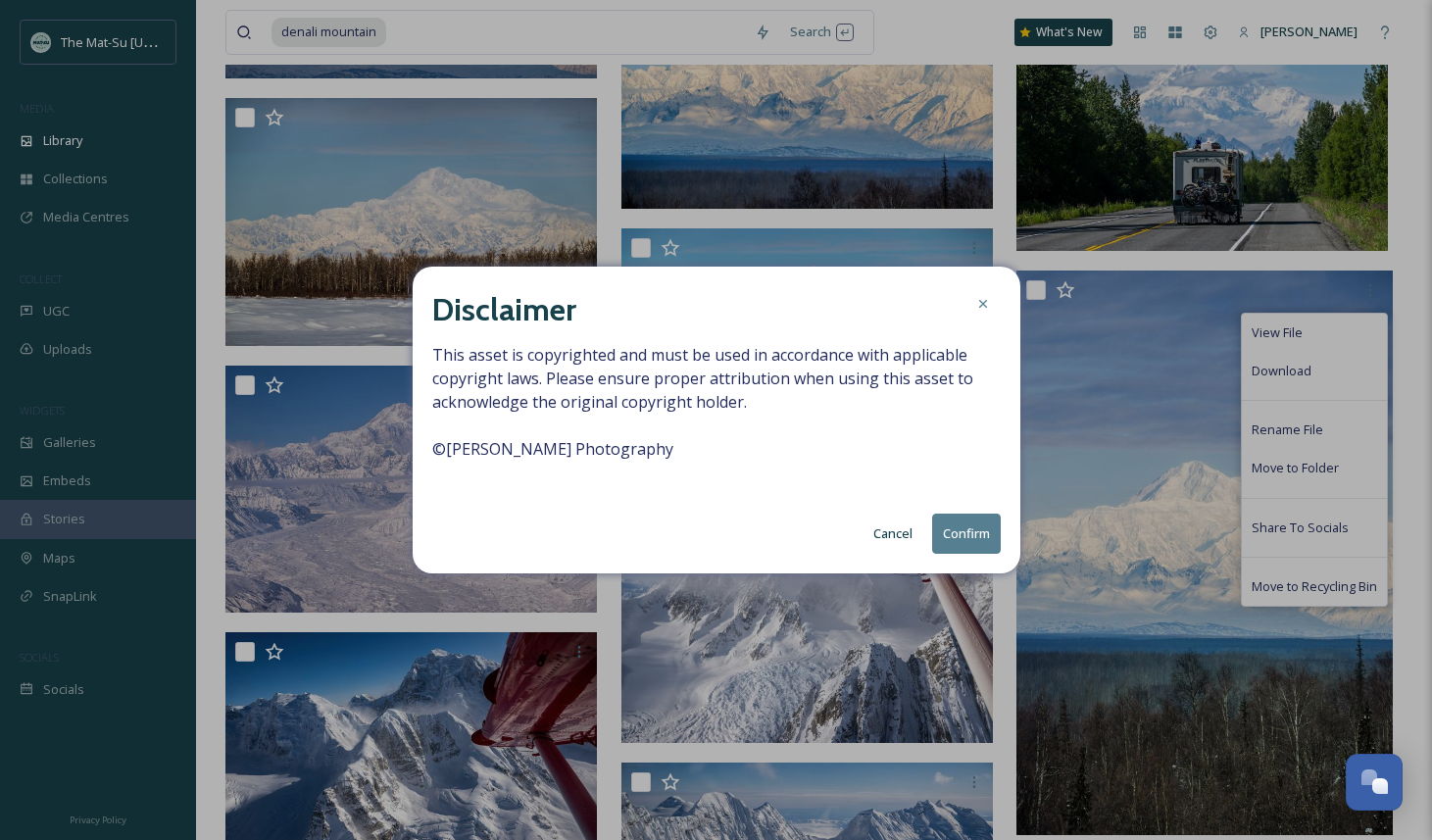
click at [951, 533] on button "Confirm" at bounding box center [966, 534] width 69 height 40
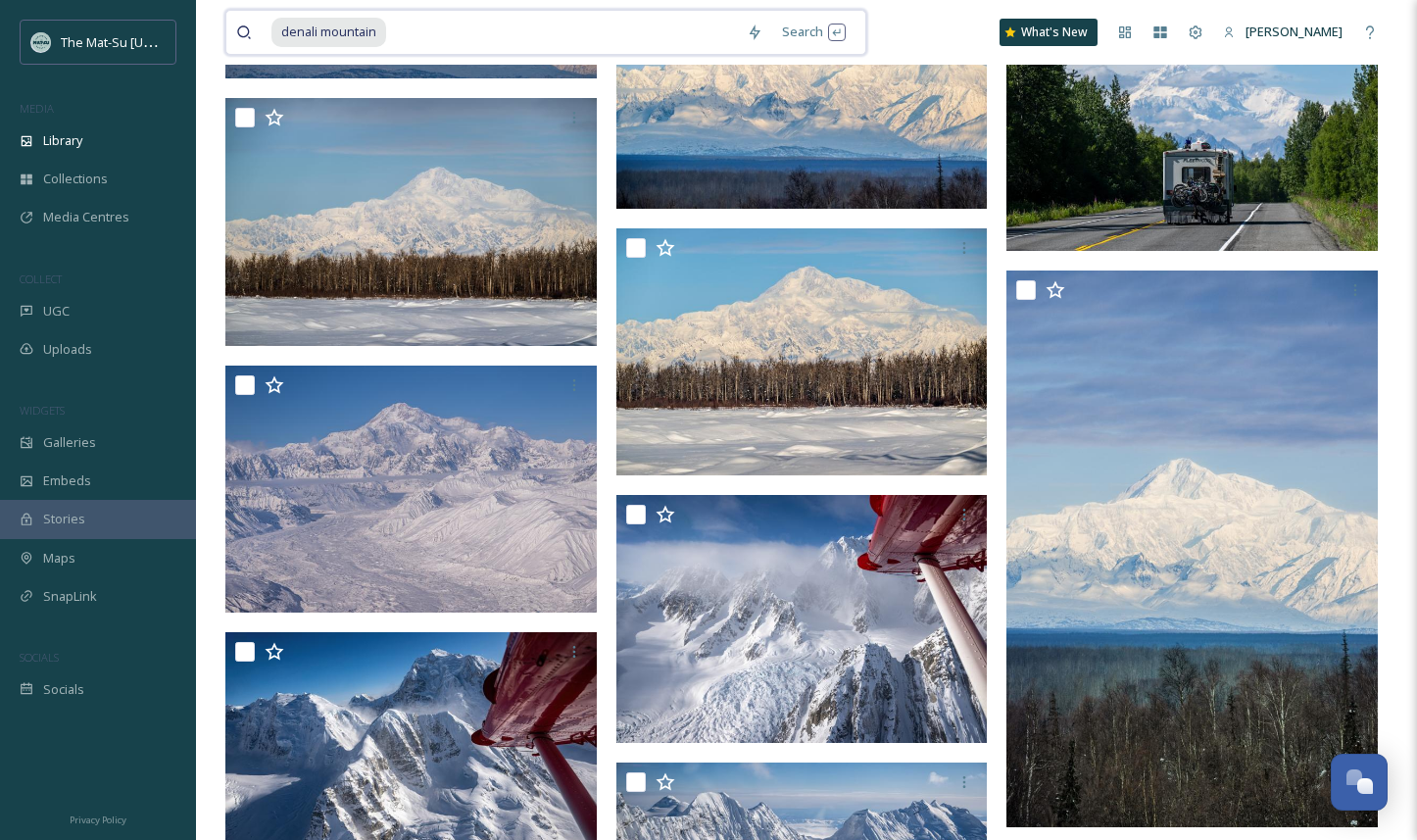
drag, startPoint x: 400, startPoint y: 27, endPoint x: 344, endPoint y: 26, distance: 56.0
click at [344, 26] on div "denali mountain" at bounding box center [504, 32] width 466 height 43
type input "d"
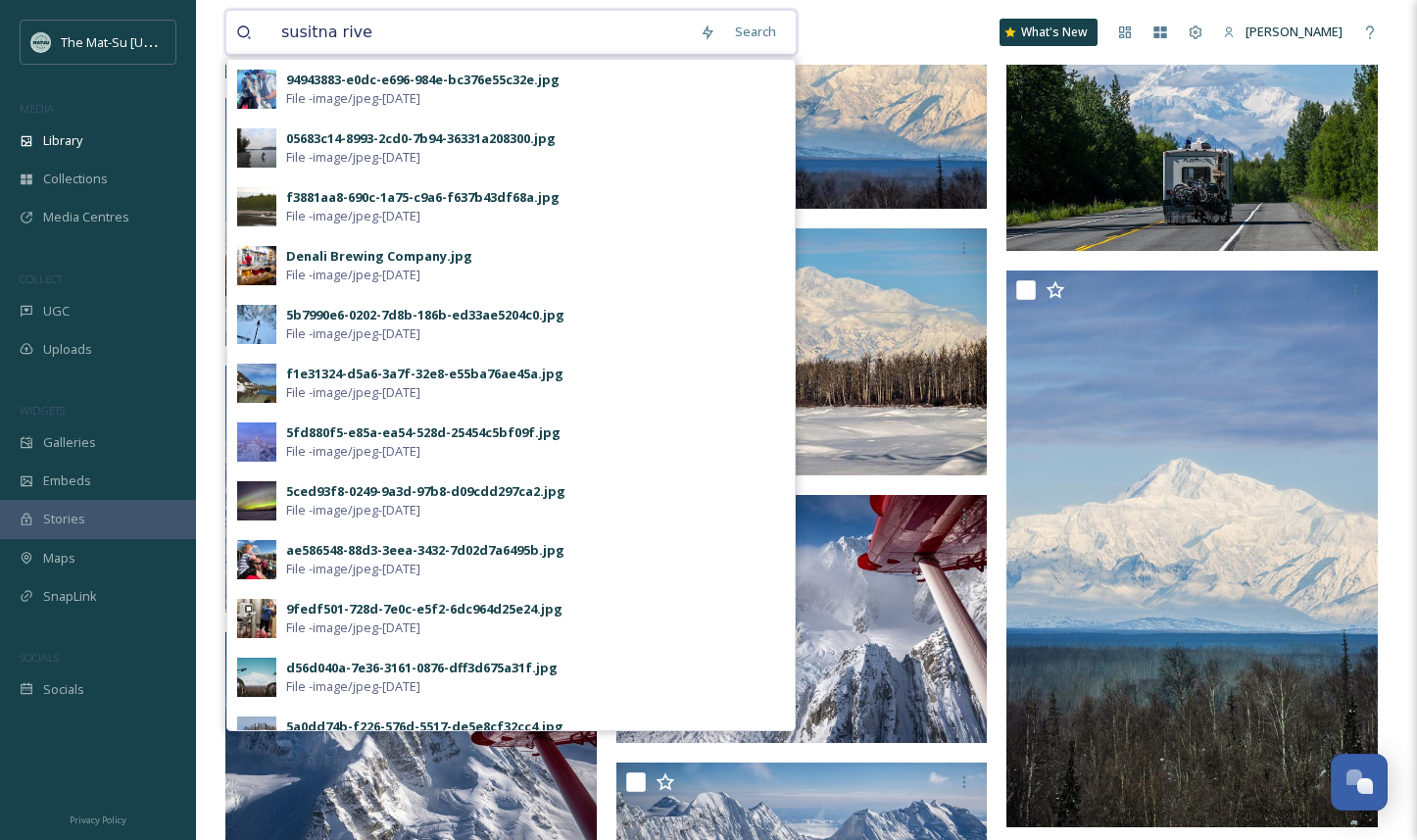
type input "susitna river"
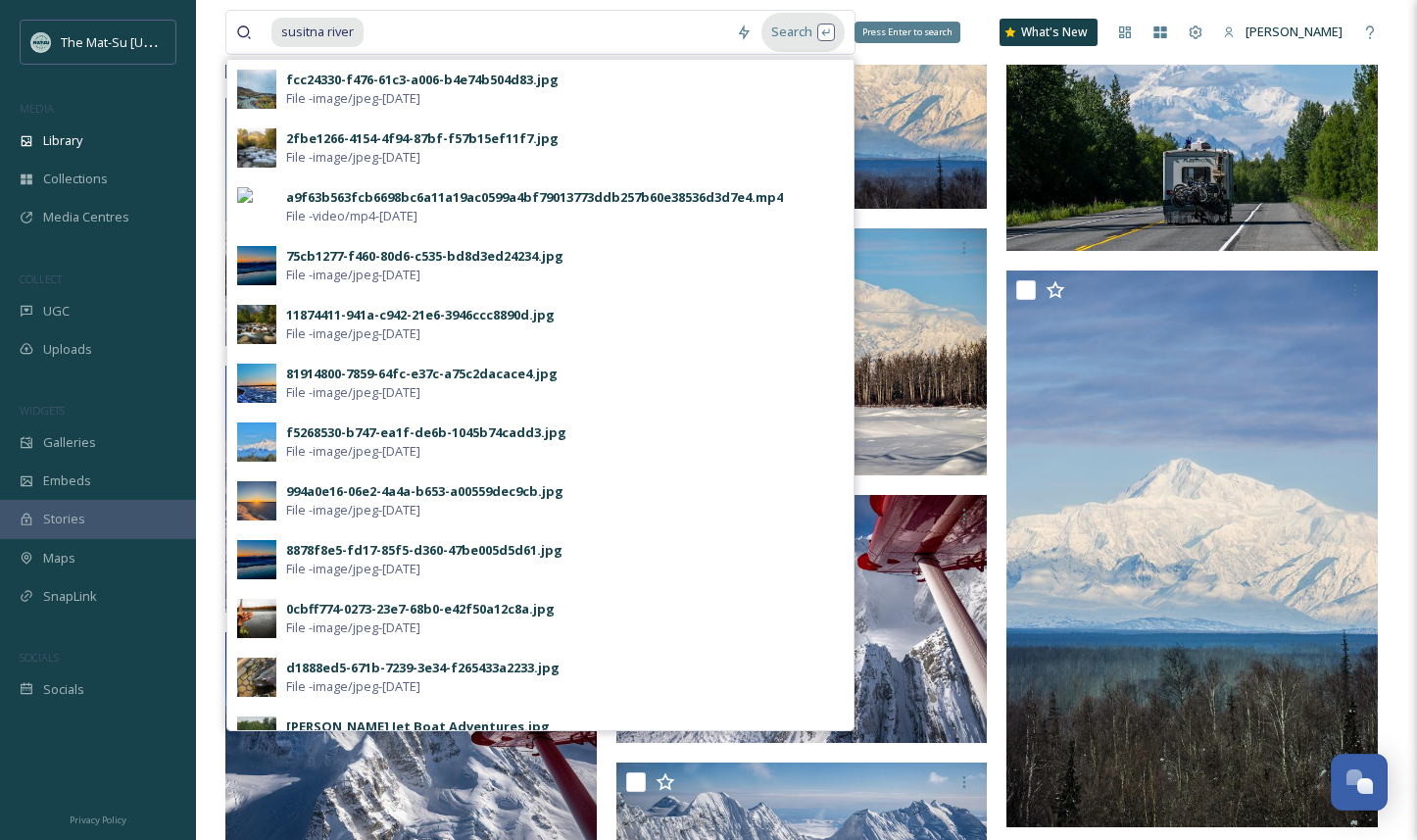
click at [789, 27] on div "Search Press Enter to search" at bounding box center [802, 32] width 83 height 38
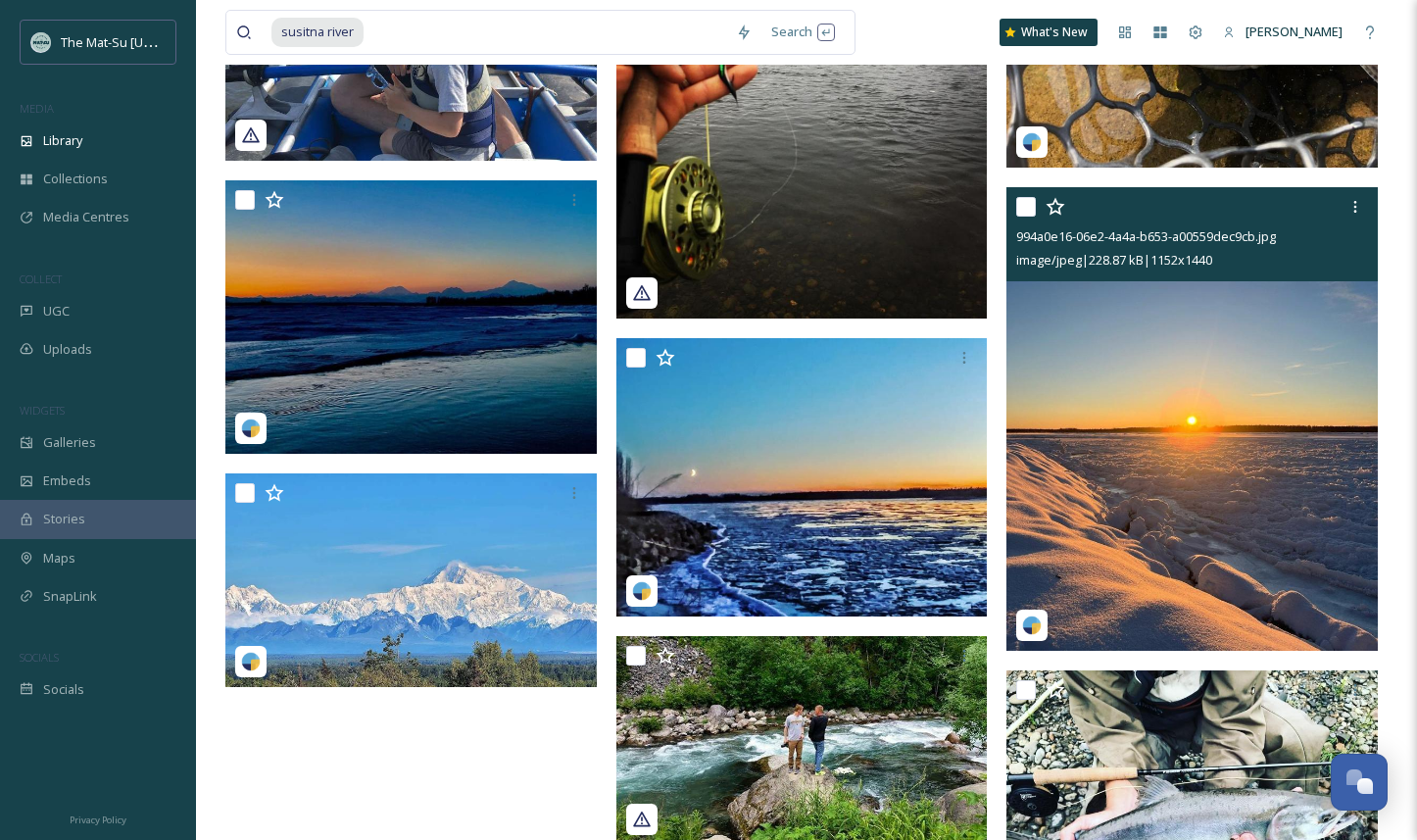
scroll to position [2000, 0]
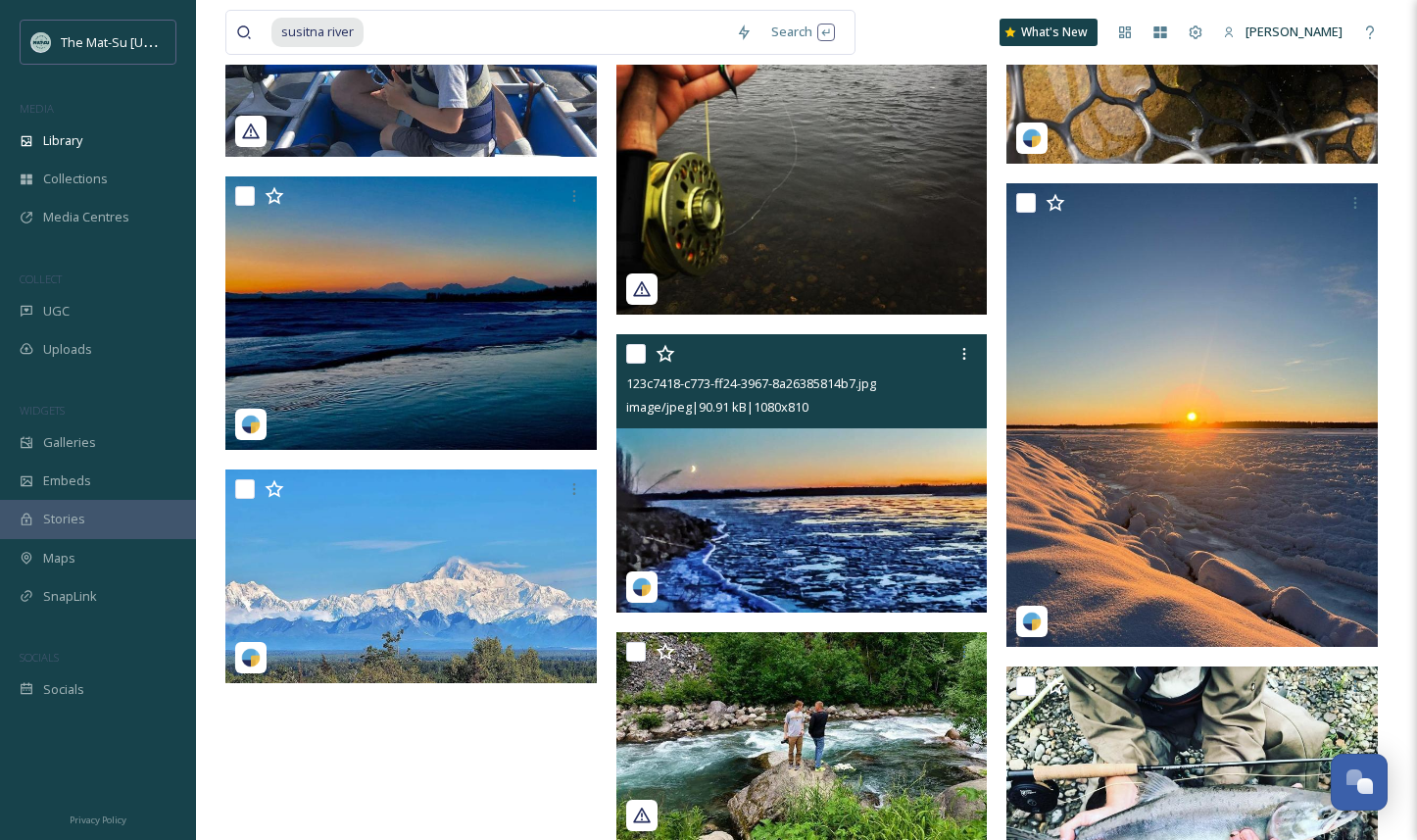
click at [872, 488] on img at bounding box center [802, 473] width 371 height 278
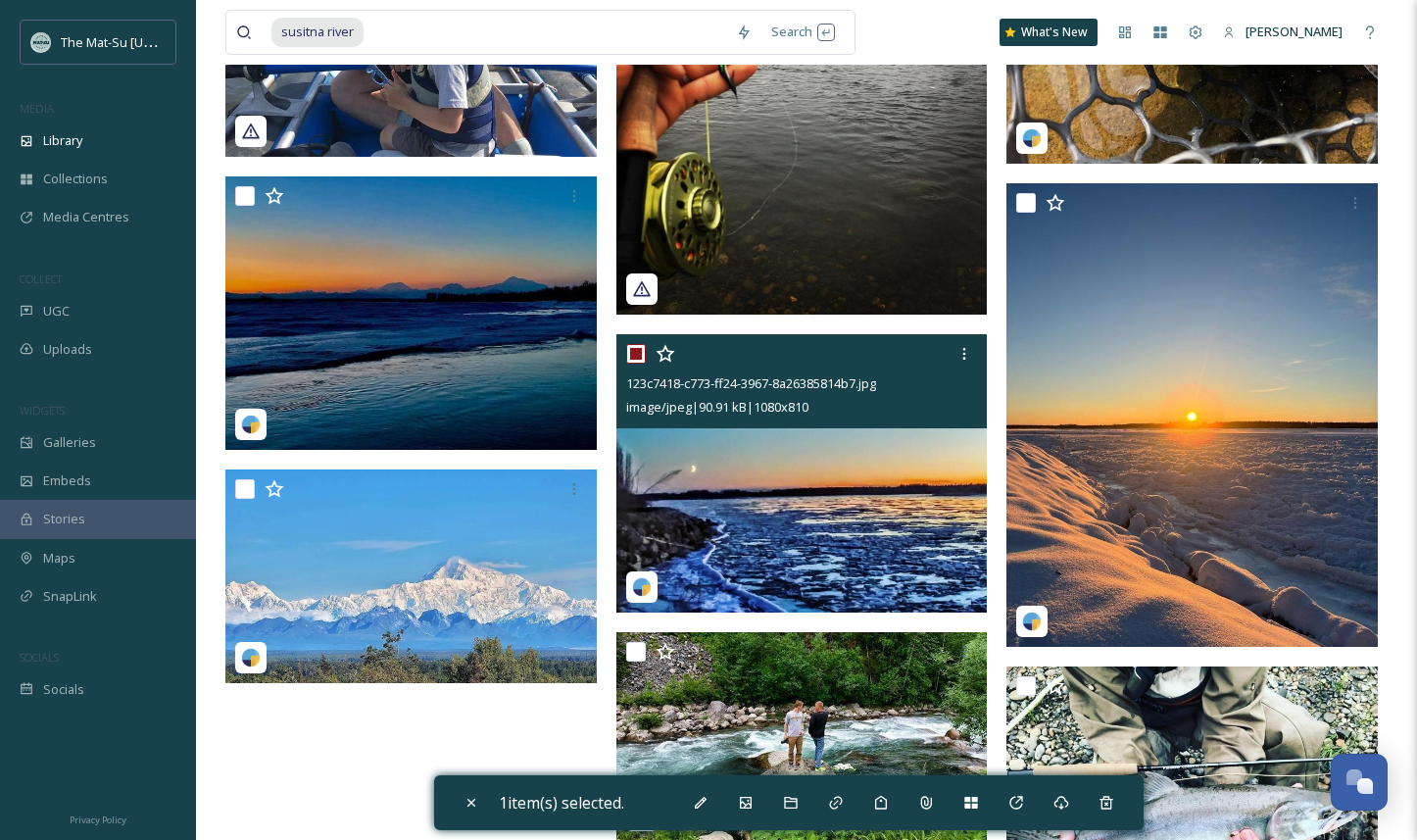
click at [865, 509] on img at bounding box center [802, 473] width 371 height 278
checkbox input "false"
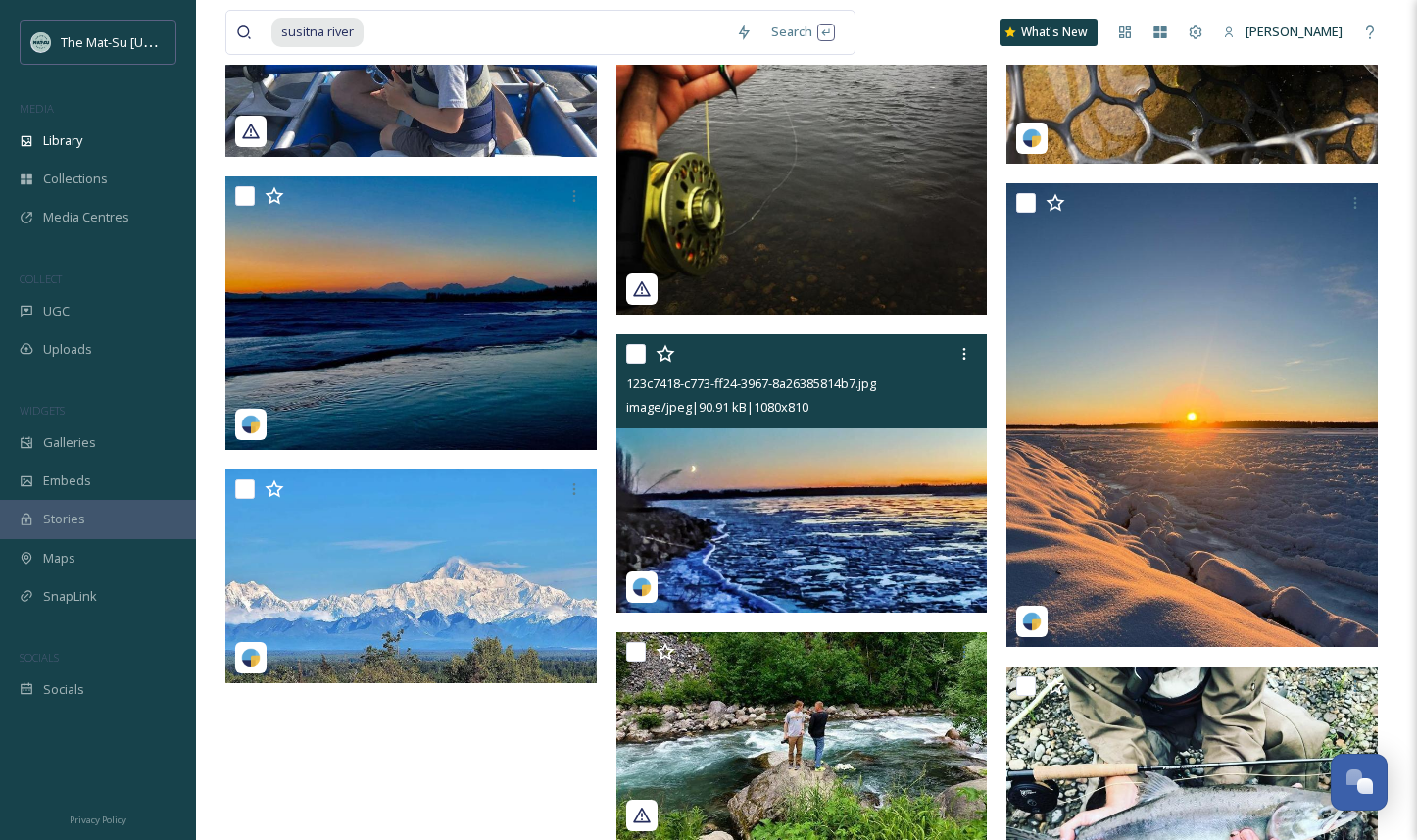
click at [899, 391] on div "123c7418-c773-ff24-3967-8a26385814b7.jpg" at bounding box center [805, 383] width 357 height 24
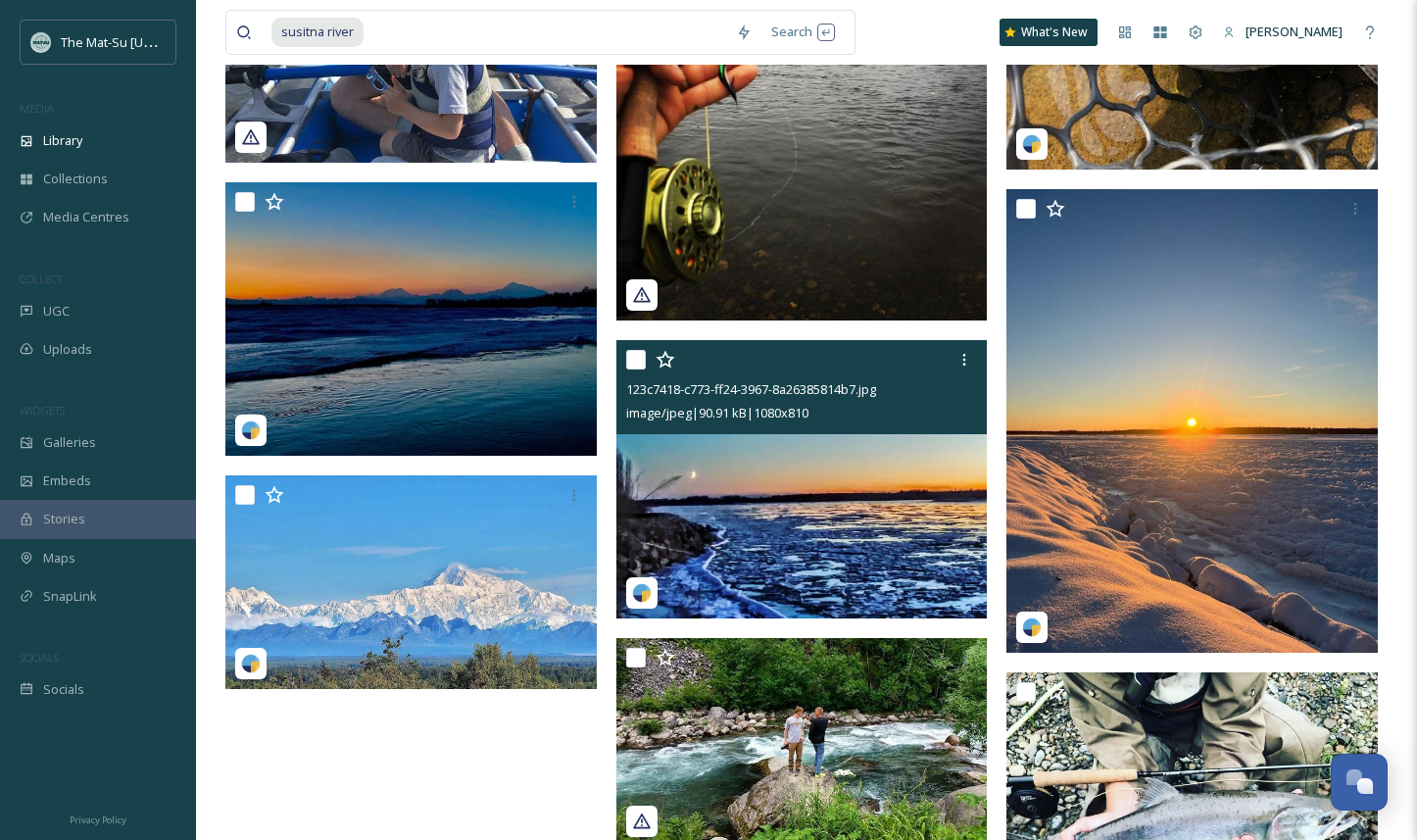
click at [954, 391] on div "123c7418-c773-ff24-3967-8a26385814b7.jpg" at bounding box center [805, 389] width 357 height 24
click at [753, 412] on span "image/jpeg | 90.91 kB | 1080 x 810" at bounding box center [717, 413] width 183 height 18
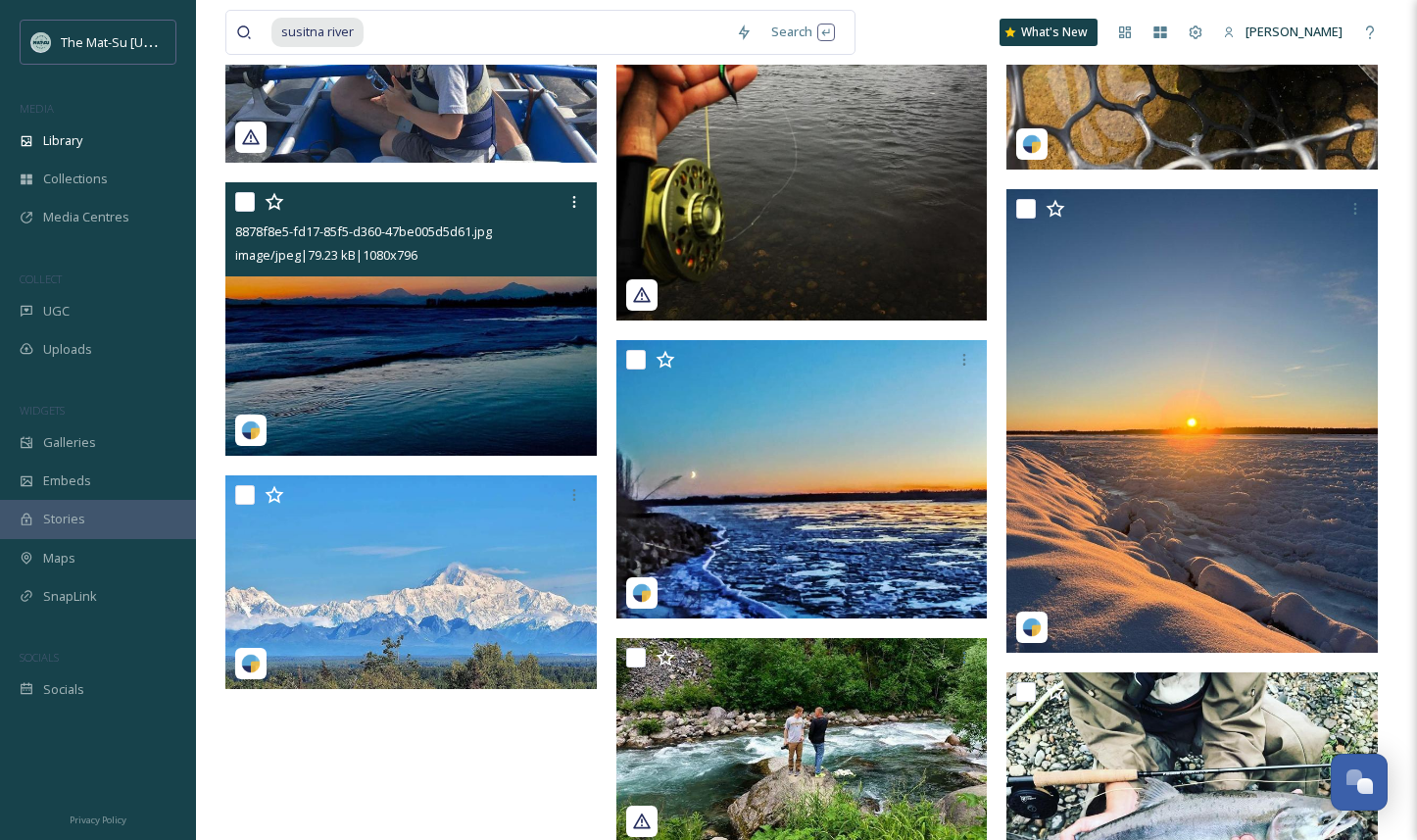
click at [497, 342] on img at bounding box center [411, 318] width 371 height 273
checkbox input "true"
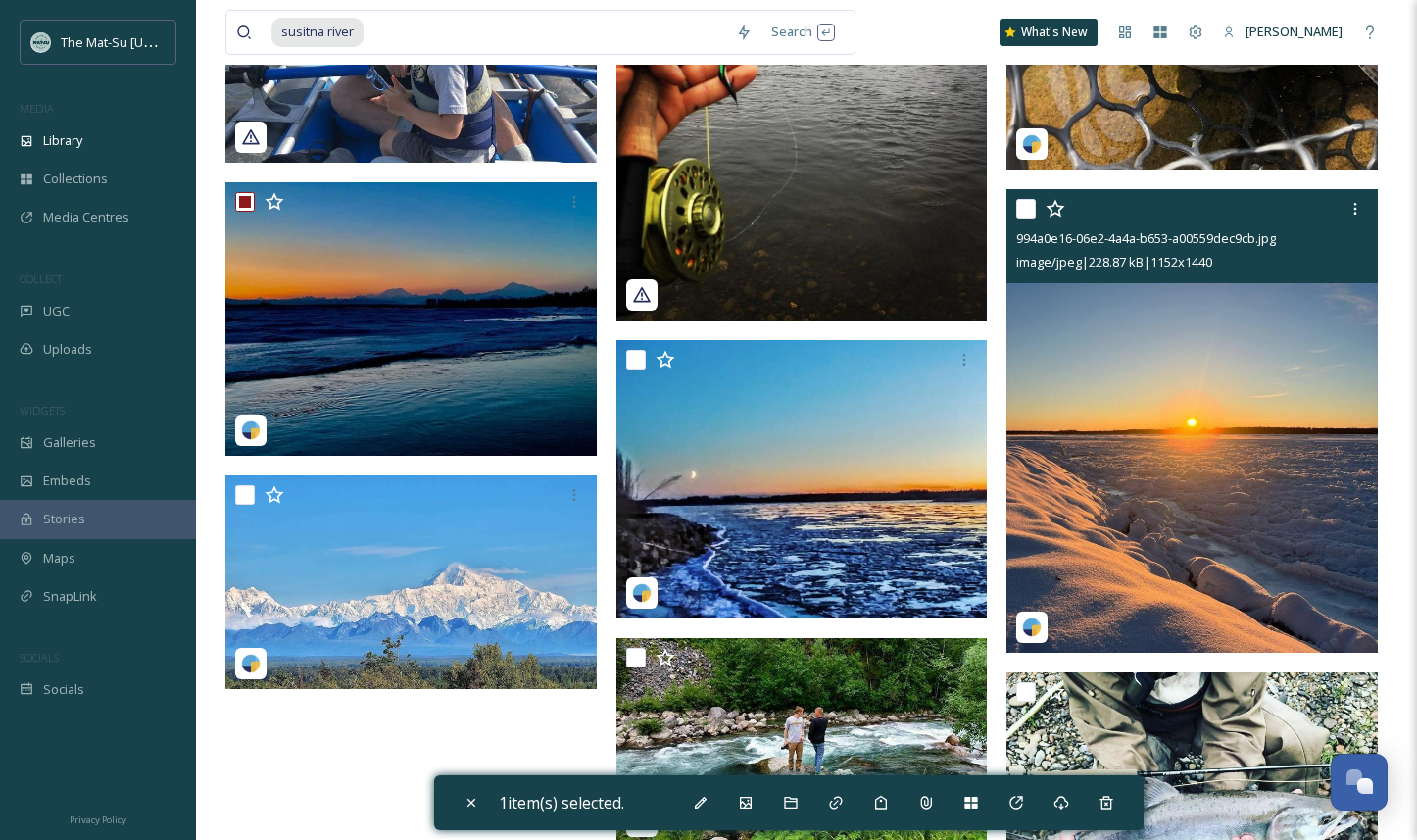
click at [1204, 471] on img at bounding box center [1192, 422] width 371 height 465
checkbox input "true"
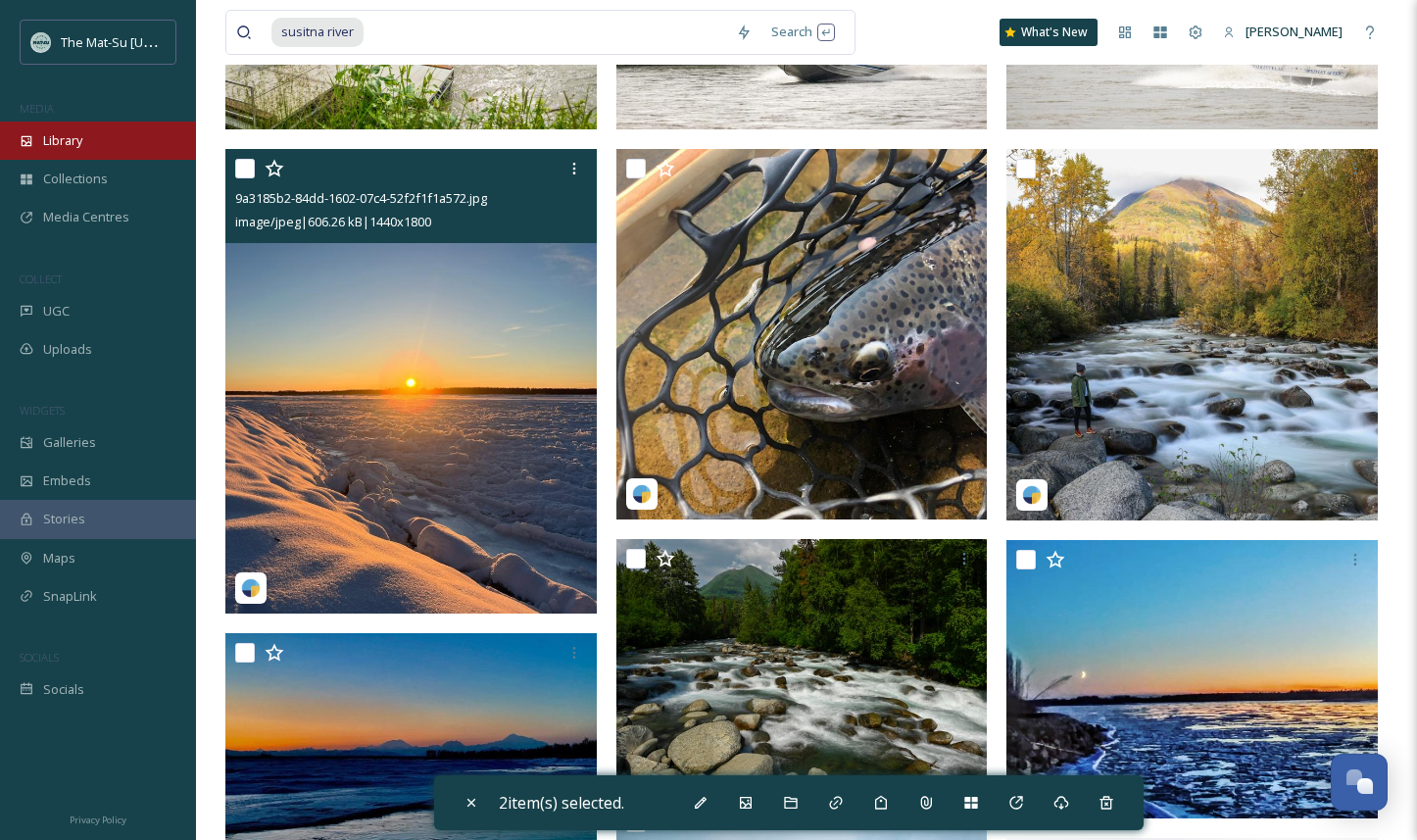
scroll to position [360, 0]
